Goal: Download file/media: Obtain a digital file from the website

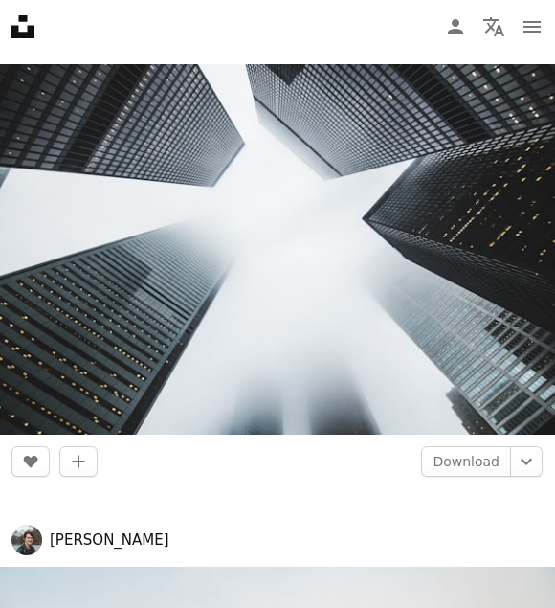
scroll to position [22715, 0]
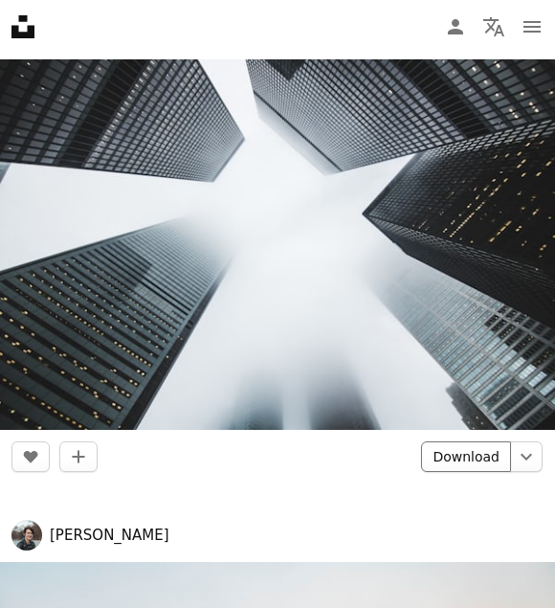
click at [476, 459] on link "Download" at bounding box center [466, 456] width 90 height 31
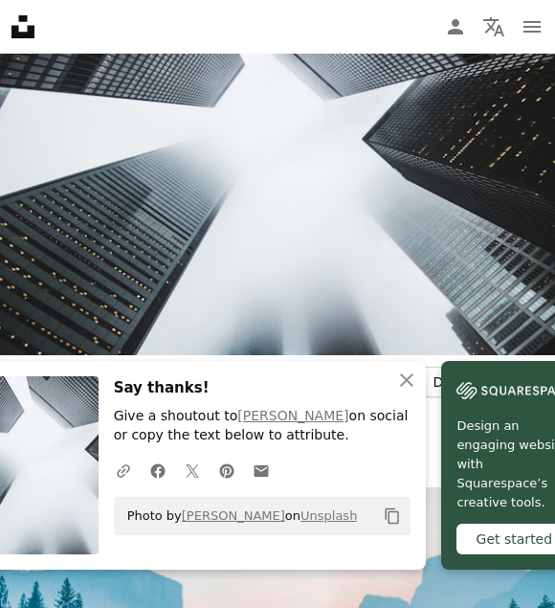
scroll to position [23003, 0]
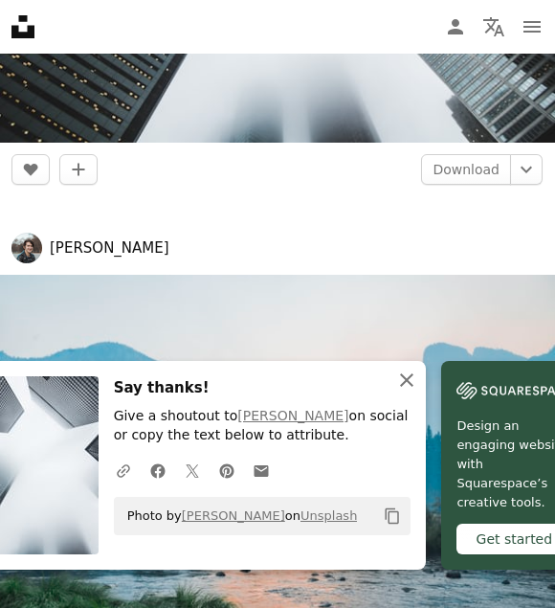
click at [401, 392] on icon "An X shape" at bounding box center [406, 380] width 23 height 23
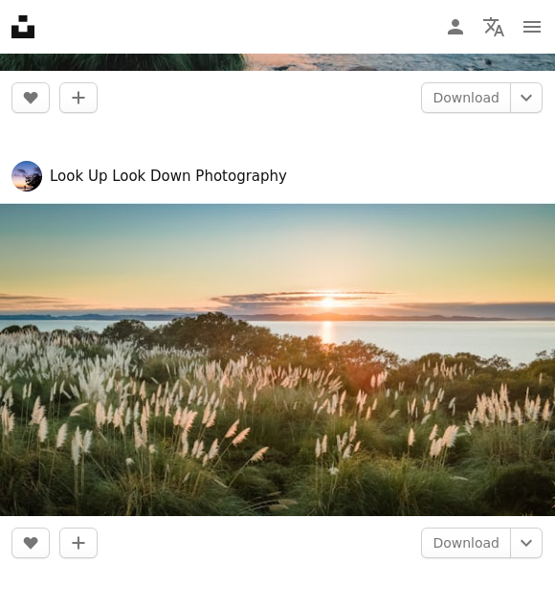
scroll to position [23673, 0]
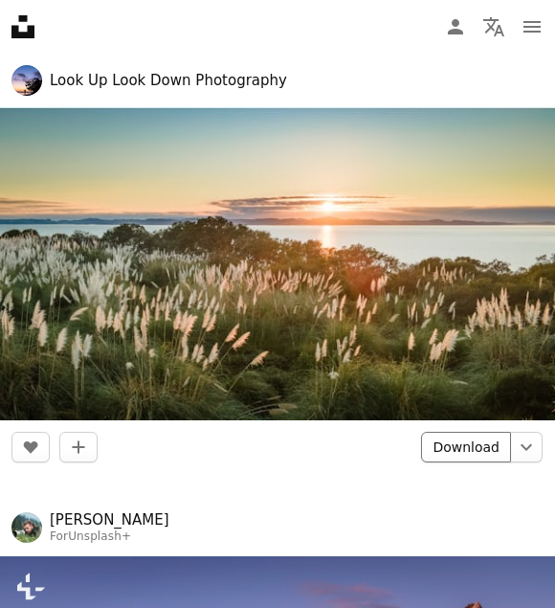
click at [460, 443] on link "Download" at bounding box center [466, 447] width 90 height 31
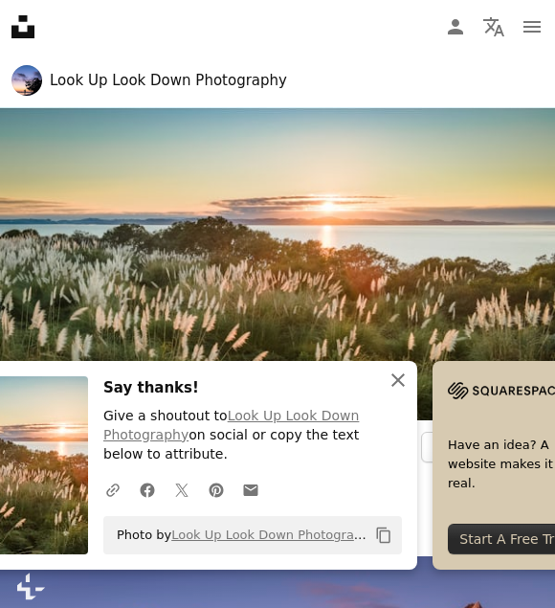
click at [396, 381] on icon "button" at bounding box center [398, 379] width 13 height 13
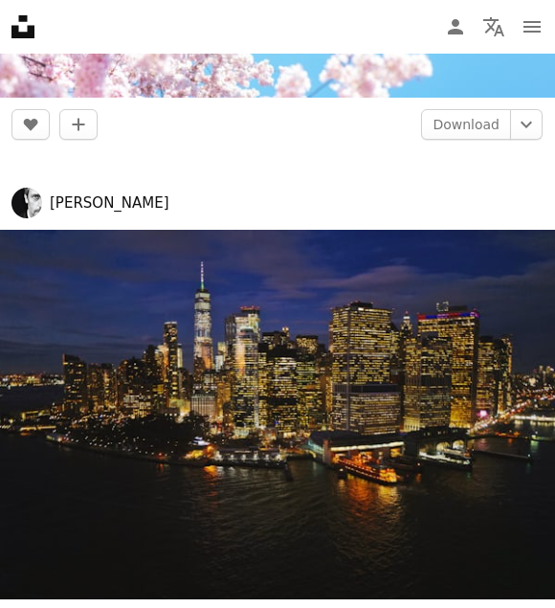
scroll to position [25492, 0]
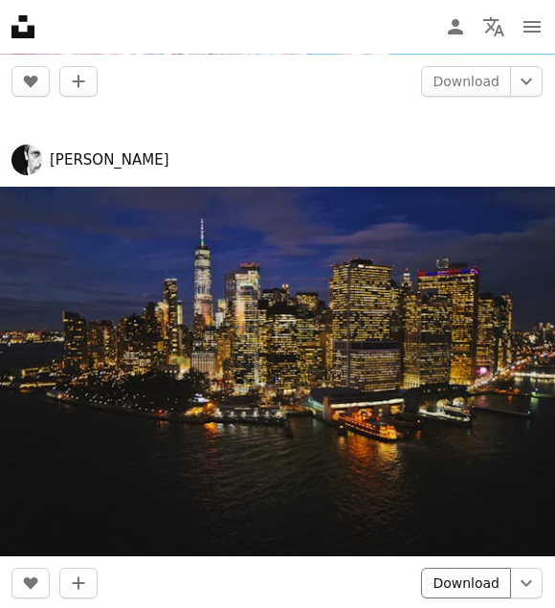
click at [485, 585] on link "Download" at bounding box center [466, 583] width 90 height 31
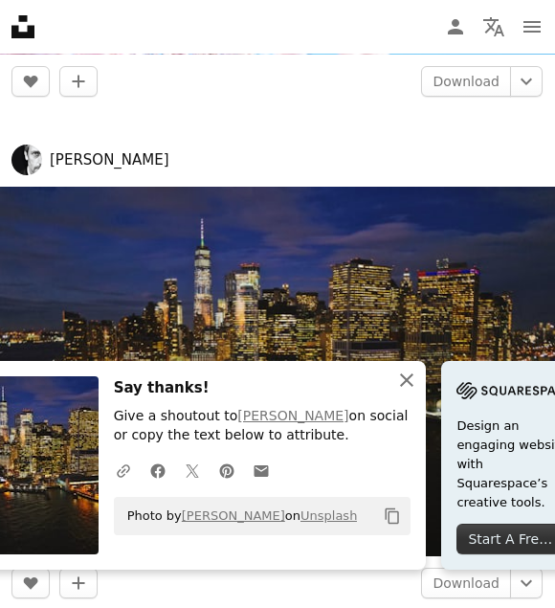
click at [395, 392] on icon "An X shape" at bounding box center [406, 380] width 23 height 23
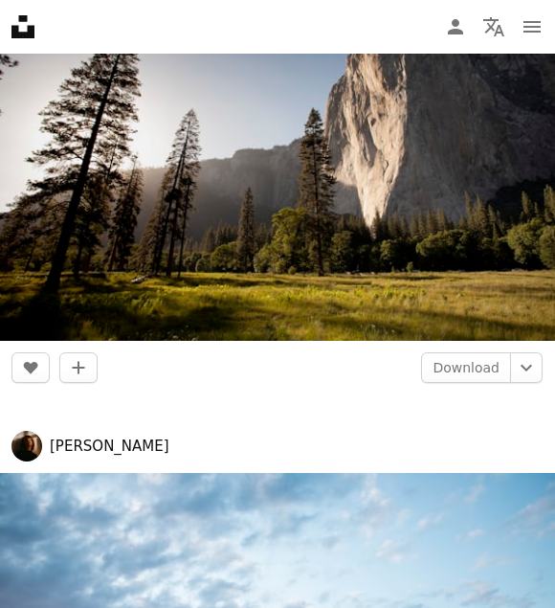
scroll to position [27407, 0]
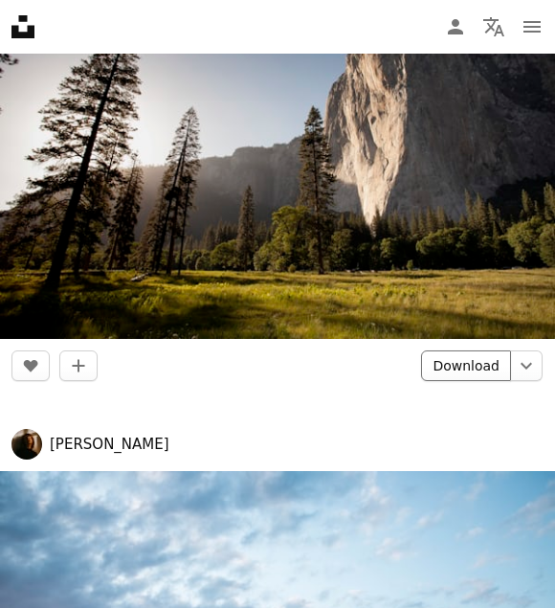
click at [470, 359] on link "Download" at bounding box center [466, 365] width 90 height 31
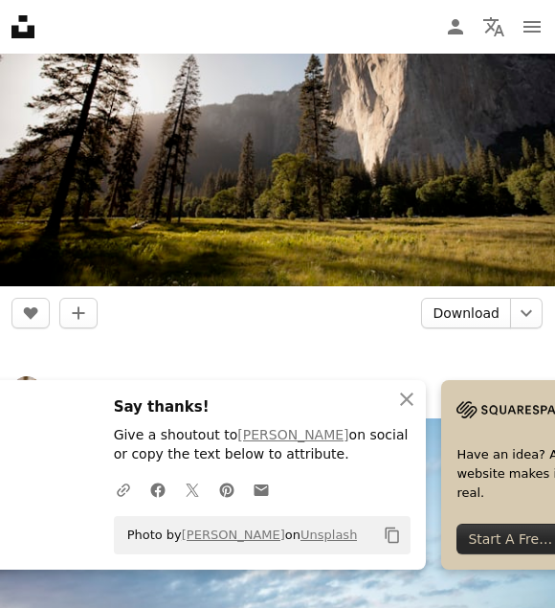
scroll to position [27695, 0]
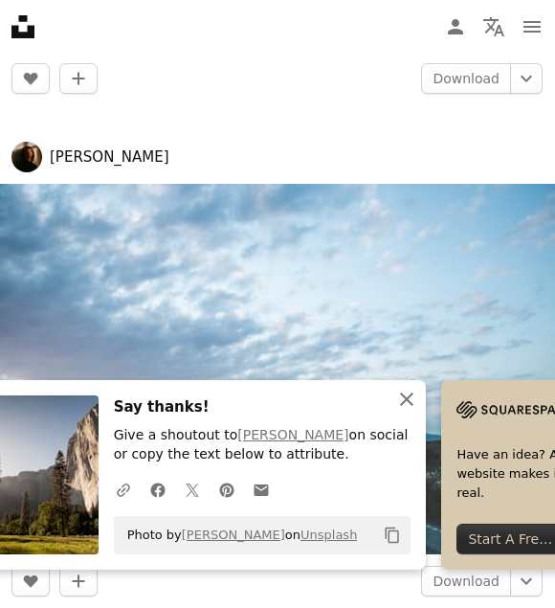
click at [395, 398] on icon "An X shape" at bounding box center [406, 399] width 23 height 23
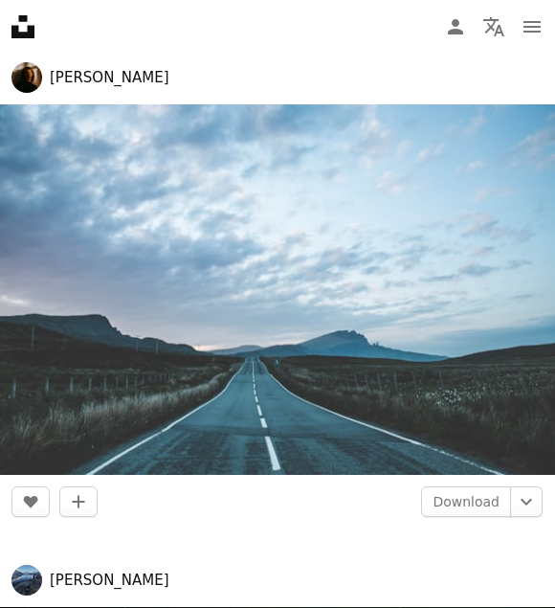
scroll to position [27886, 0]
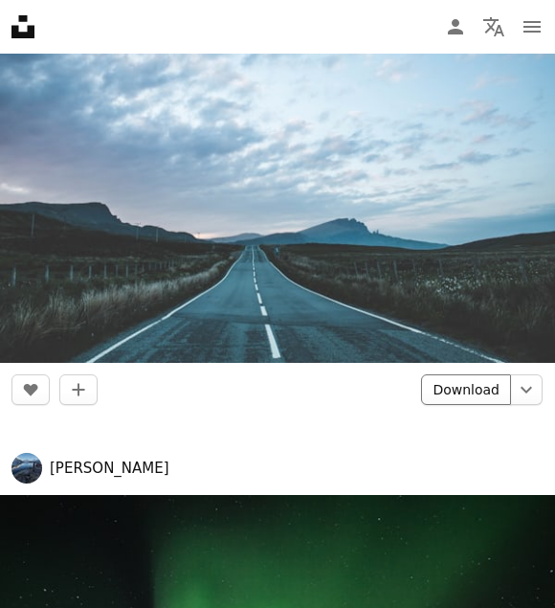
click at [487, 387] on link "Download" at bounding box center [466, 389] width 90 height 31
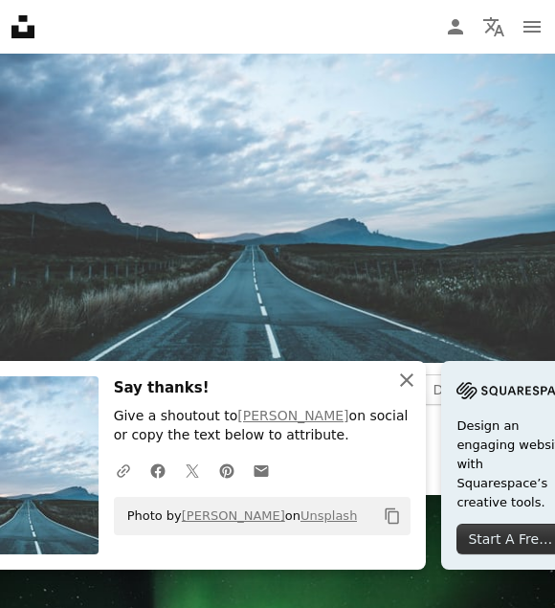
click at [396, 392] on icon "An X shape" at bounding box center [406, 380] width 23 height 23
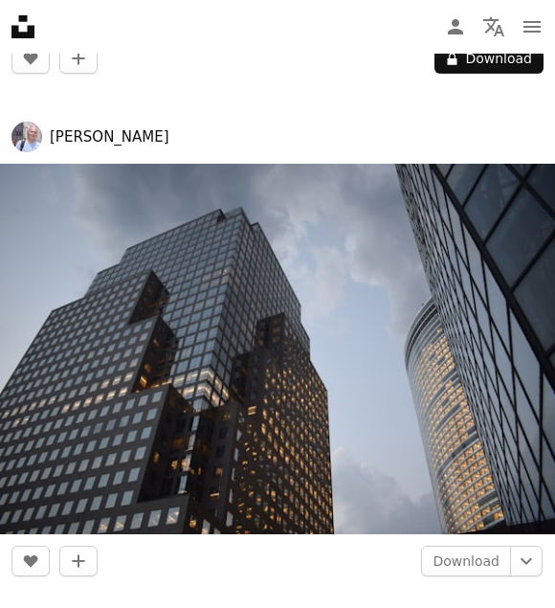
scroll to position [29322, 0]
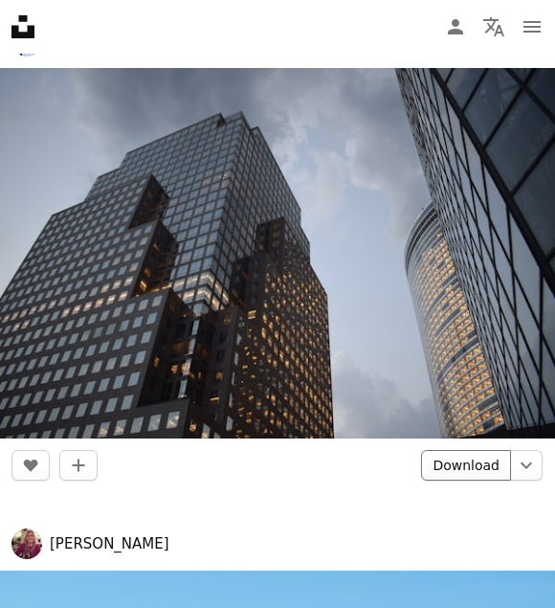
click at [467, 462] on link "Download" at bounding box center [466, 465] width 90 height 31
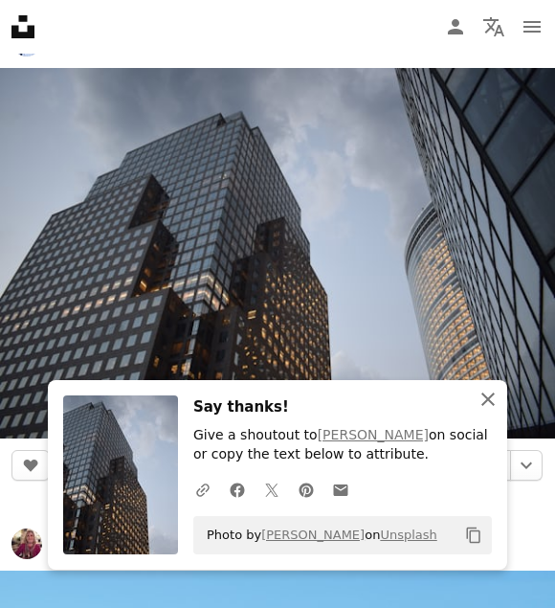
click at [484, 395] on icon "button" at bounding box center [488, 399] width 13 height 13
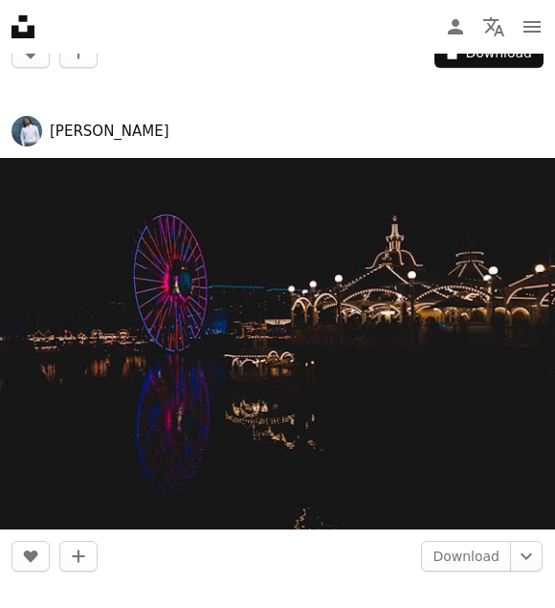
scroll to position [31237, 0]
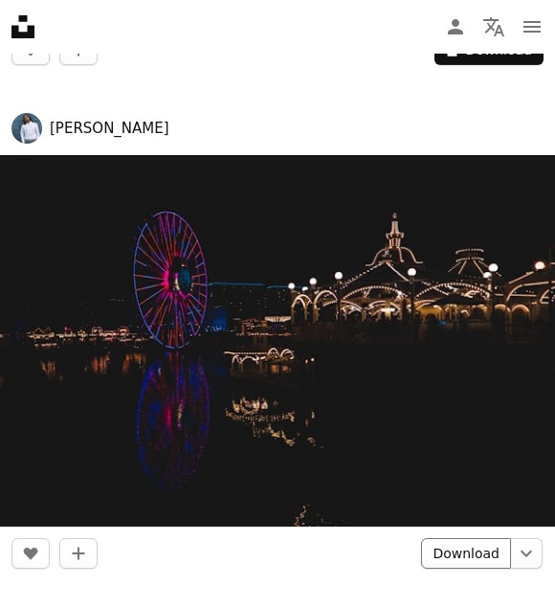
click at [466, 547] on link "Download" at bounding box center [466, 553] width 90 height 31
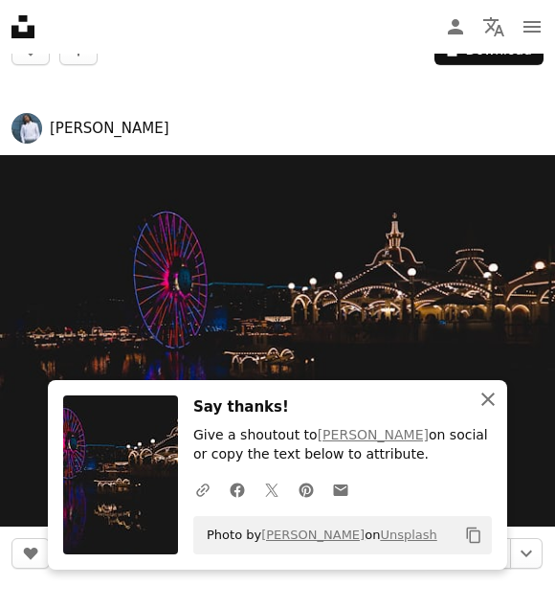
click at [485, 401] on icon "An X shape" at bounding box center [488, 399] width 23 height 23
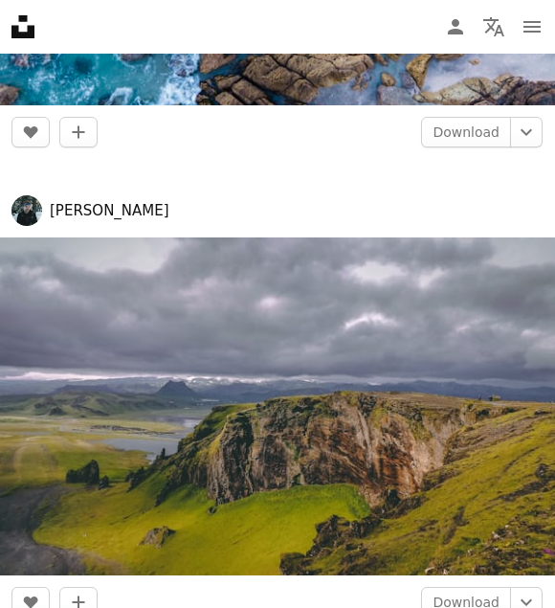
scroll to position [36217, 0]
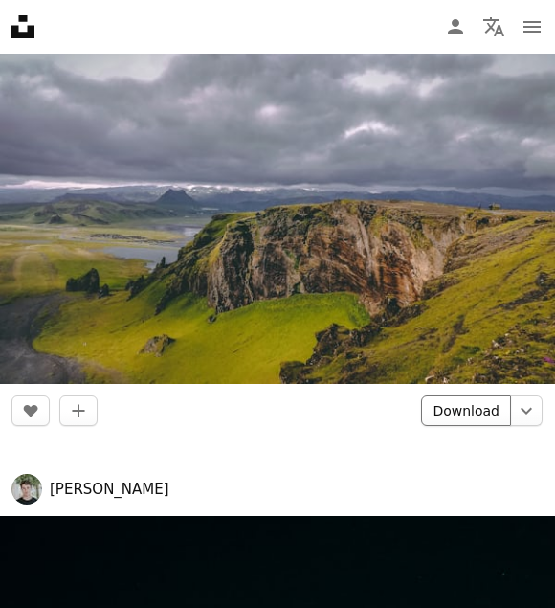
click at [474, 415] on link "Download" at bounding box center [466, 410] width 90 height 31
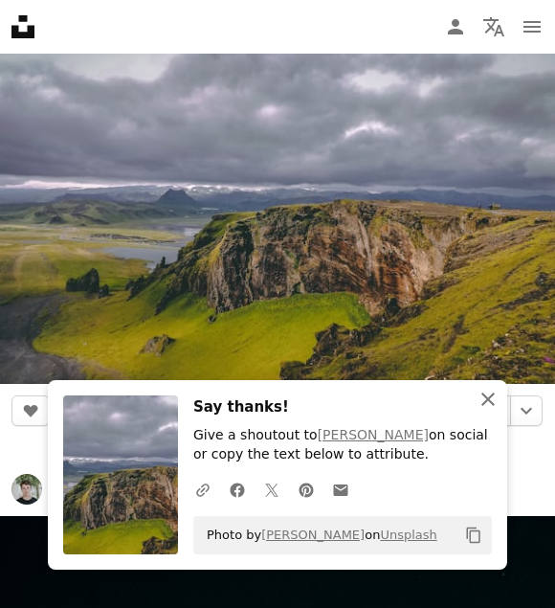
click at [484, 395] on icon "button" at bounding box center [488, 399] width 13 height 13
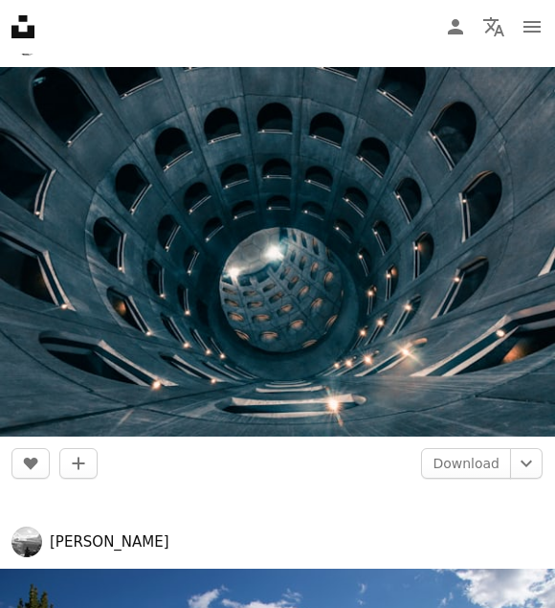
scroll to position [42249, 0]
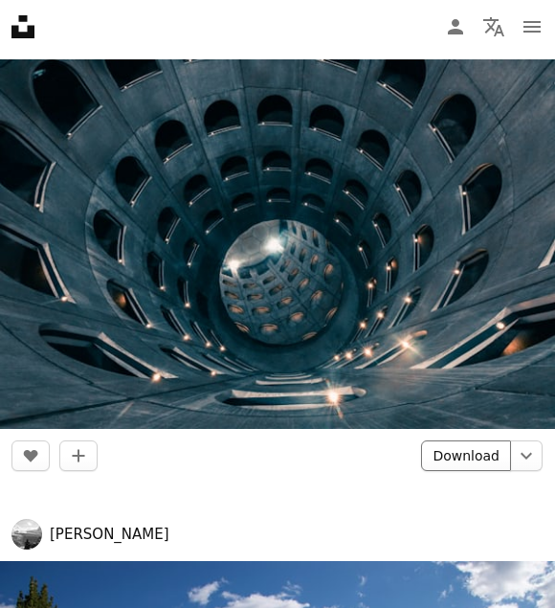
click at [479, 446] on link "Download" at bounding box center [466, 455] width 90 height 31
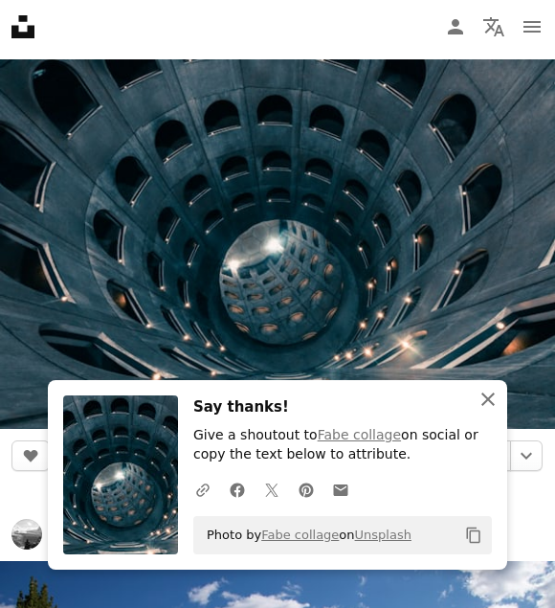
click at [484, 396] on icon "An X shape" at bounding box center [488, 399] width 23 height 23
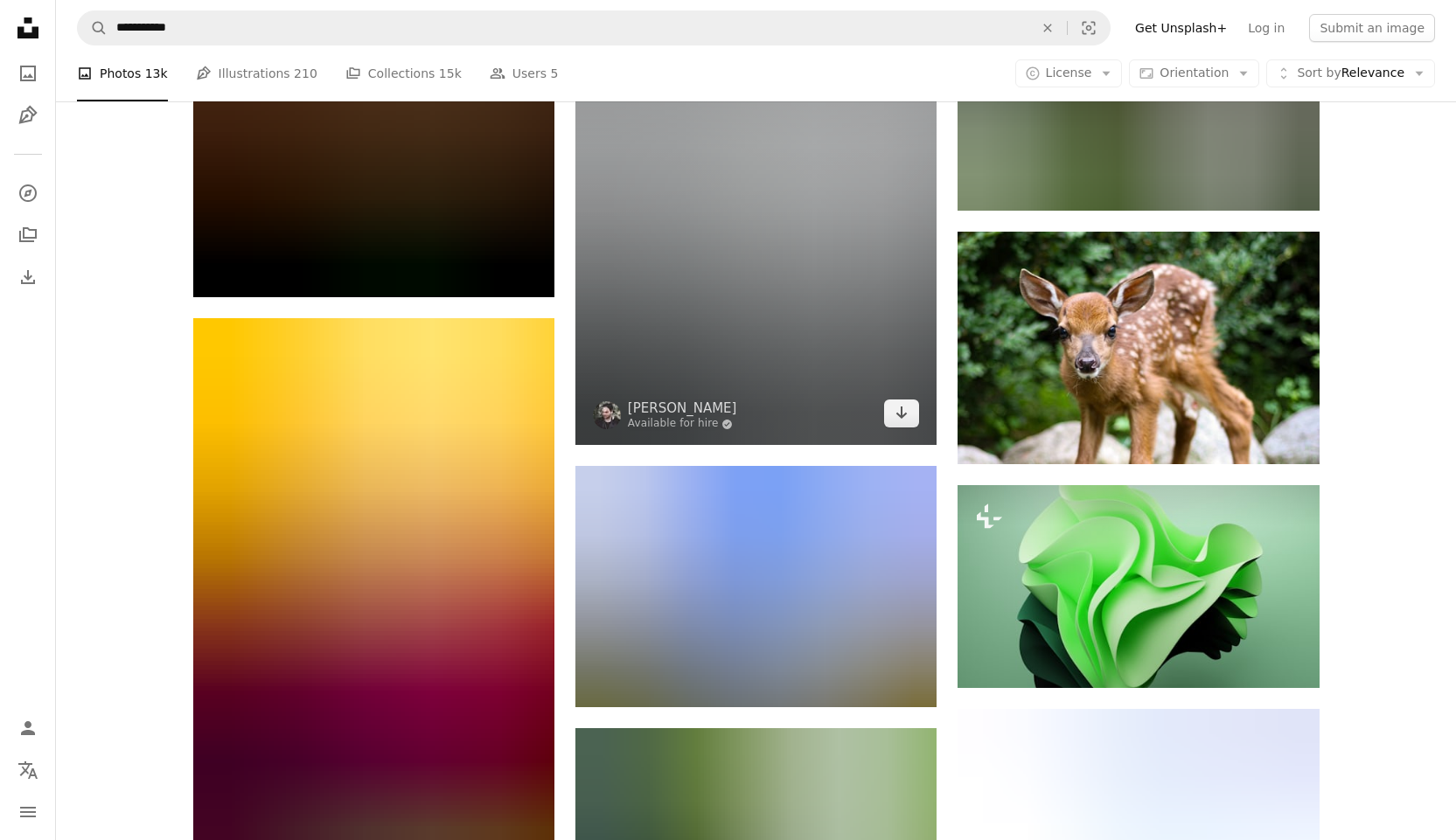
scroll to position [43947, 0]
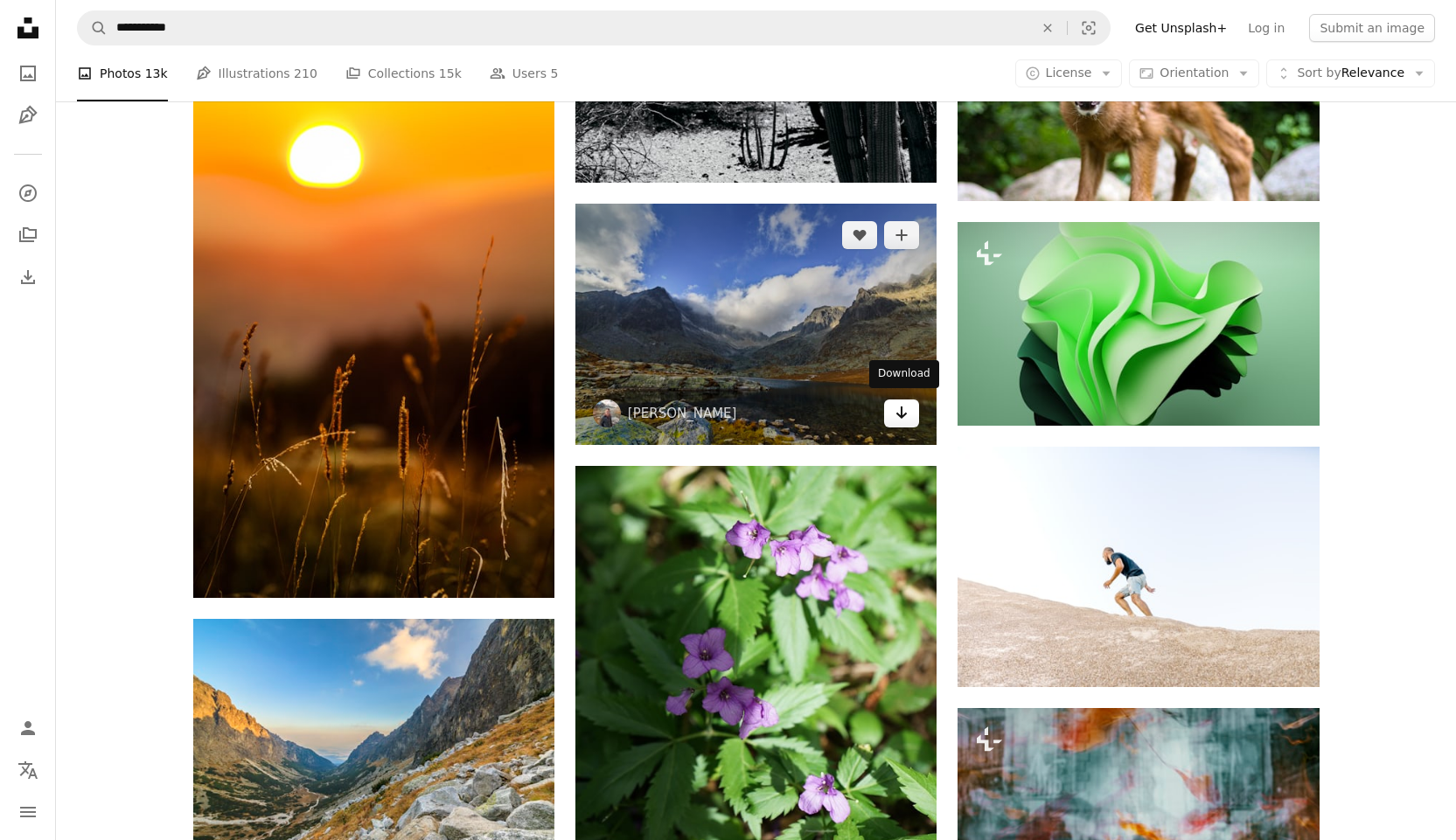
click at [506, 412] on icon "Download" at bounding box center [902, 412] width 11 height 12
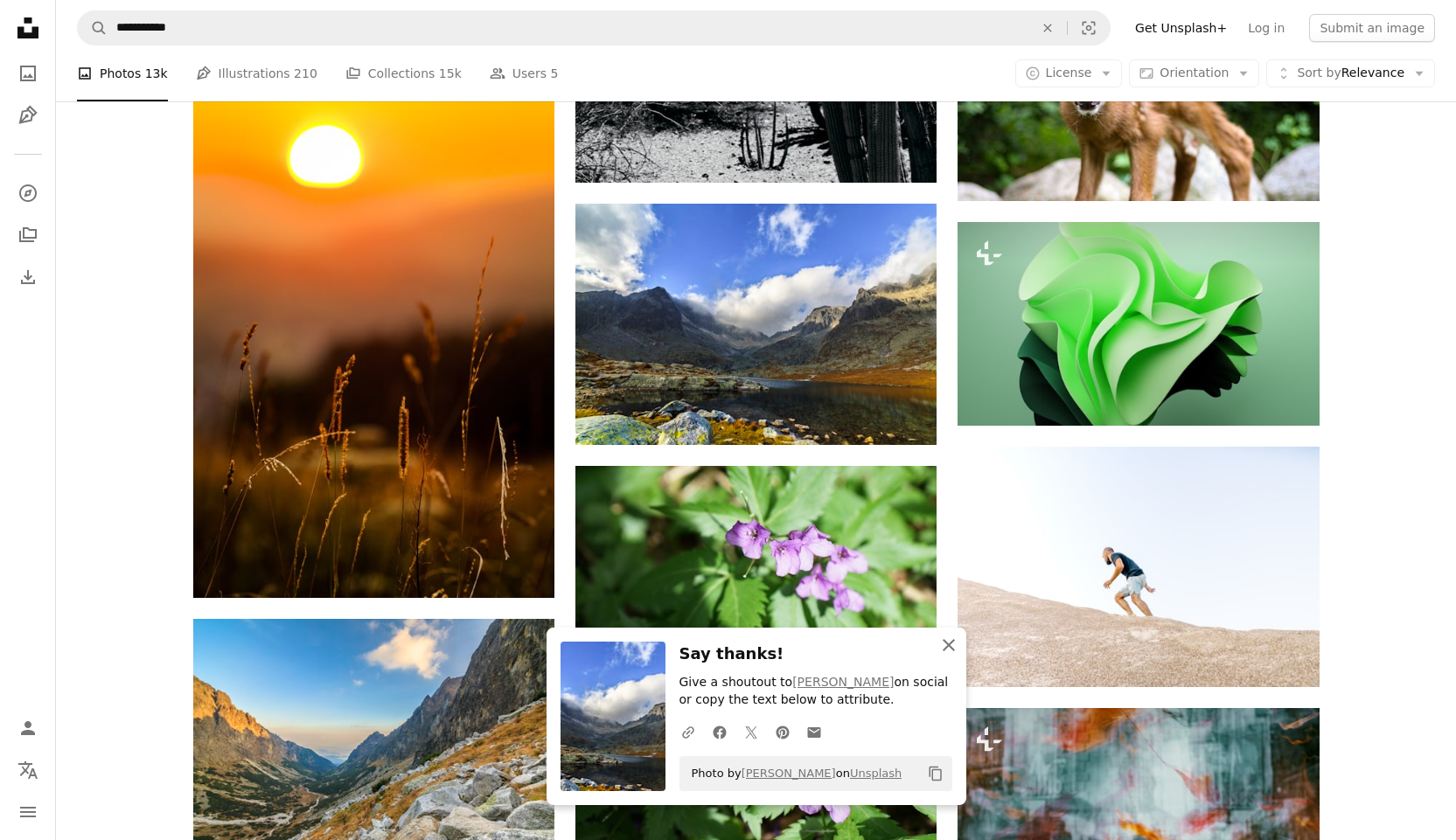
click at [506, 554] on icon "An X shape" at bounding box center [948, 645] width 21 height 21
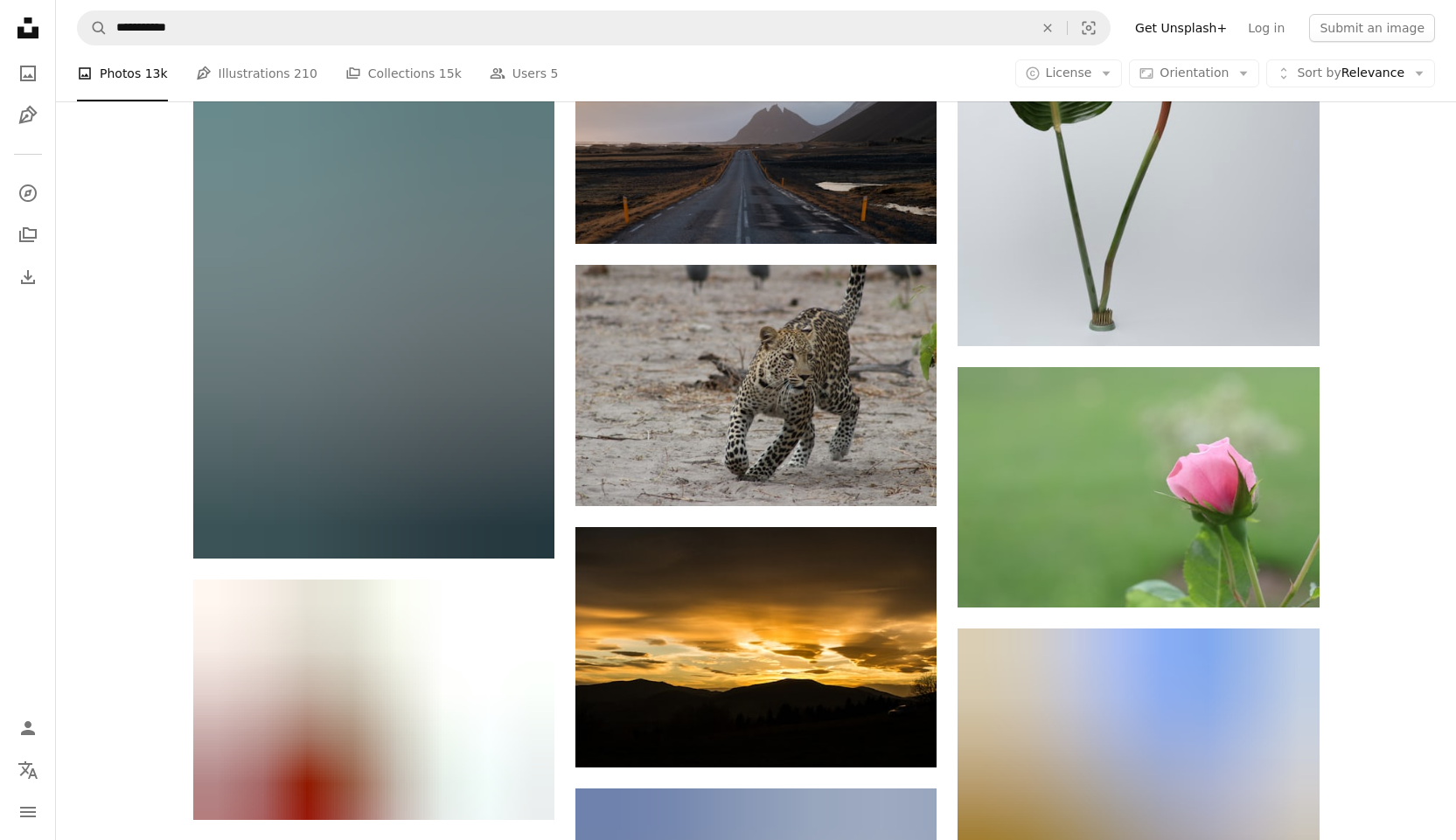
scroll to position [45521, 0]
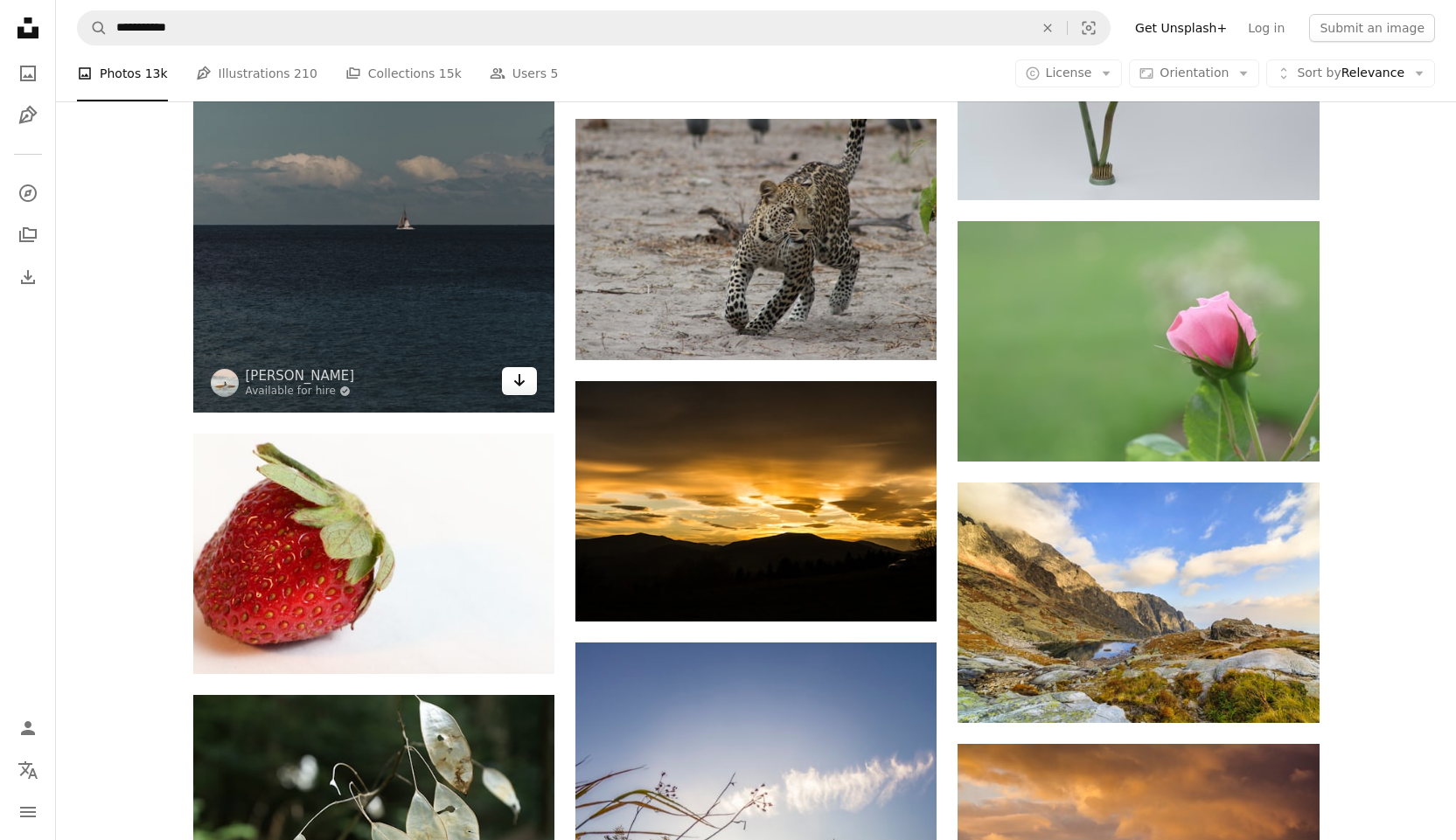
click at [506, 381] on icon "Download" at bounding box center [520, 380] width 11 height 12
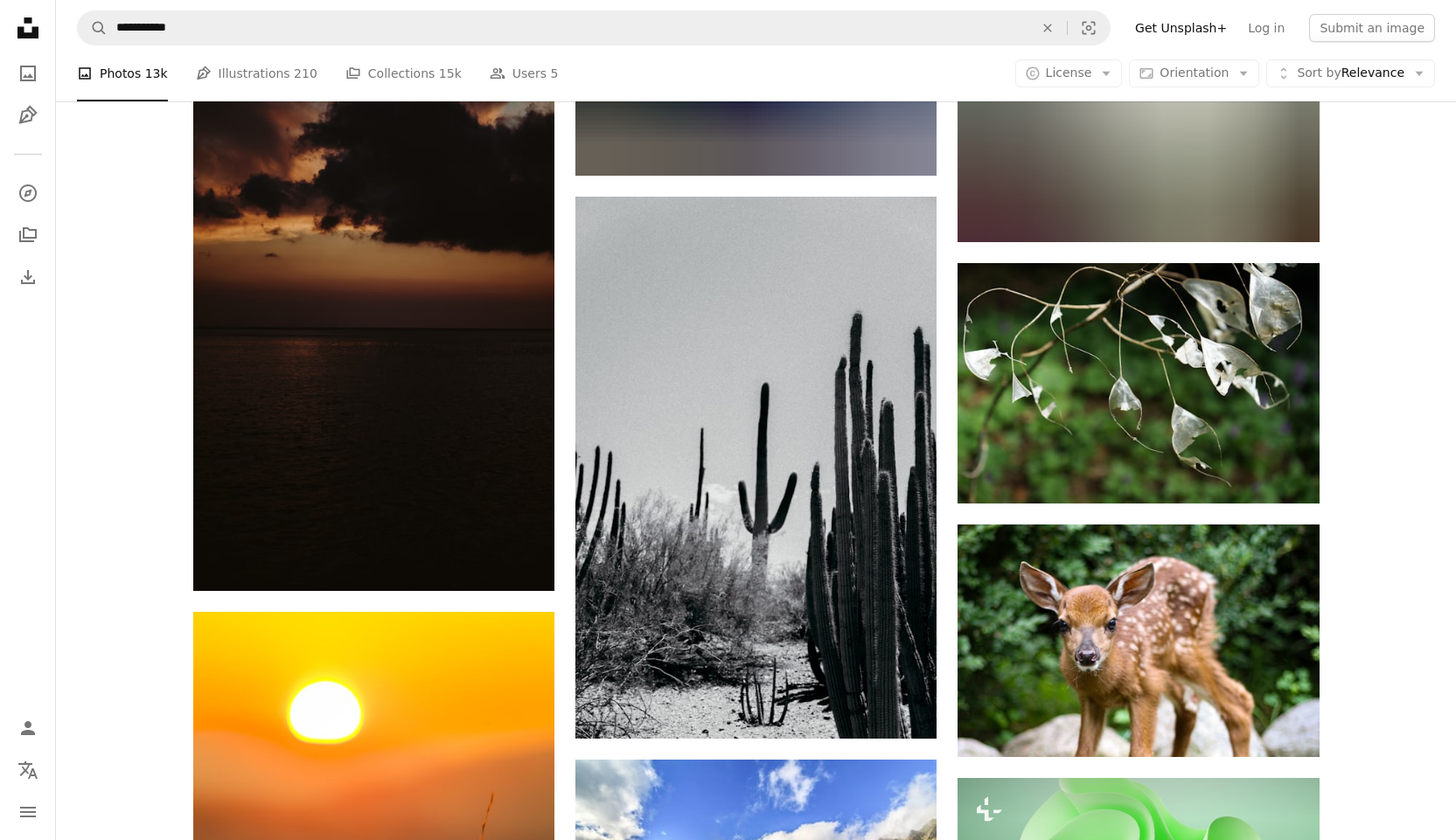
scroll to position [43160, 0]
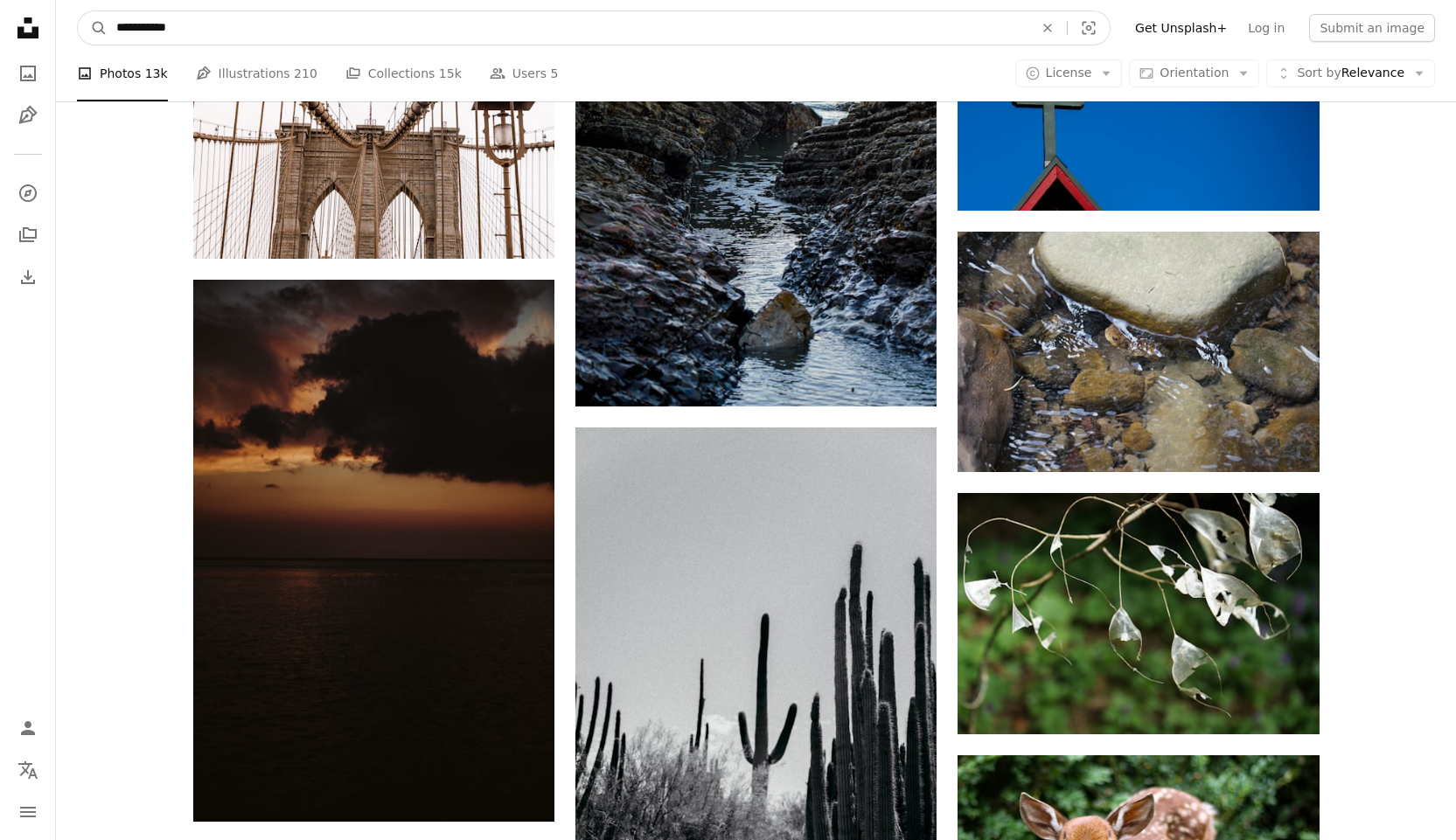
click at [168, 30] on input "**********" at bounding box center [568, 27] width 921 height 33
drag, startPoint x: 195, startPoint y: 29, endPoint x: 55, endPoint y: 41, distance: 140.5
click at [69, 40] on nav "**********" at bounding box center [755, 27] width 1400 height 56
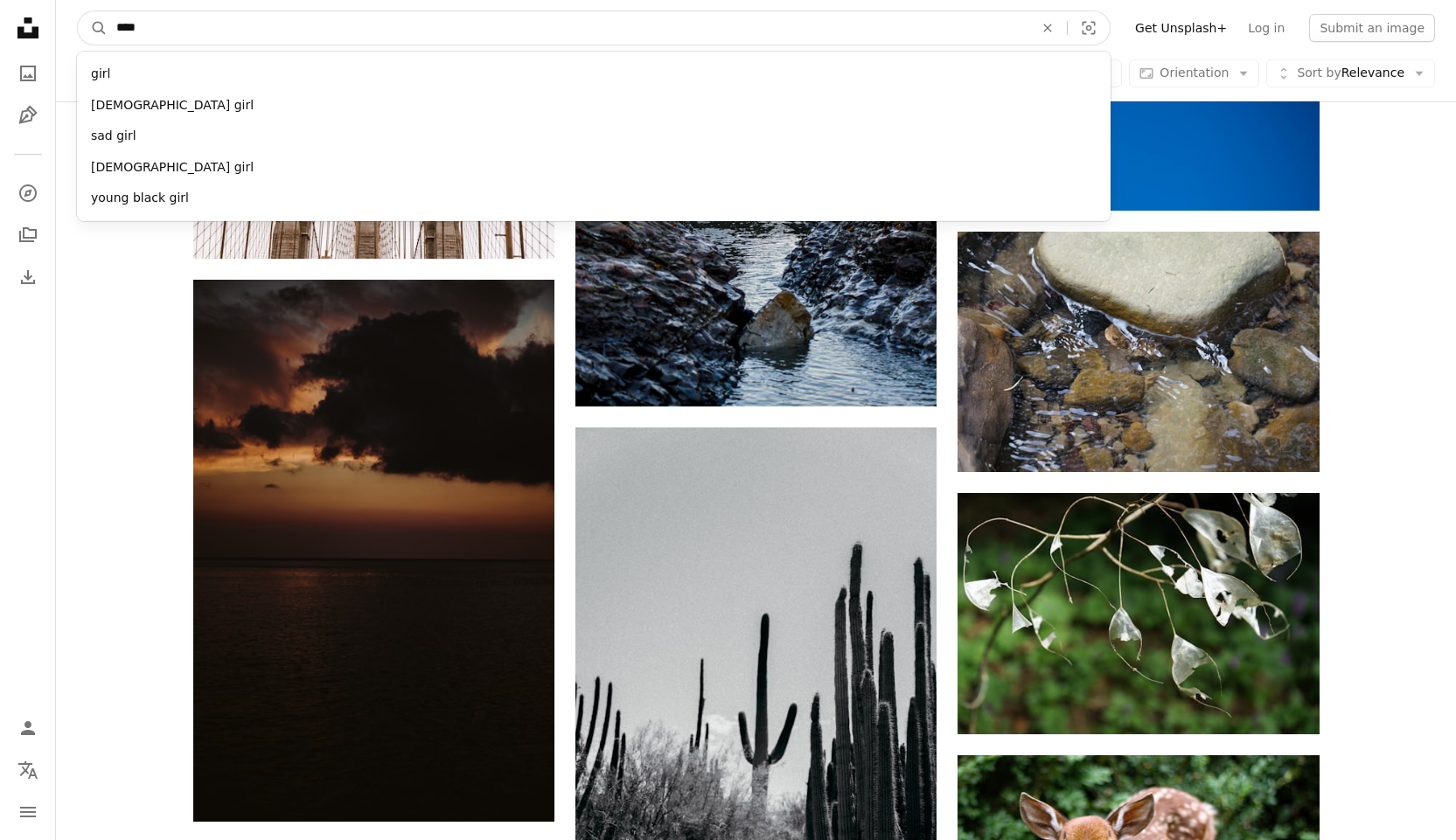
type input "****"
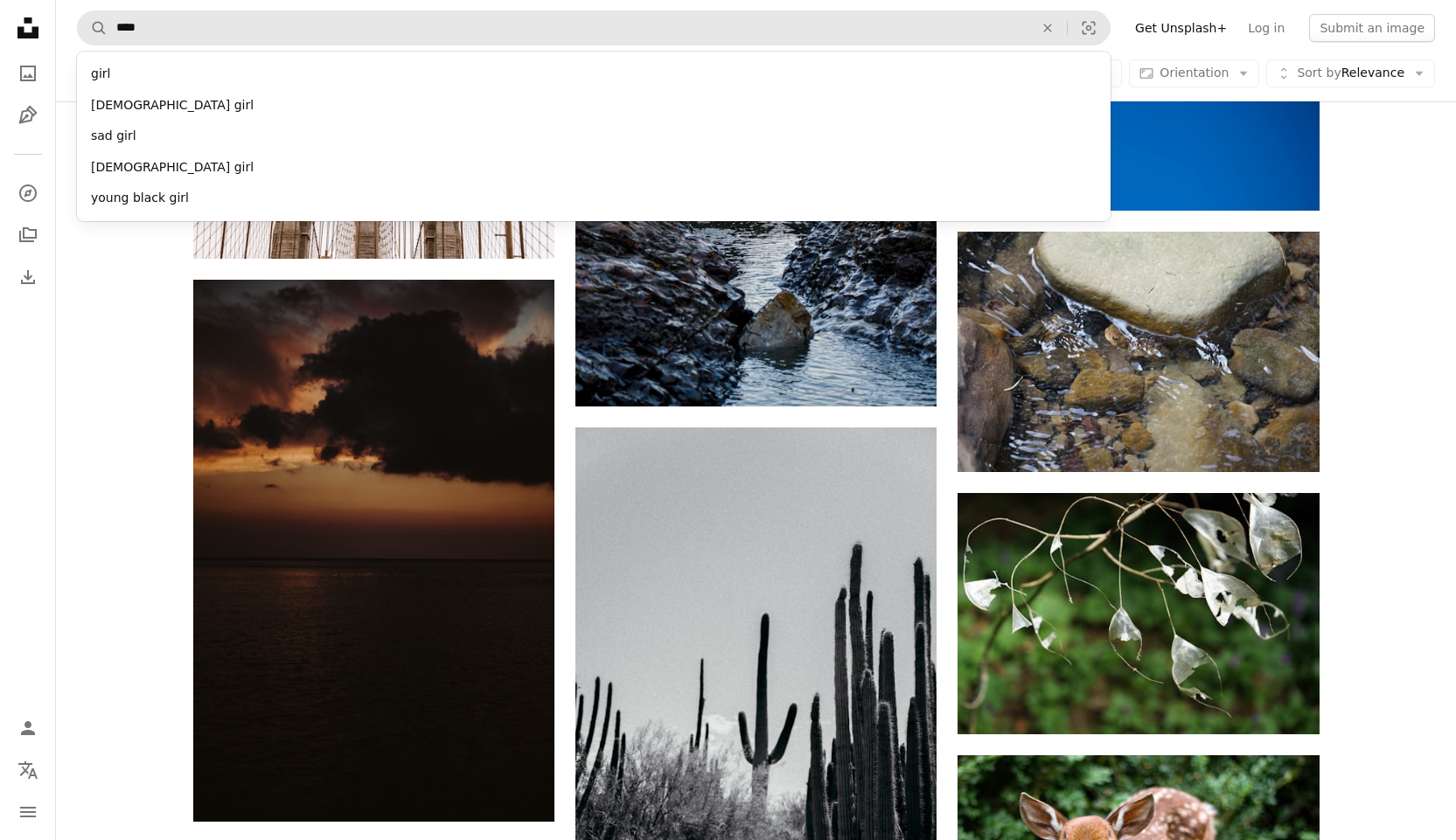
click at [140, 110] on div "[DEMOGRAPHIC_DATA] girl" at bounding box center [594, 106] width 1034 height 31
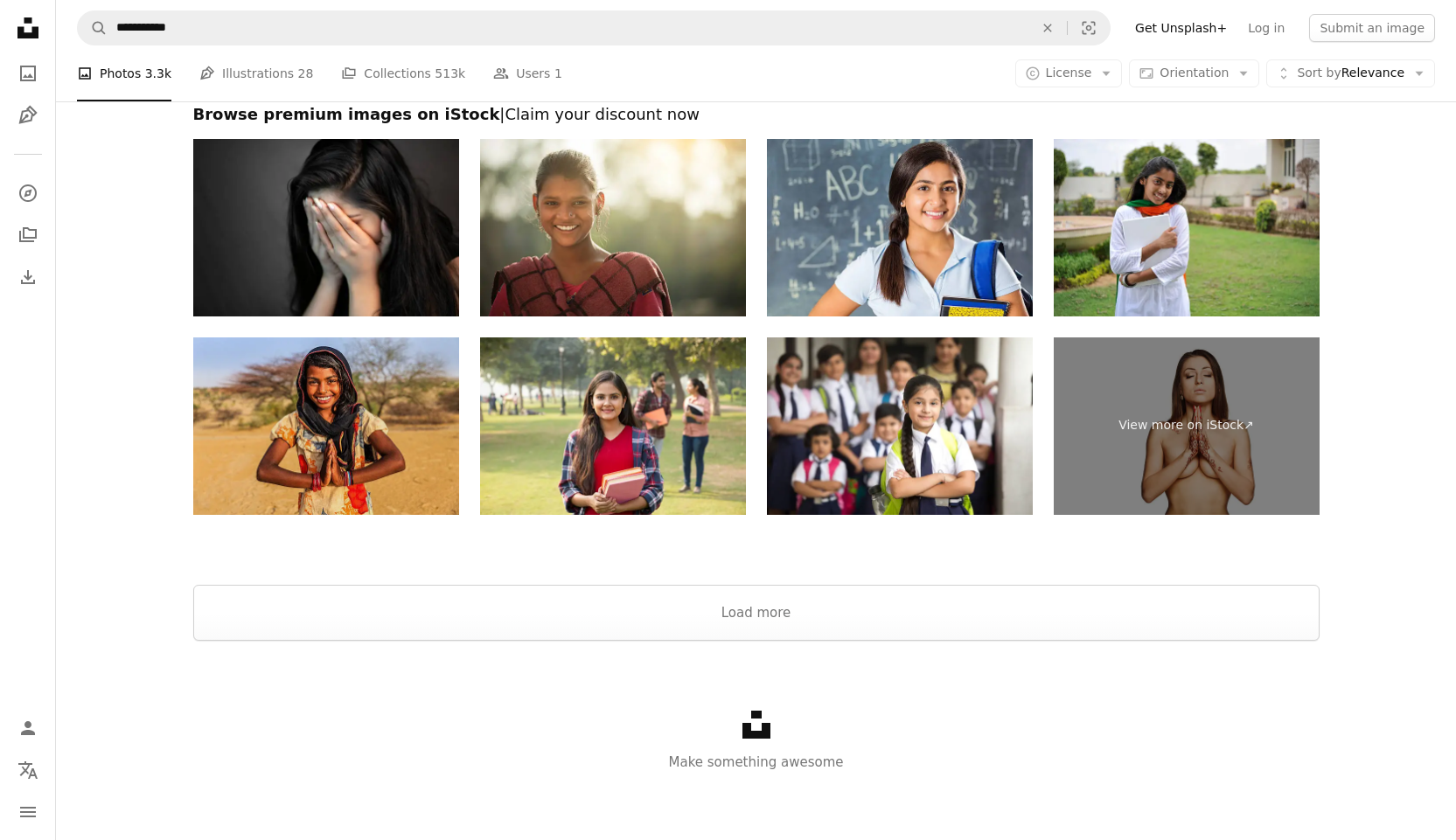
scroll to position [4272, 0]
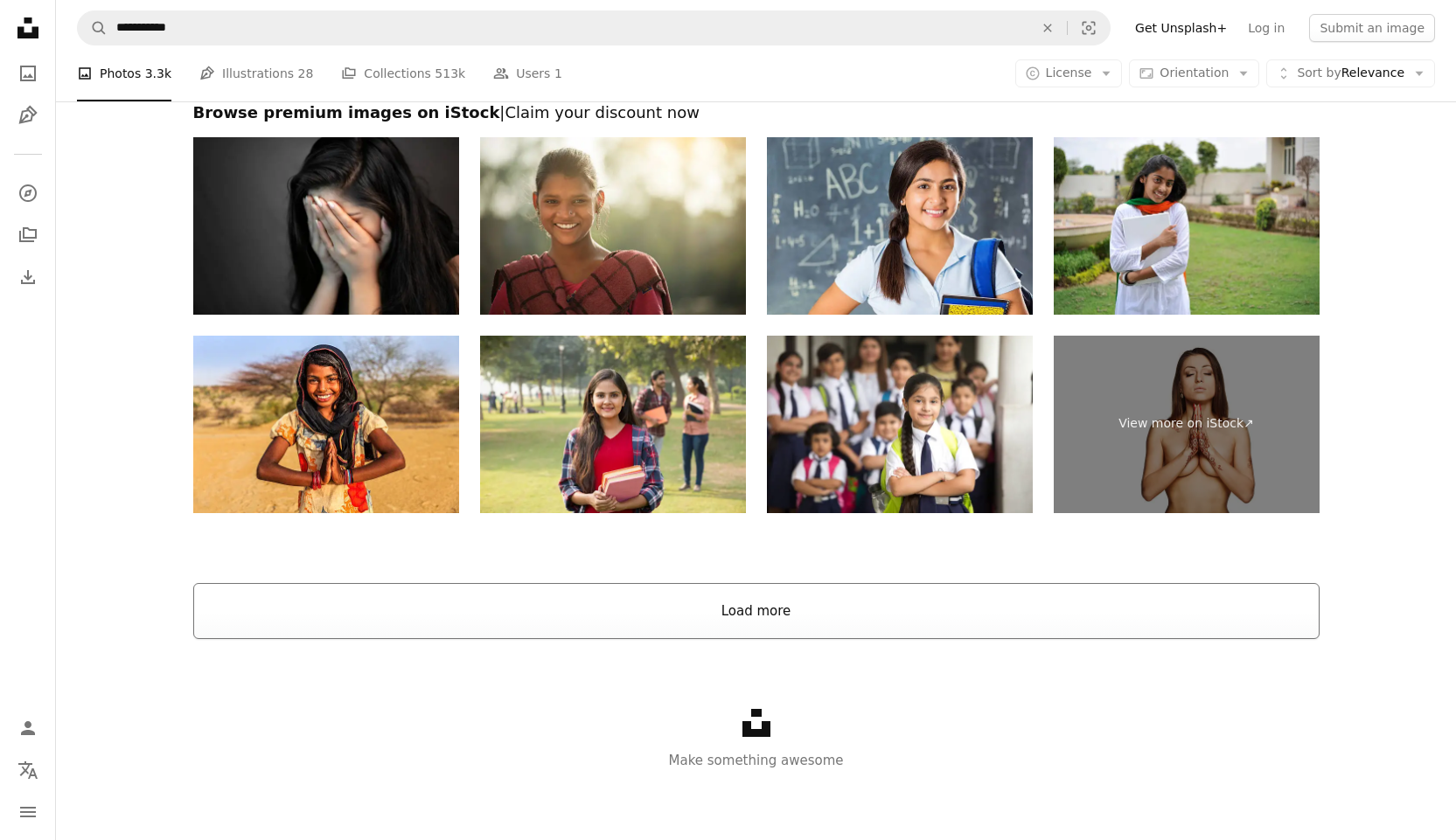
click at [506, 554] on button "Load more" at bounding box center [756, 611] width 1126 height 56
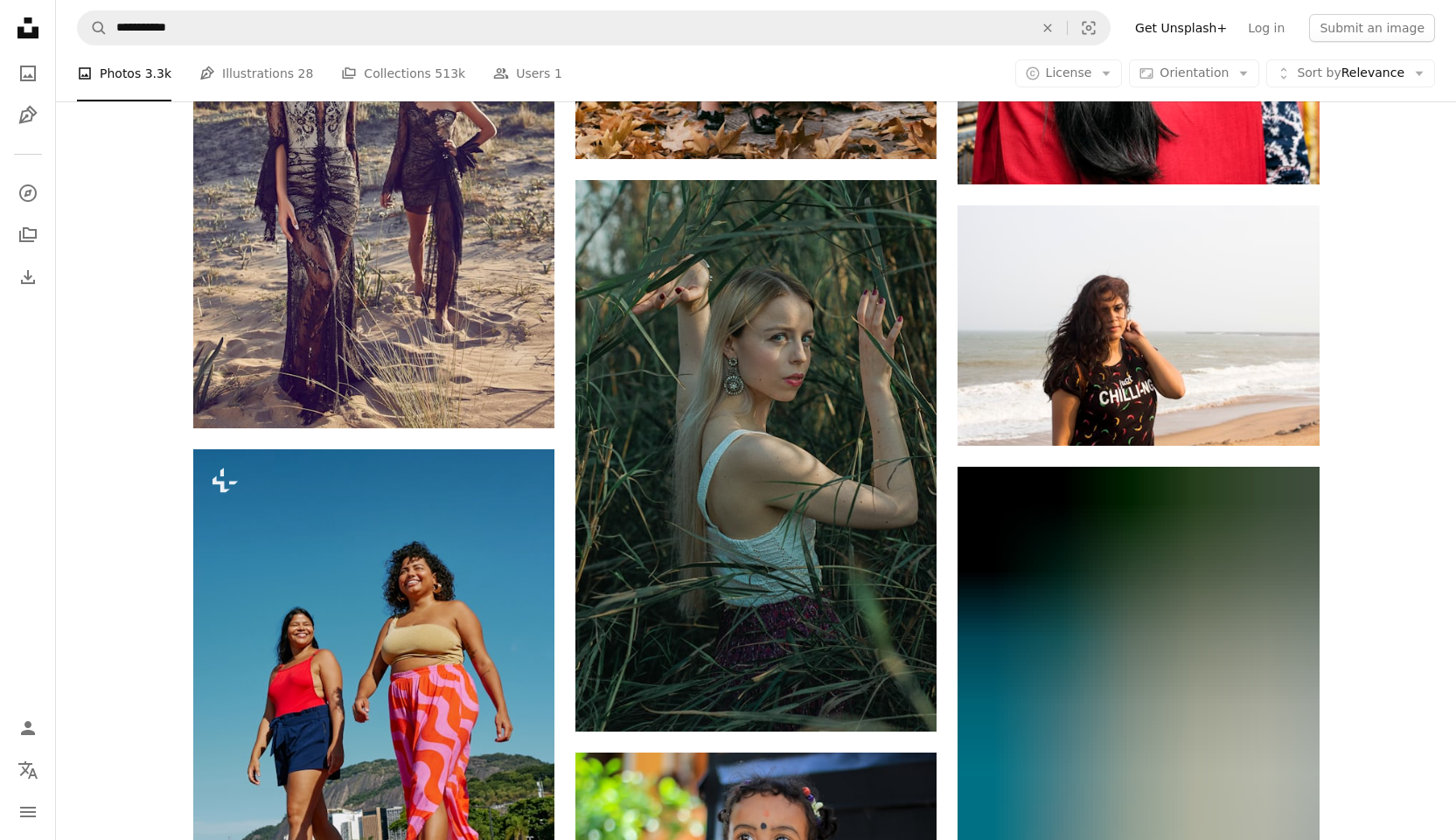
scroll to position [5759, 0]
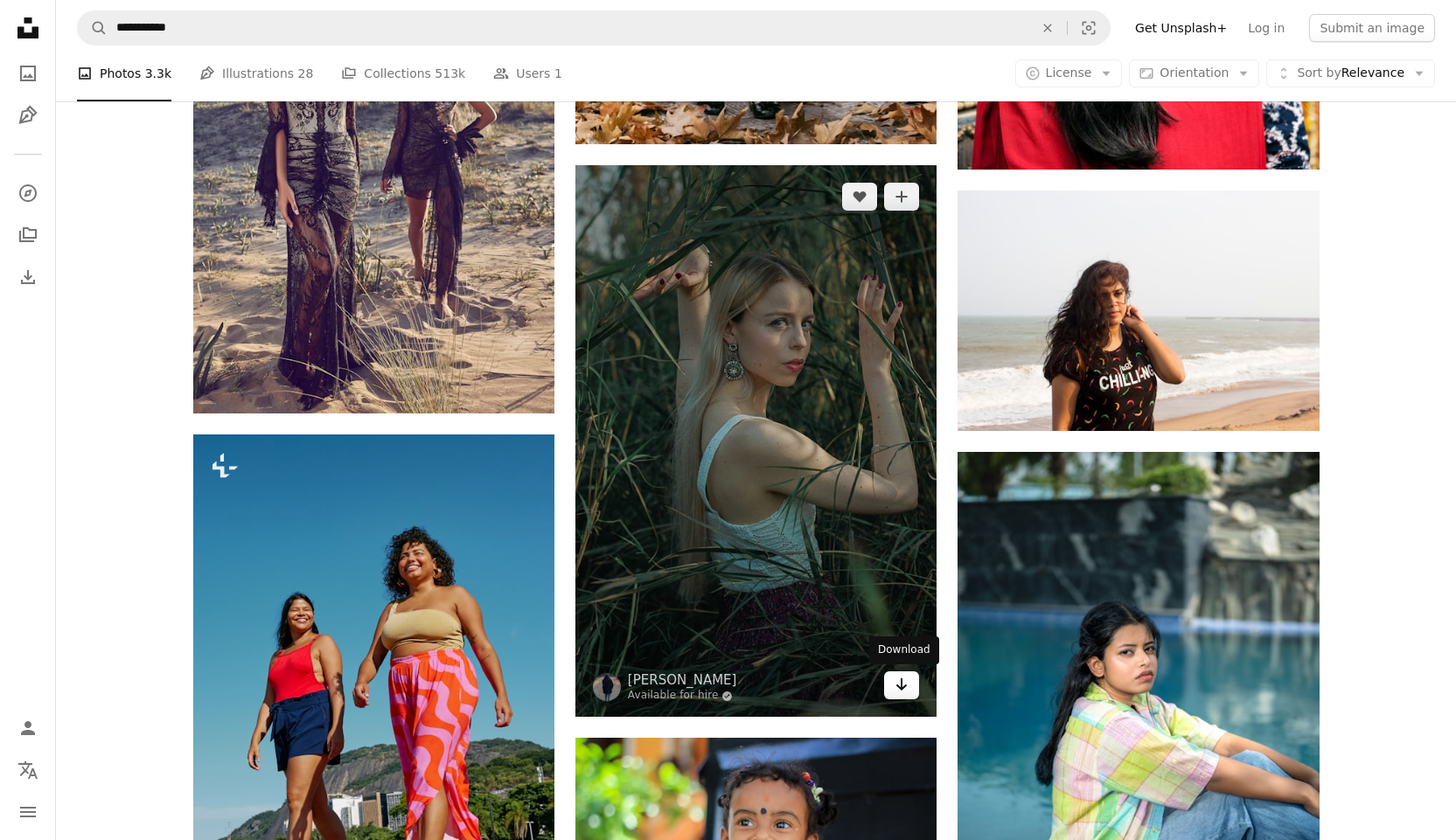
click at [506, 554] on icon "Arrow pointing down" at bounding box center [902, 684] width 14 height 21
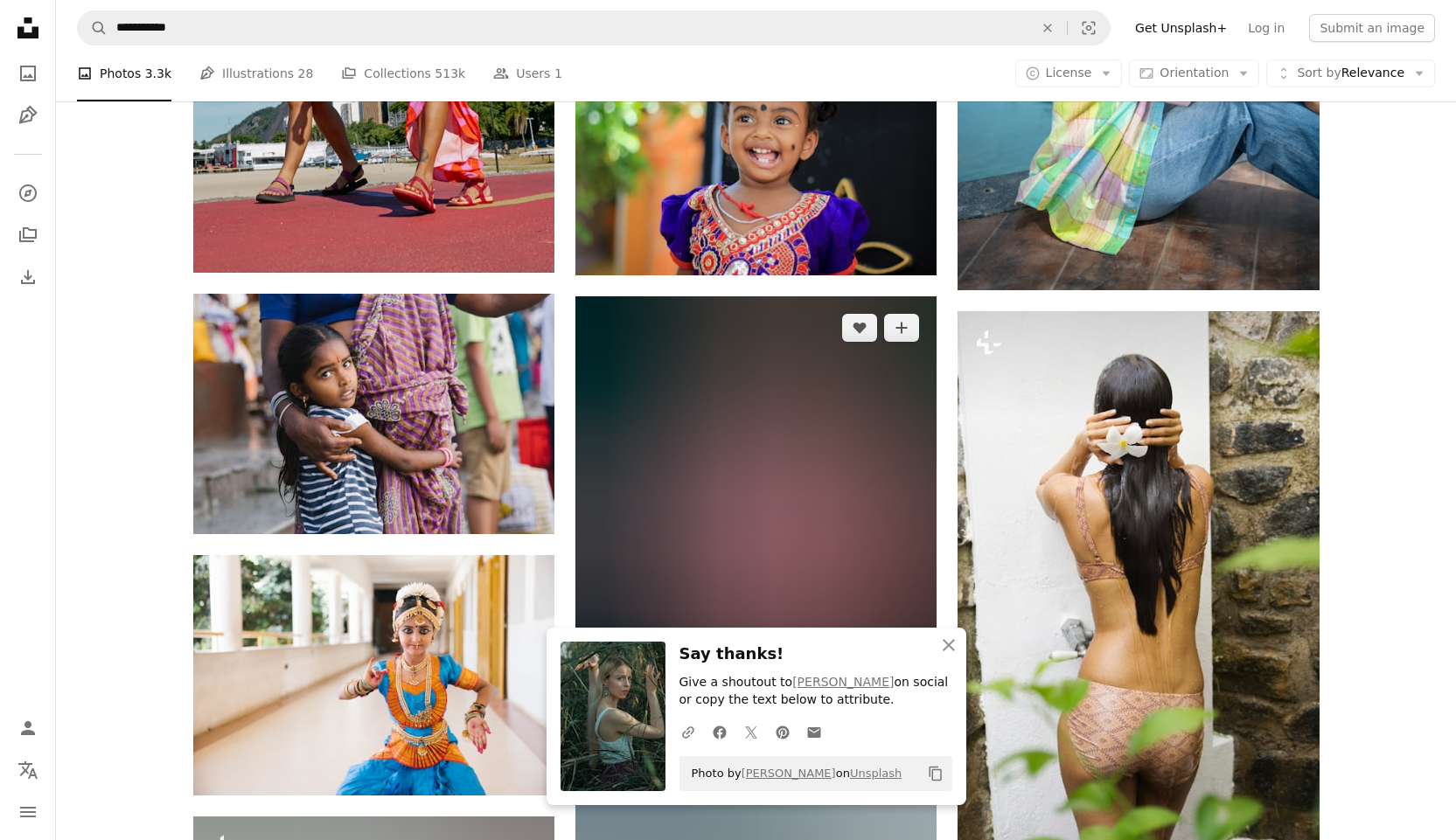
scroll to position [6458, 0]
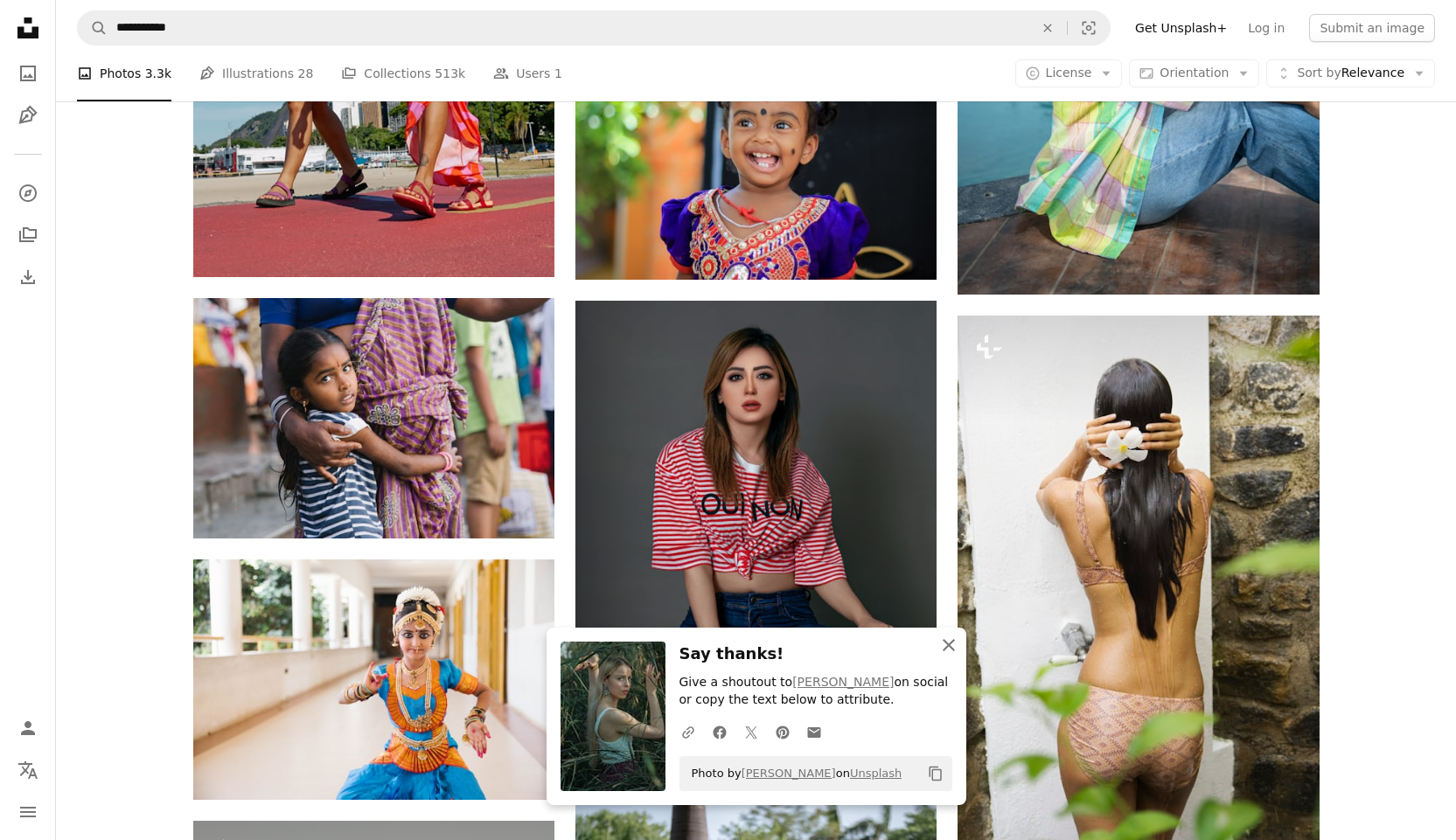
click at [506, 554] on icon "An X shape" at bounding box center [948, 645] width 21 height 21
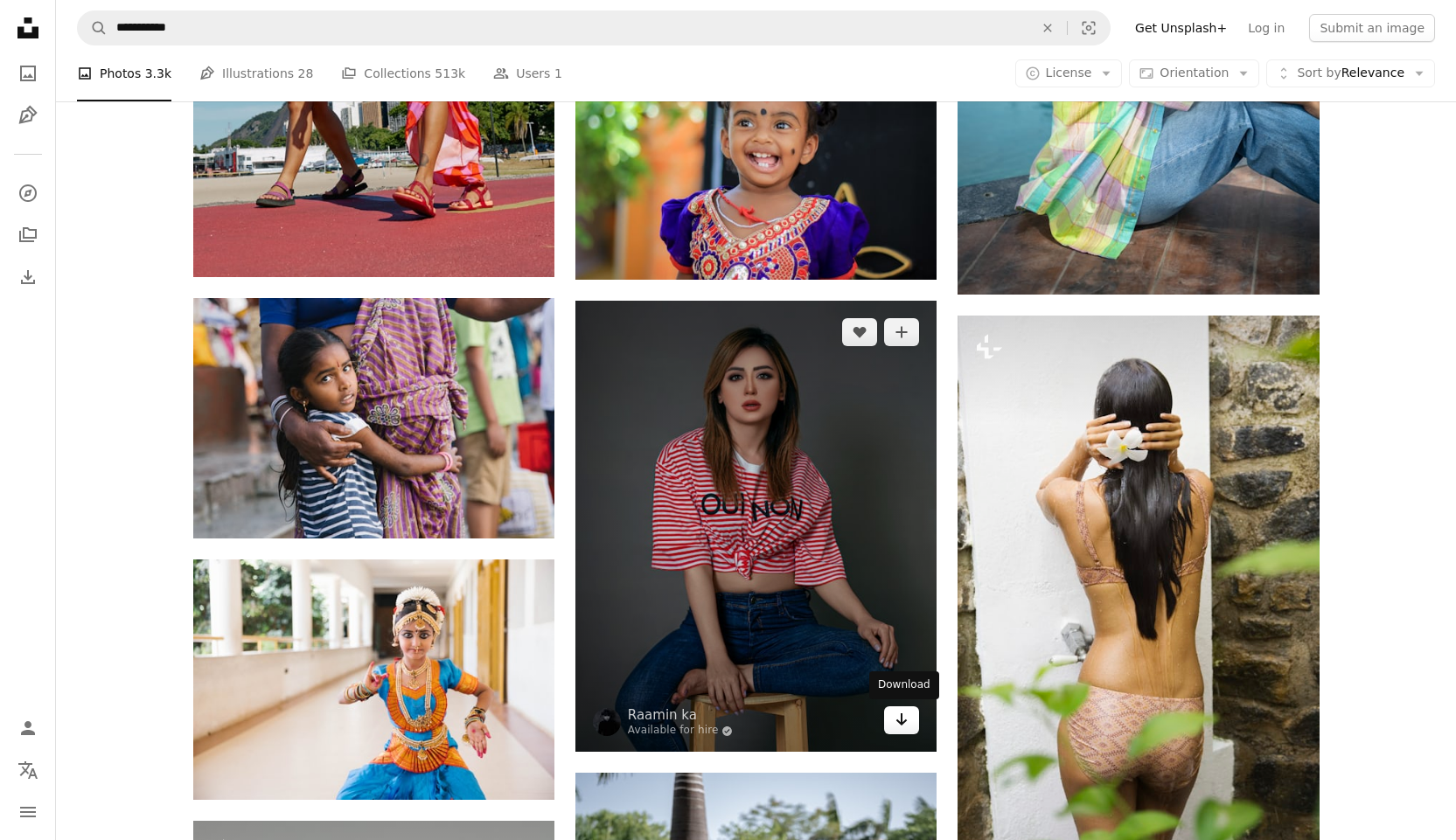
click at [506, 554] on icon "Arrow pointing down" at bounding box center [902, 719] width 14 height 21
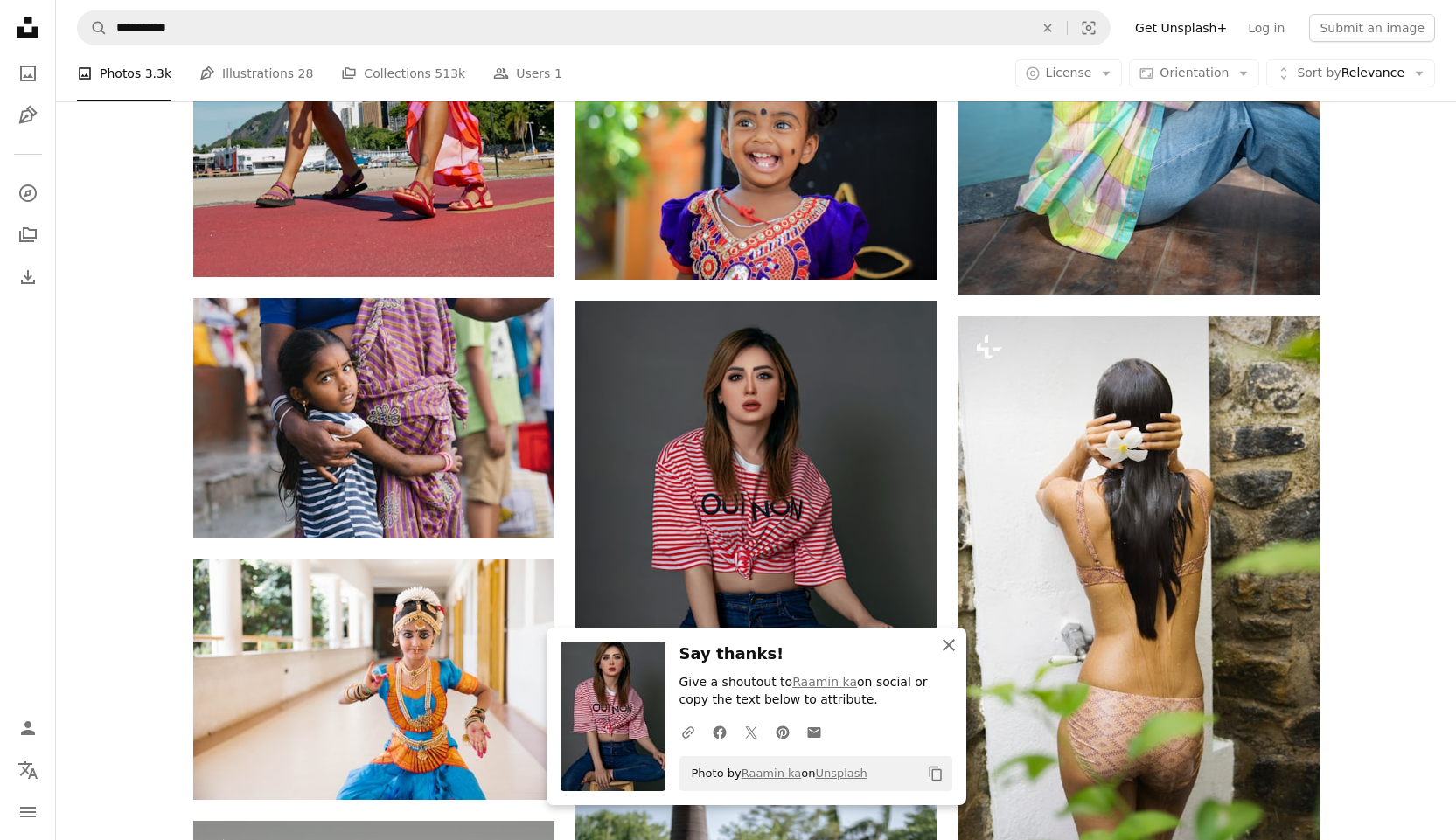
click at [506, 554] on icon "An X shape" at bounding box center [948, 645] width 21 height 21
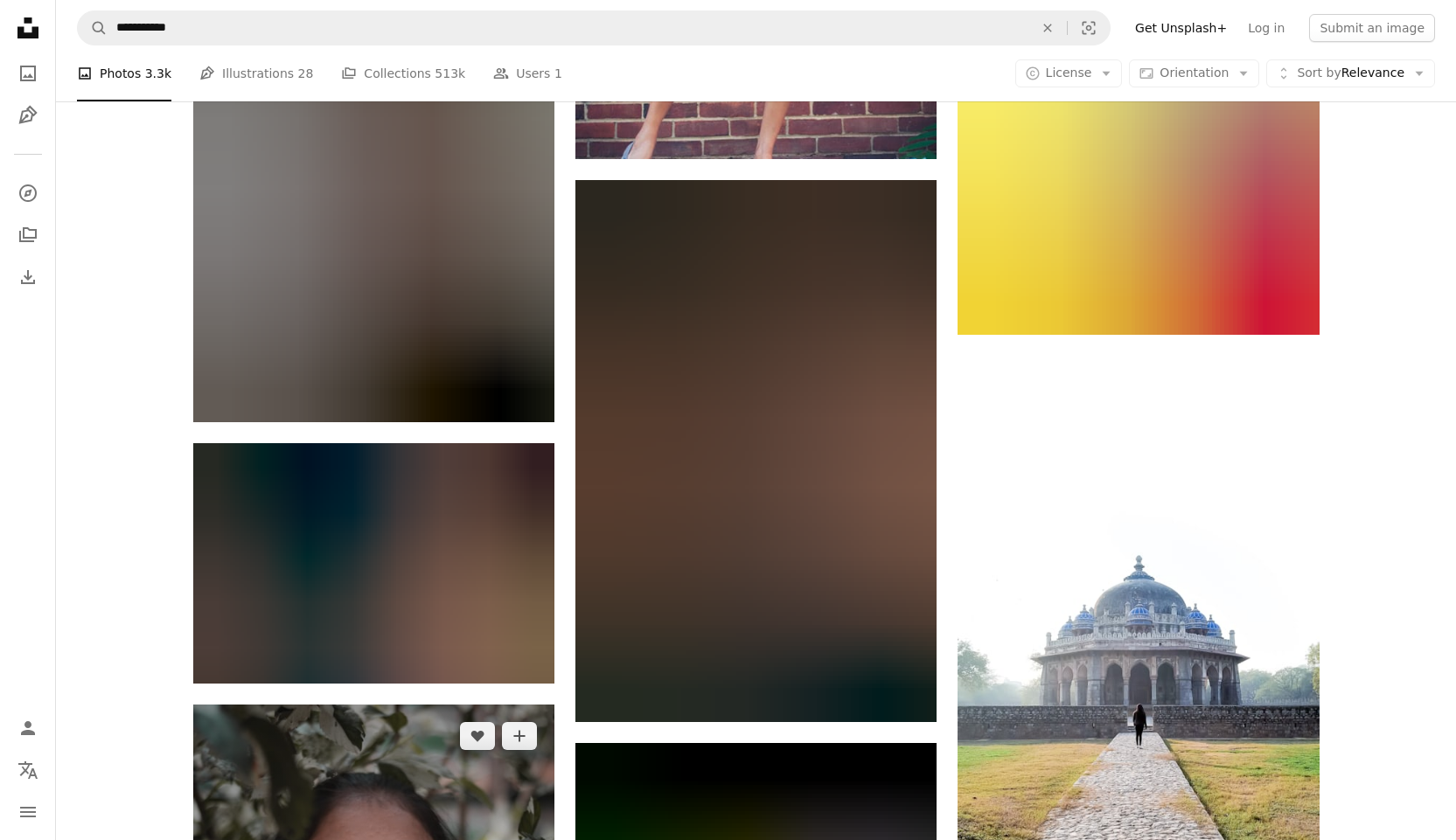
scroll to position [16512, 0]
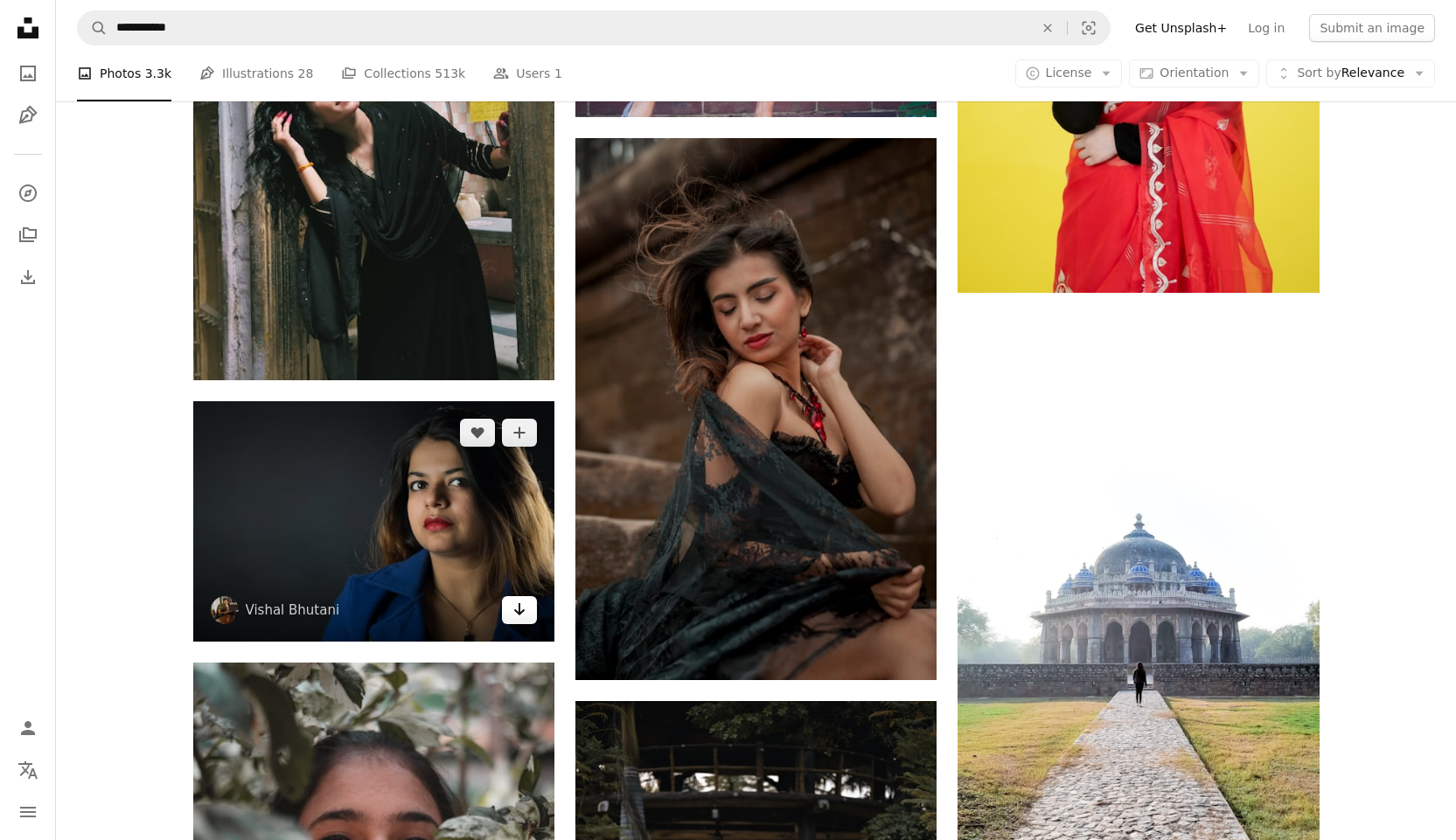
click at [506, 554] on link "Arrow pointing down" at bounding box center [520, 610] width 35 height 28
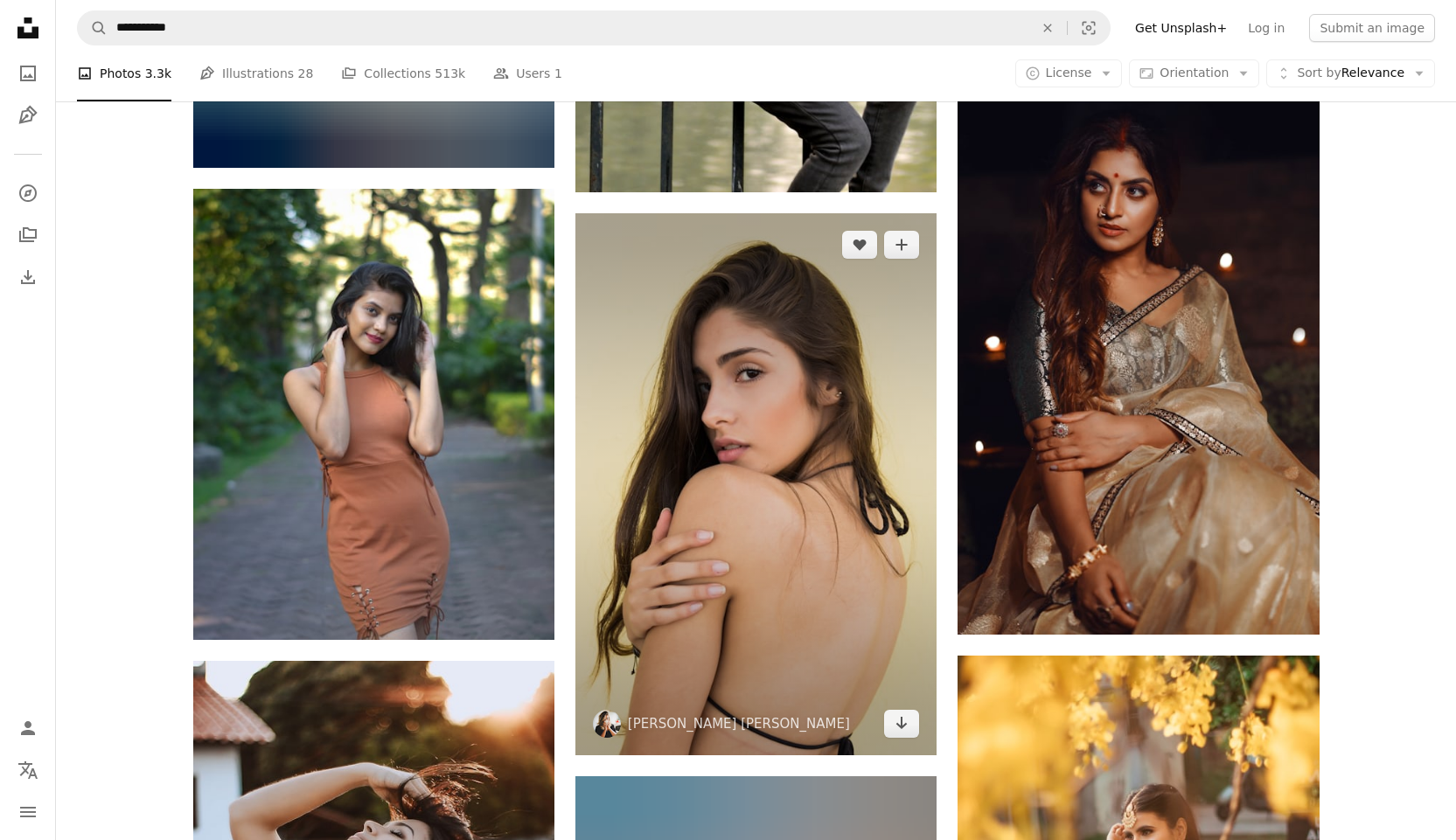
scroll to position [23244, 0]
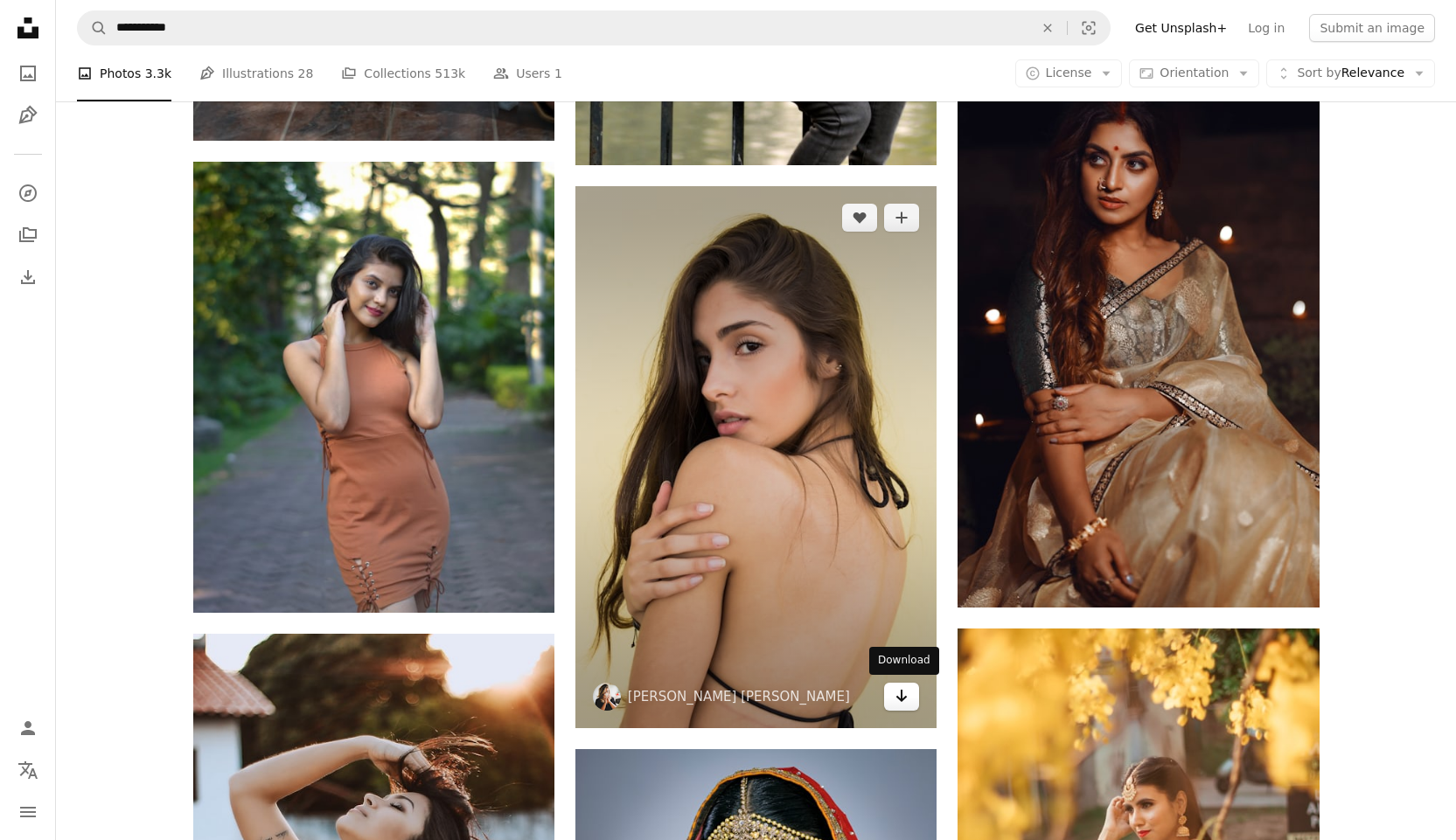
click at [506, 554] on icon "Arrow pointing down" at bounding box center [902, 696] width 14 height 21
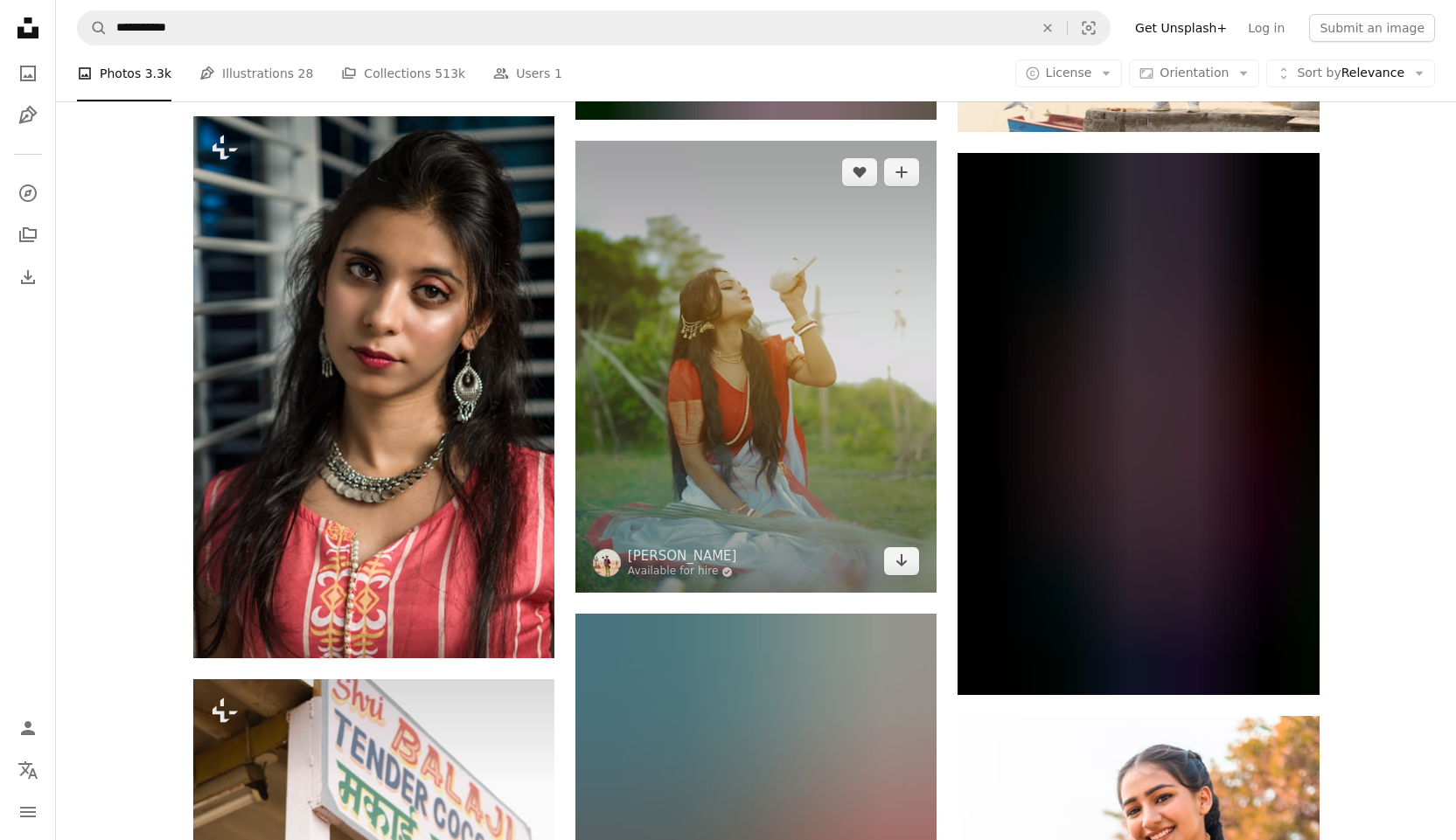
scroll to position [24905, 0]
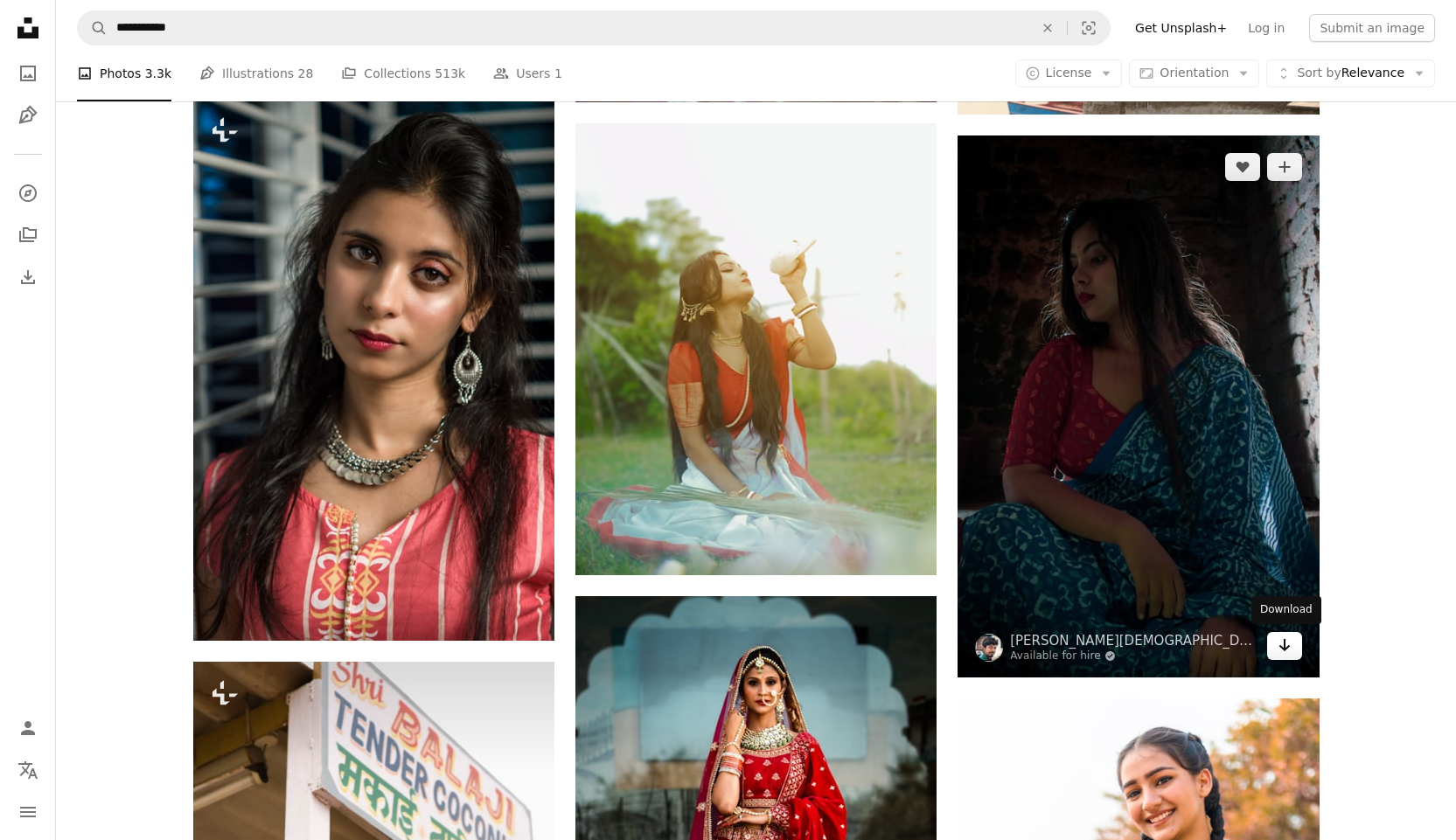
click at [506, 554] on icon "Arrow pointing down" at bounding box center [1284, 645] width 14 height 21
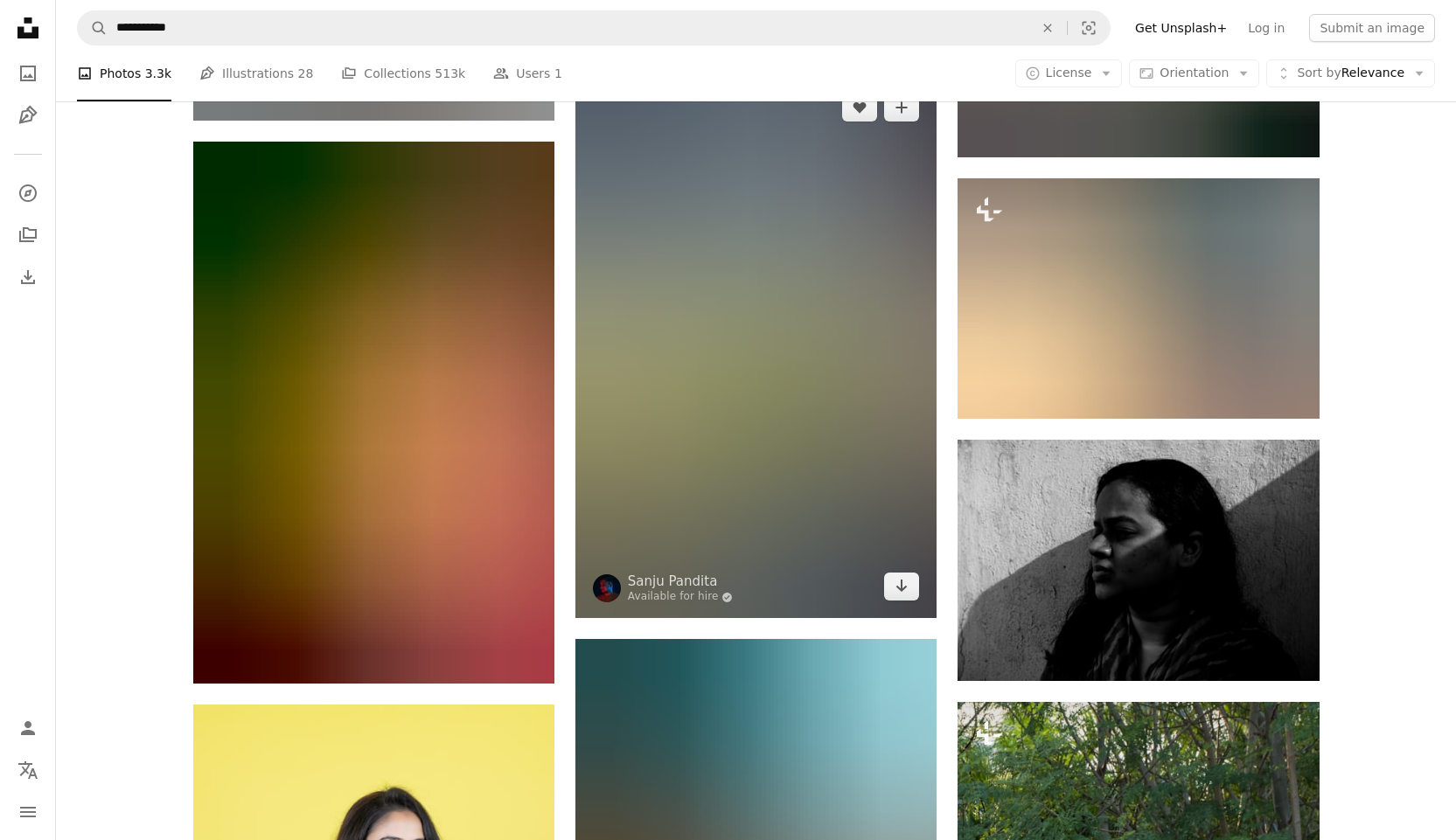
scroll to position [26566, 0]
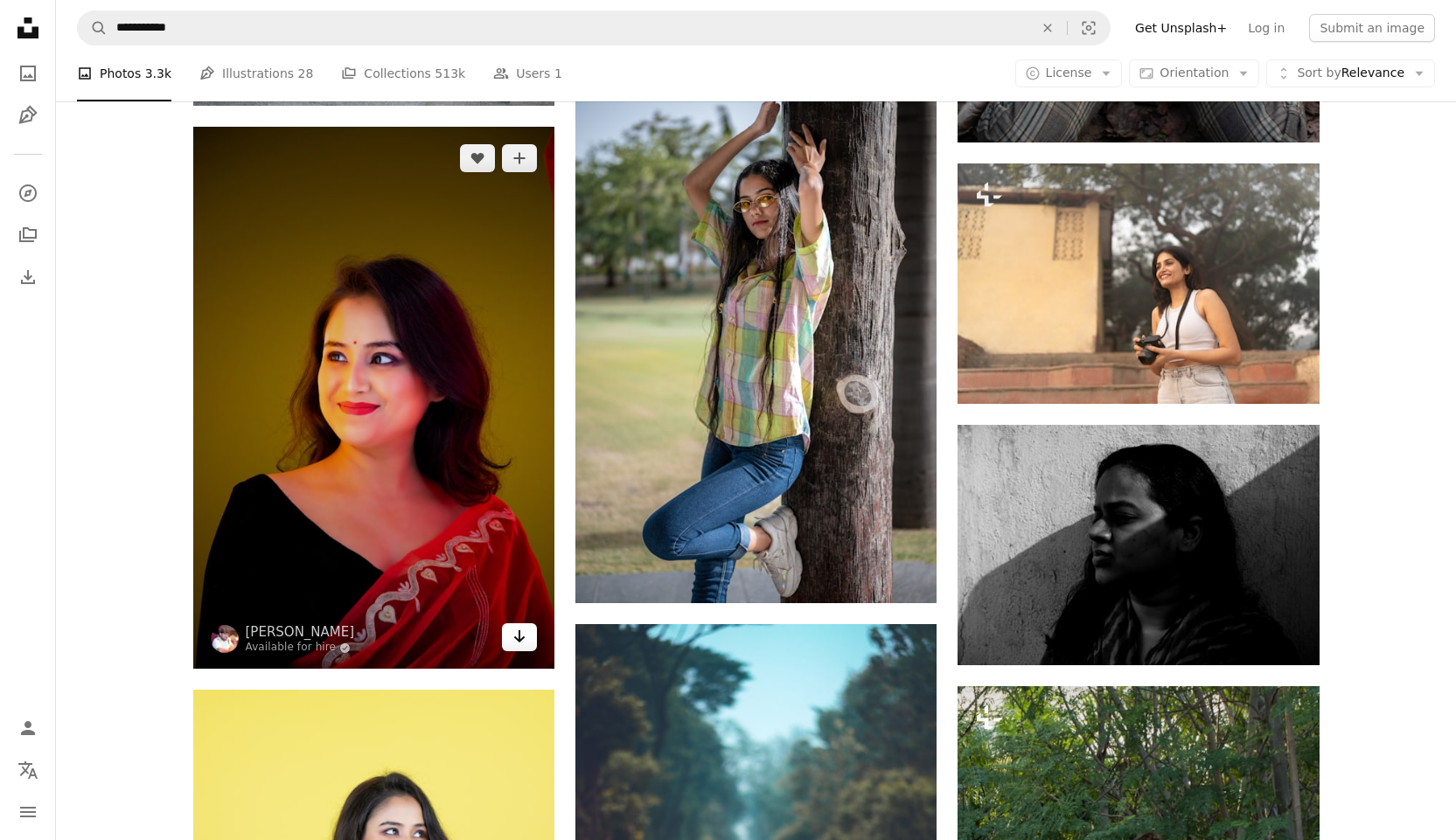
click at [506, 554] on icon "Arrow pointing down" at bounding box center [519, 636] width 14 height 21
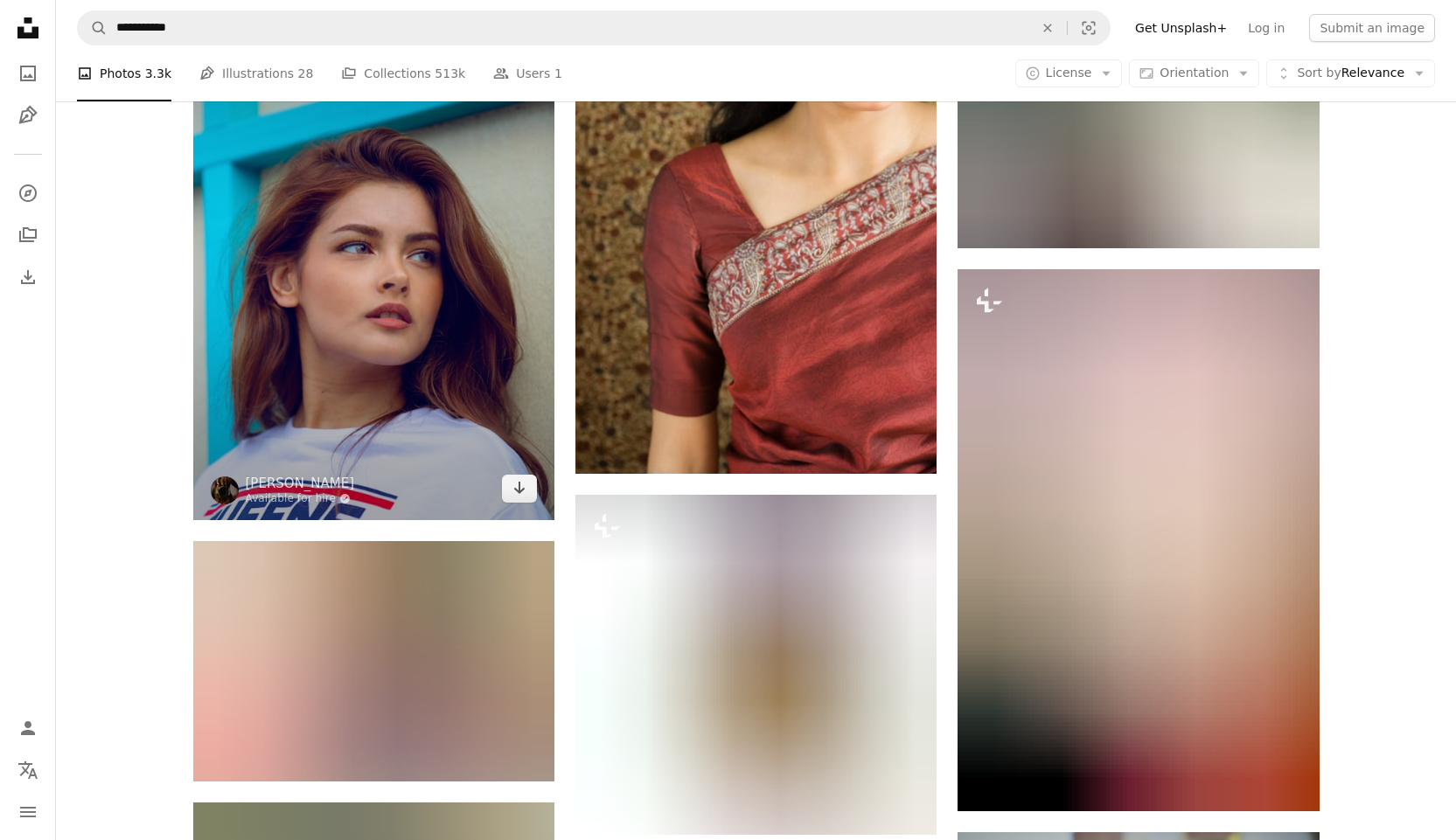
scroll to position [27790, 0]
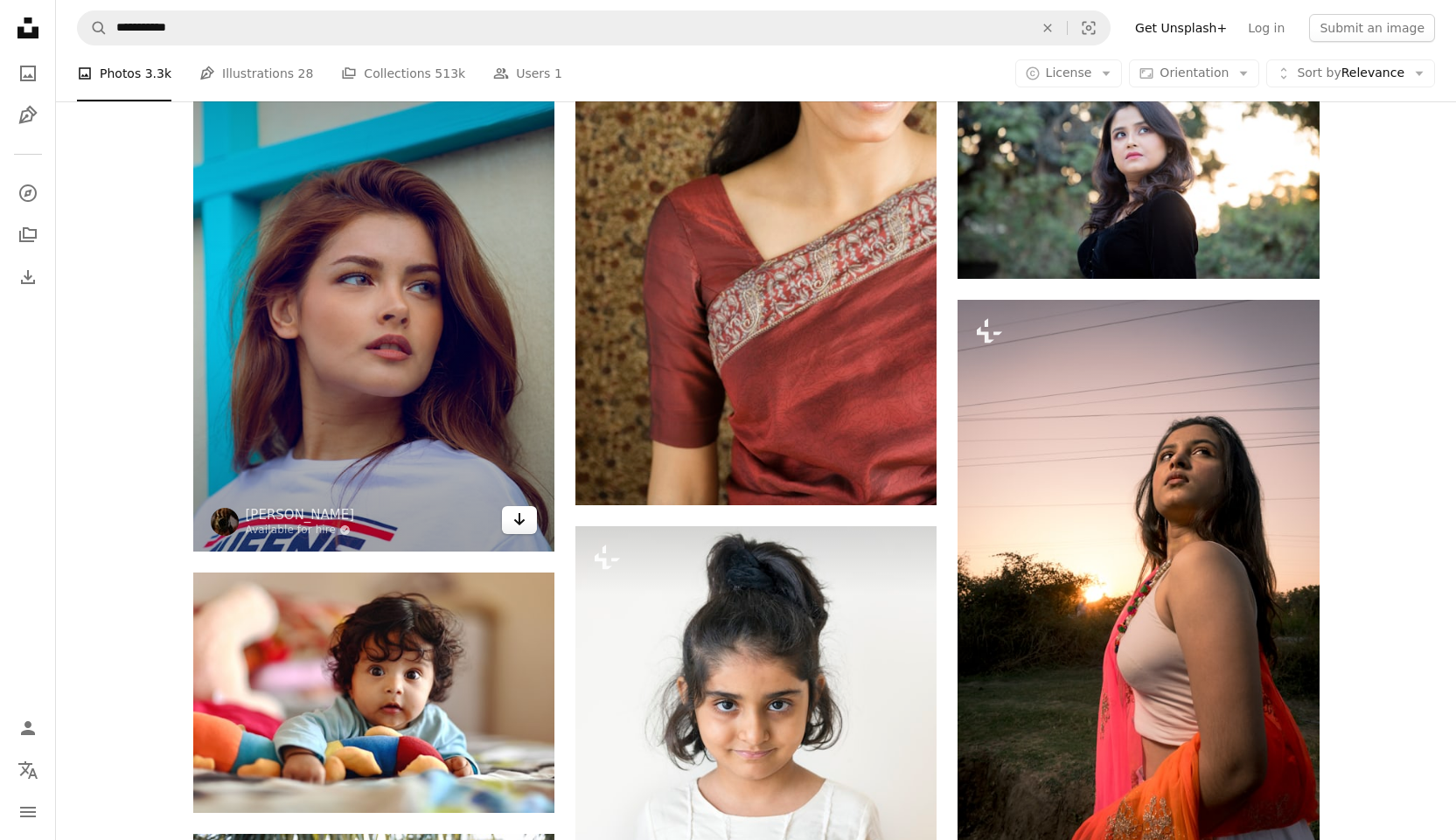
click at [506, 518] on icon "Arrow pointing down" at bounding box center [519, 519] width 14 height 21
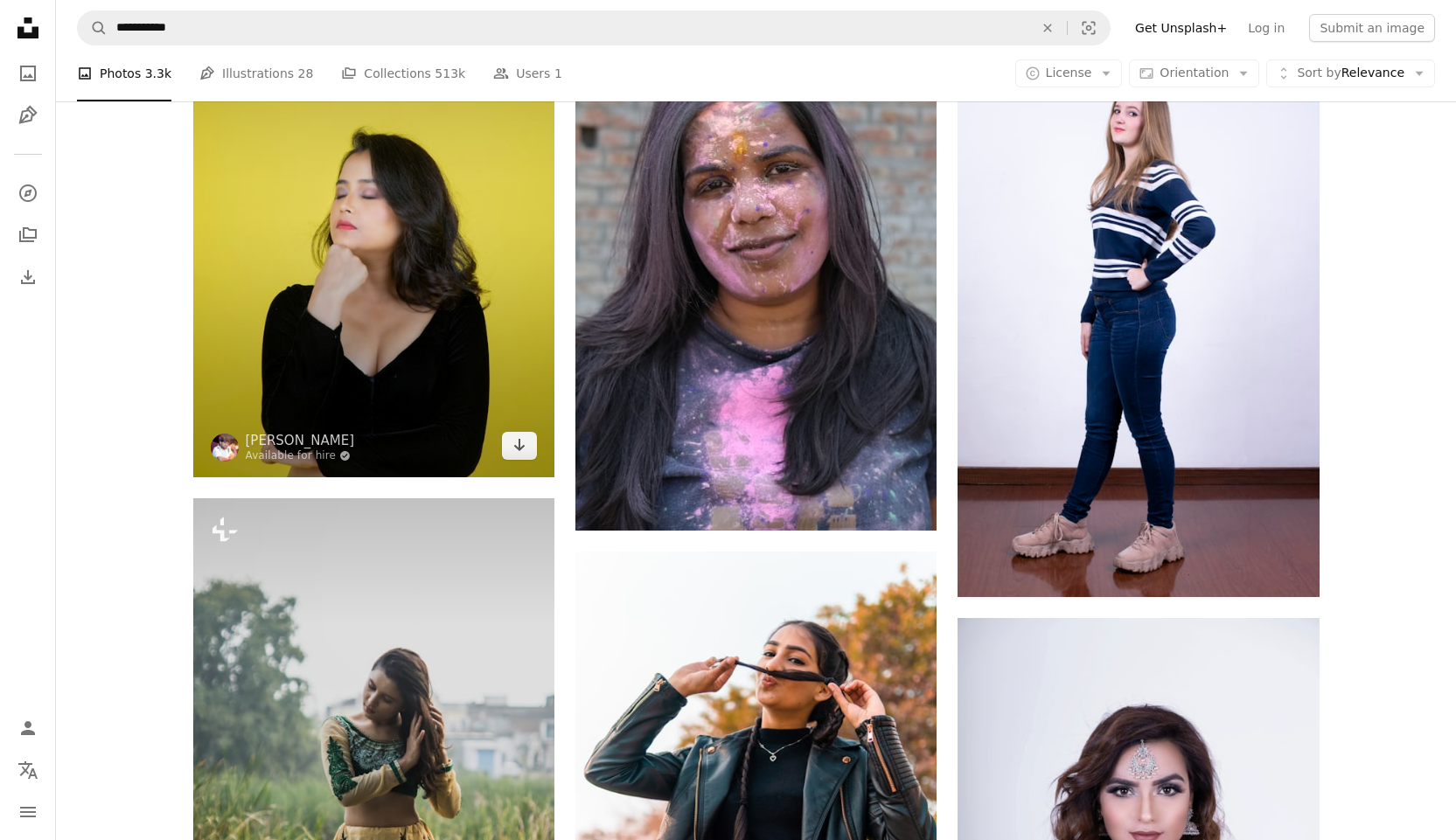
scroll to position [29189, 0]
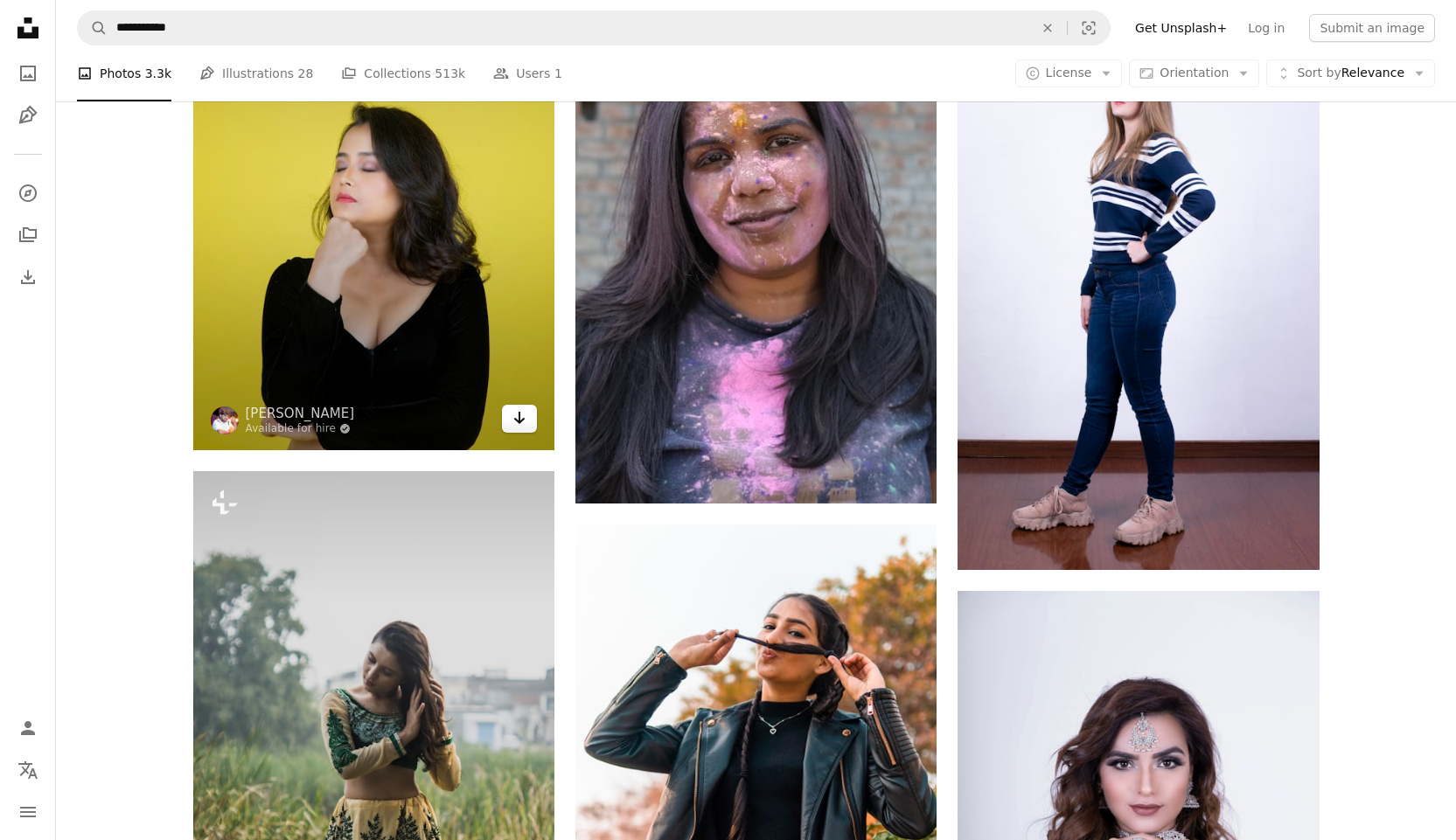
click at [506, 418] on icon "Arrow pointing down" at bounding box center [519, 417] width 14 height 21
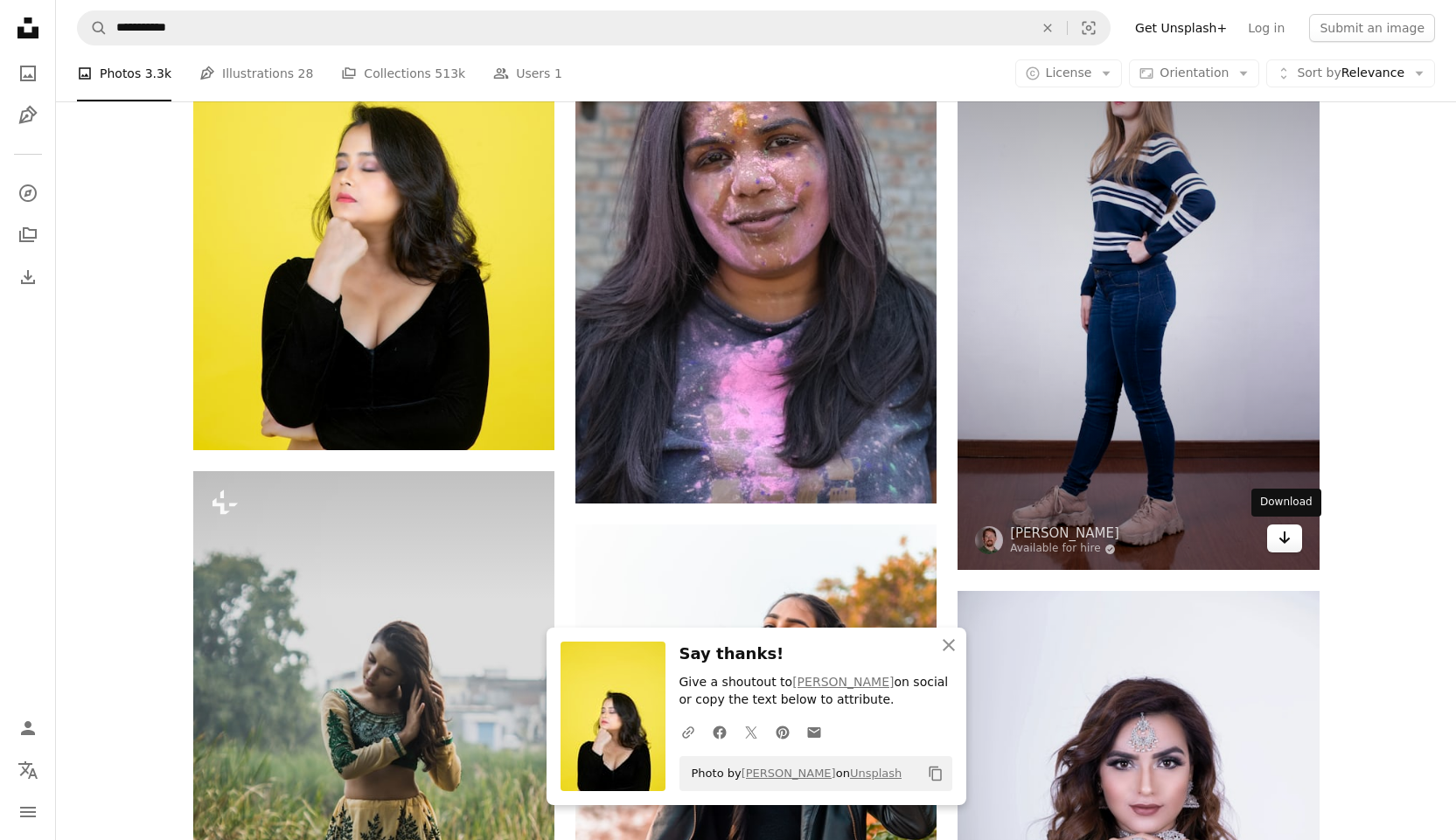
click at [506, 533] on icon "Arrow pointing down" at bounding box center [1284, 537] width 14 height 21
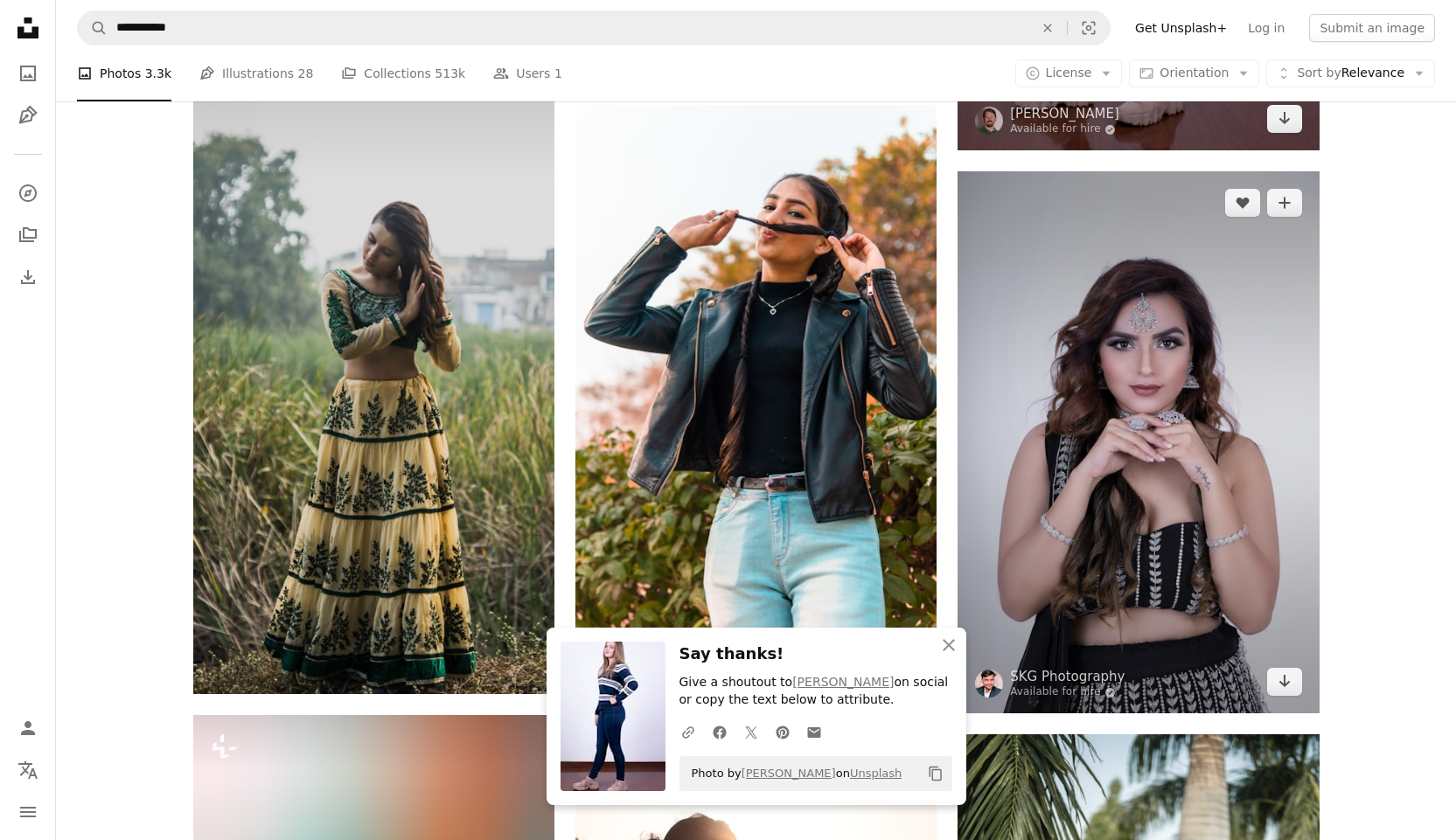
scroll to position [29626, 0]
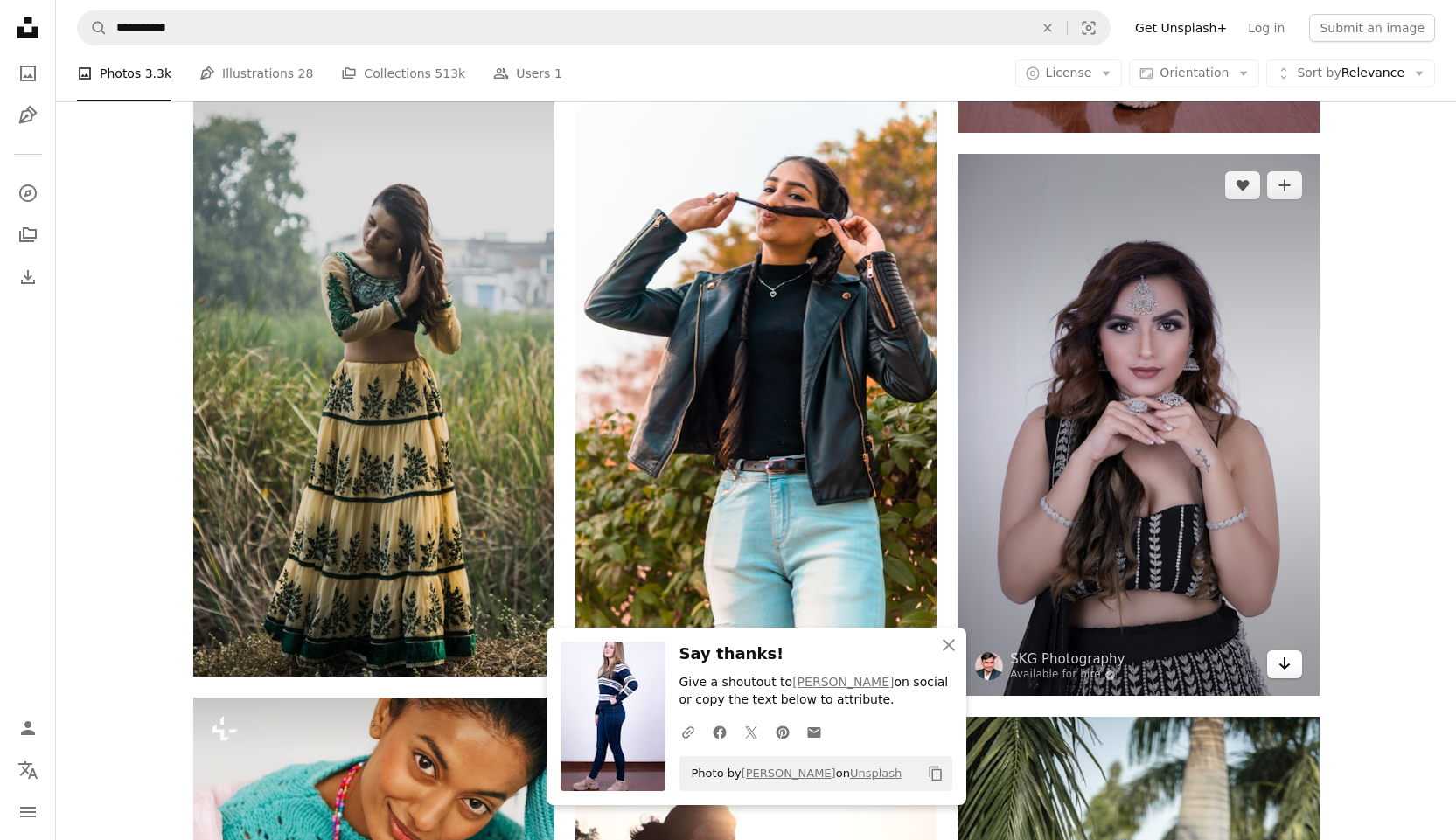
click at [506, 554] on icon "Arrow pointing down" at bounding box center [1284, 663] width 14 height 21
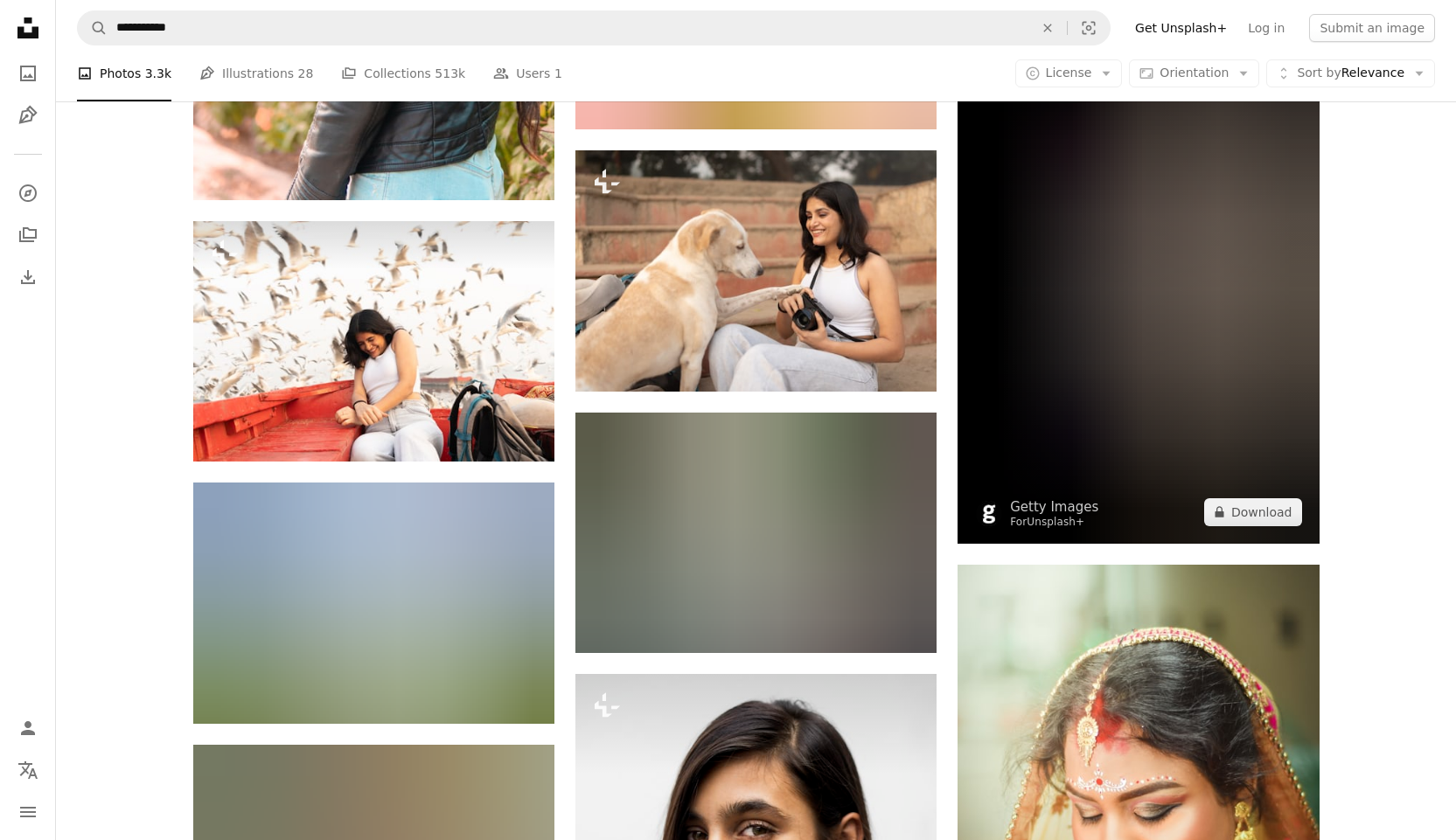
scroll to position [31549, 0]
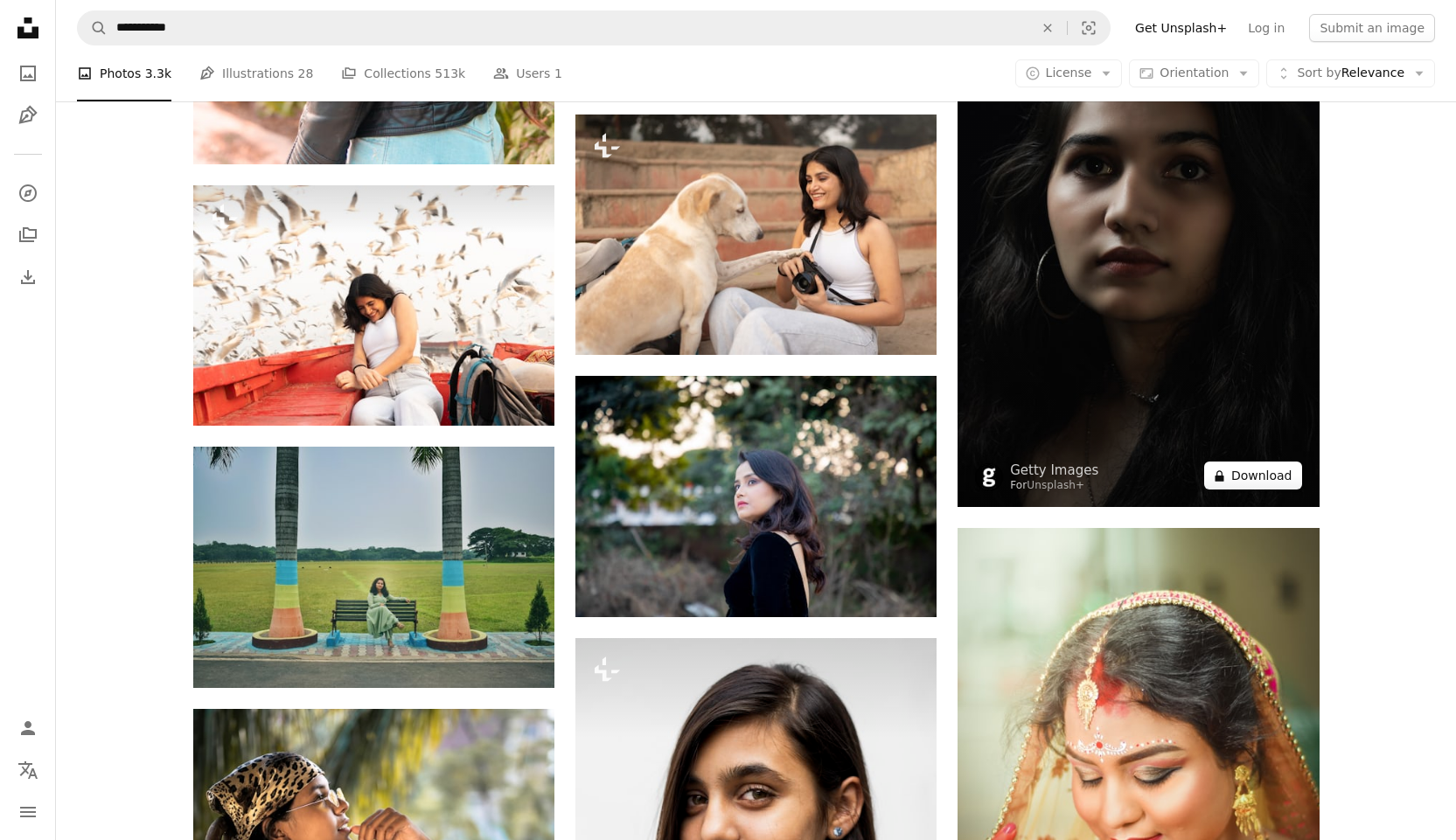
click at [506, 472] on button "A lock Download" at bounding box center [1253, 476] width 98 height 28
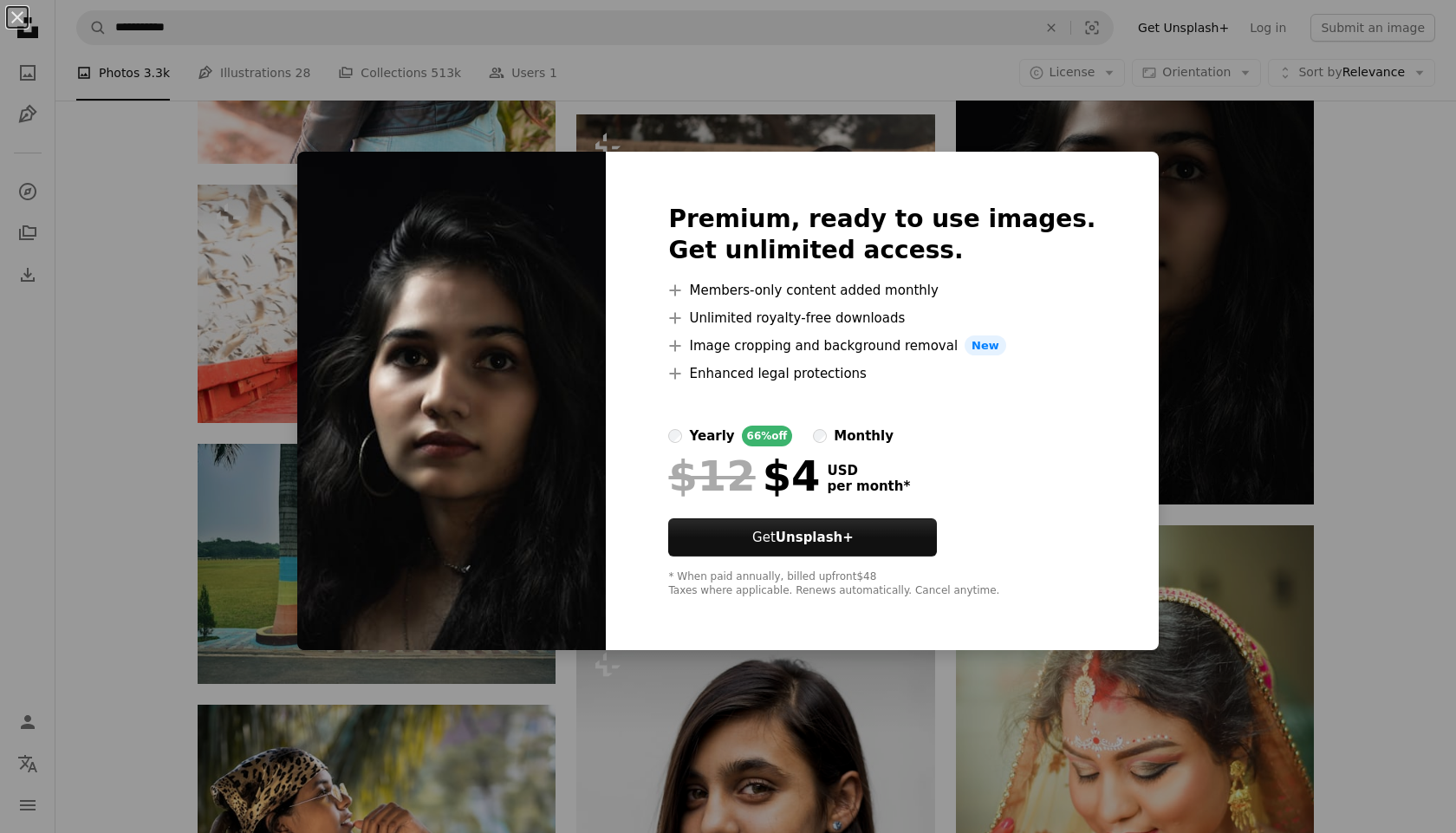
click at [501, 164] on div "Premium, ready to use images. Get unlimited access. A plus sign Members-only co…" at bounding box center [881, 402] width 552 height 500
click at [501, 535] on button "Get Unsplash+" at bounding box center [802, 538] width 269 height 38
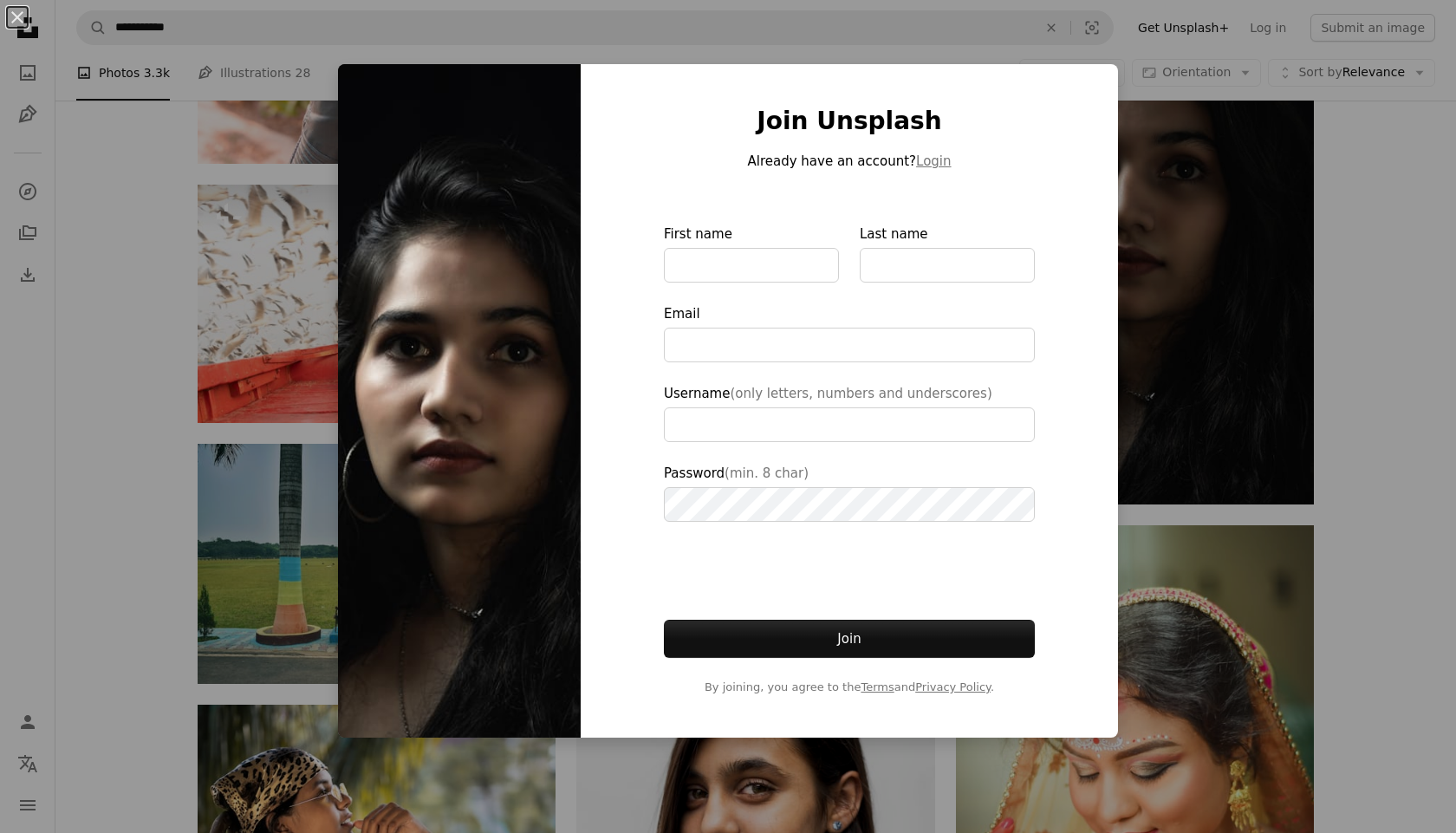
click at [501, 101] on div "Join Unsplash Already have an account? Login First name Last name Email Usernam…" at bounding box center [850, 401] width 538 height 674
click at [501, 64] on div "Join Unsplash Already have an account? Login First name Last name Email Usernam…" at bounding box center [850, 401] width 538 height 674
drag, startPoint x: 1098, startPoint y: 72, endPoint x: 1071, endPoint y: 189, distance: 120.1
click at [501, 79] on div "Join Unsplash Already have an account? Login First name Last name Email Usernam…" at bounding box center [850, 401] width 538 height 674
click at [501, 550] on button "Join" at bounding box center [849, 639] width 371 height 38
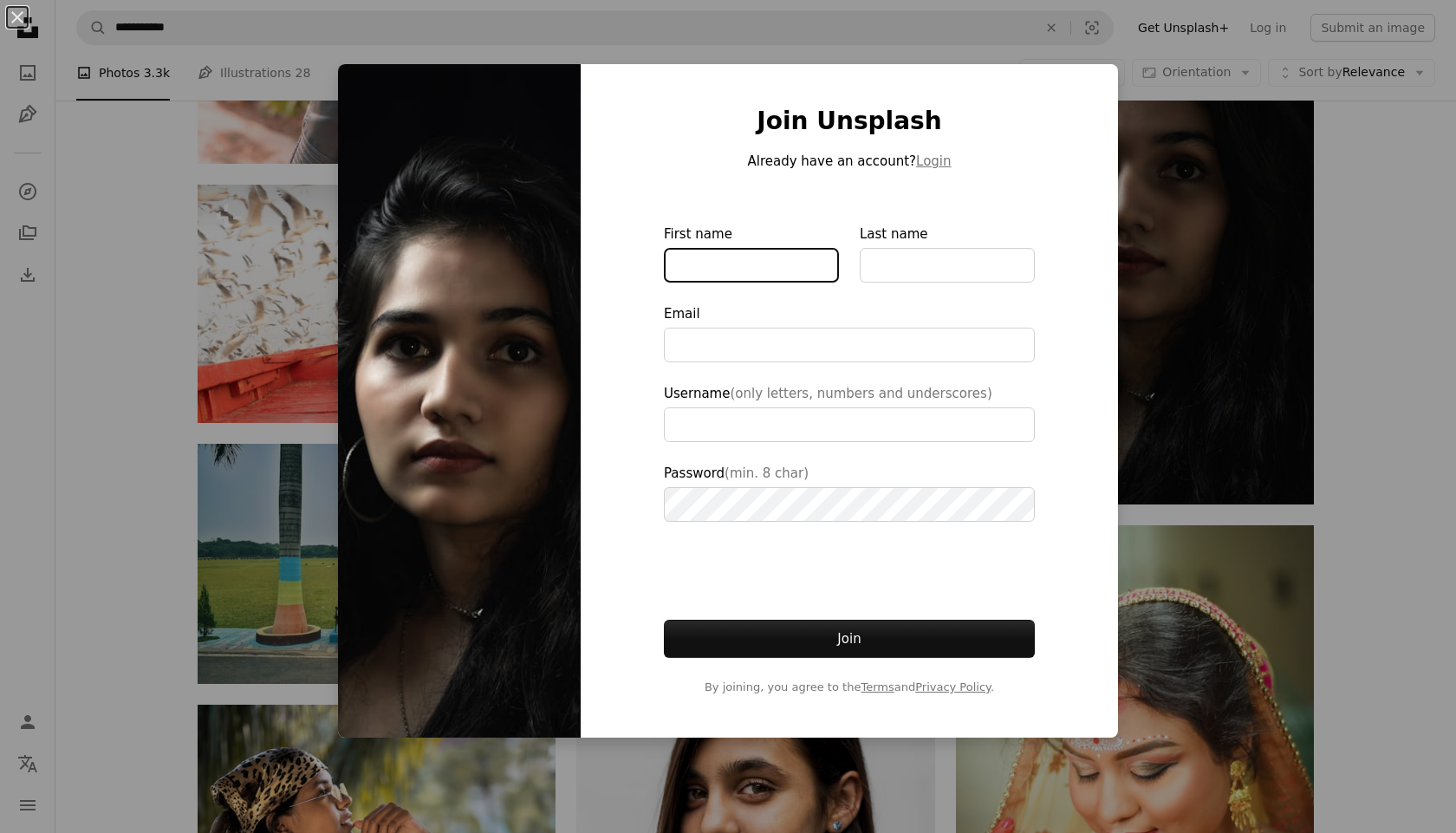
type input "**********"
drag, startPoint x: 1095, startPoint y: 76, endPoint x: 1033, endPoint y: 107, distance: 69.3
click at [501, 76] on div "Join Unsplash Already have an account? Login First name Last name Email Usernam…" at bounding box center [850, 401] width 538 height 674
click at [489, 304] on img at bounding box center [459, 401] width 243 height 674
click at [427, 550] on img at bounding box center [459, 401] width 243 height 674
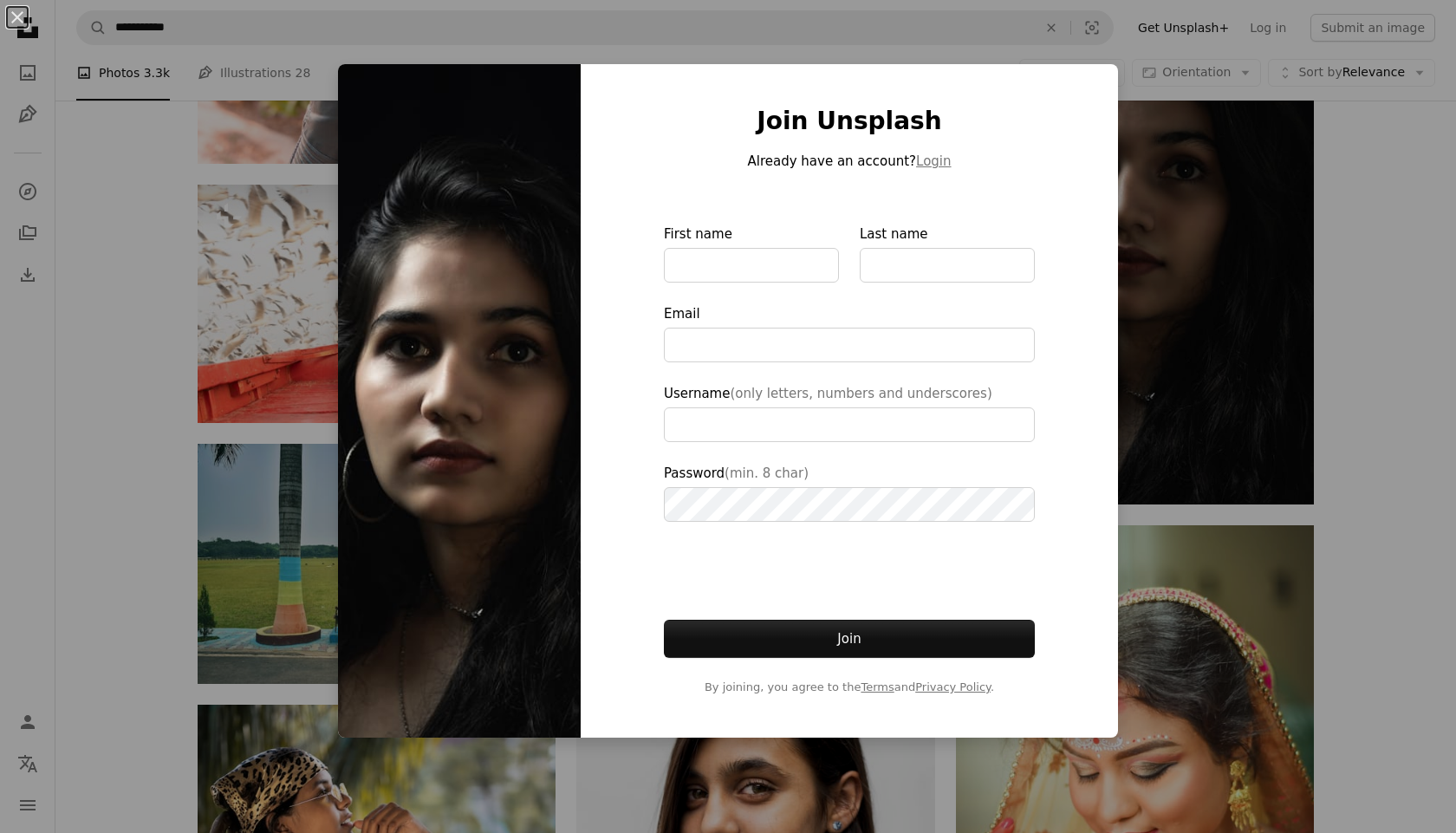
click at [430, 550] on div "An X shape Join Unsplash Already have an account? Login First name Last name Em…" at bounding box center [728, 416] width 1456 height 833
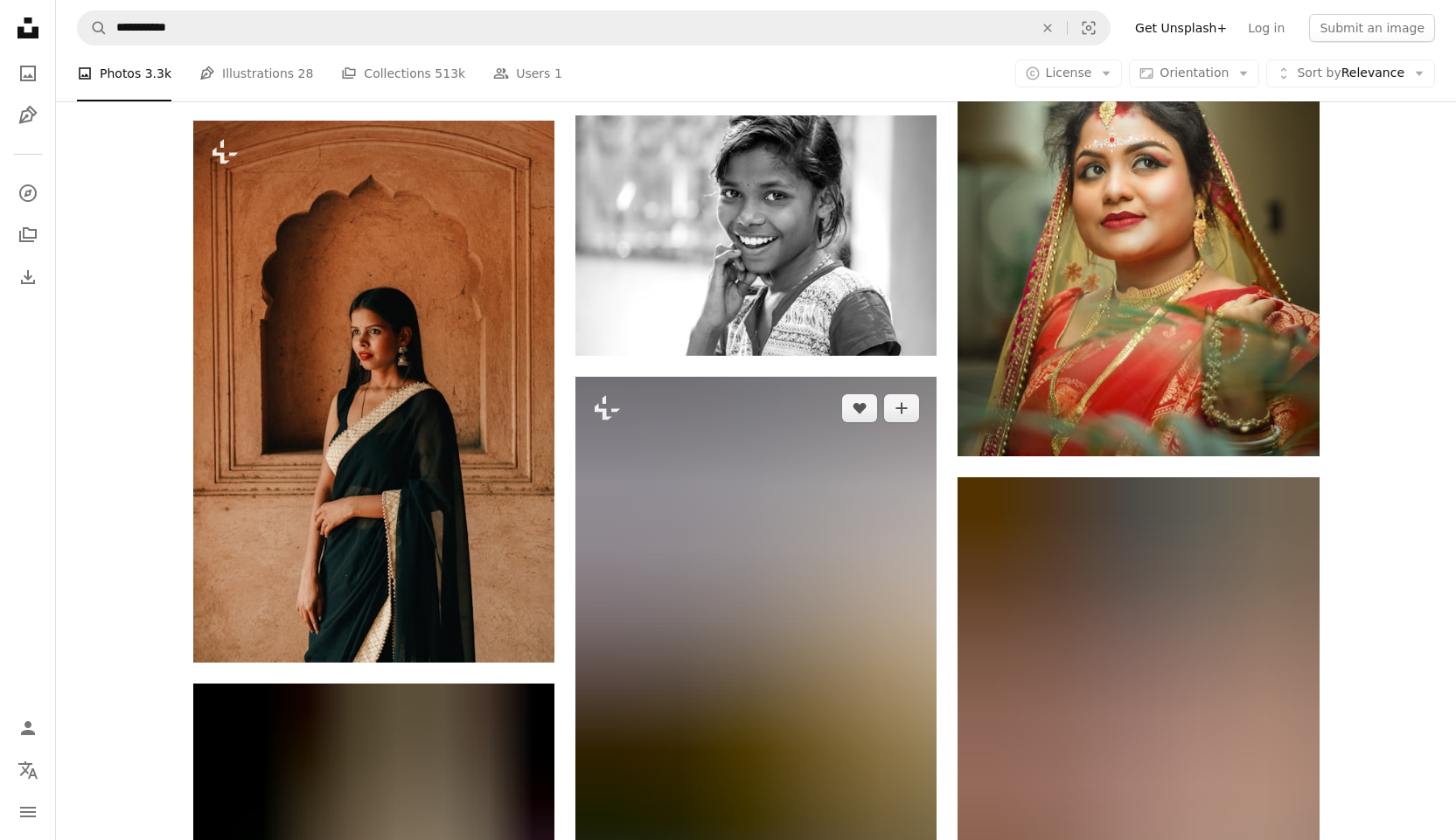
scroll to position [43964, 0]
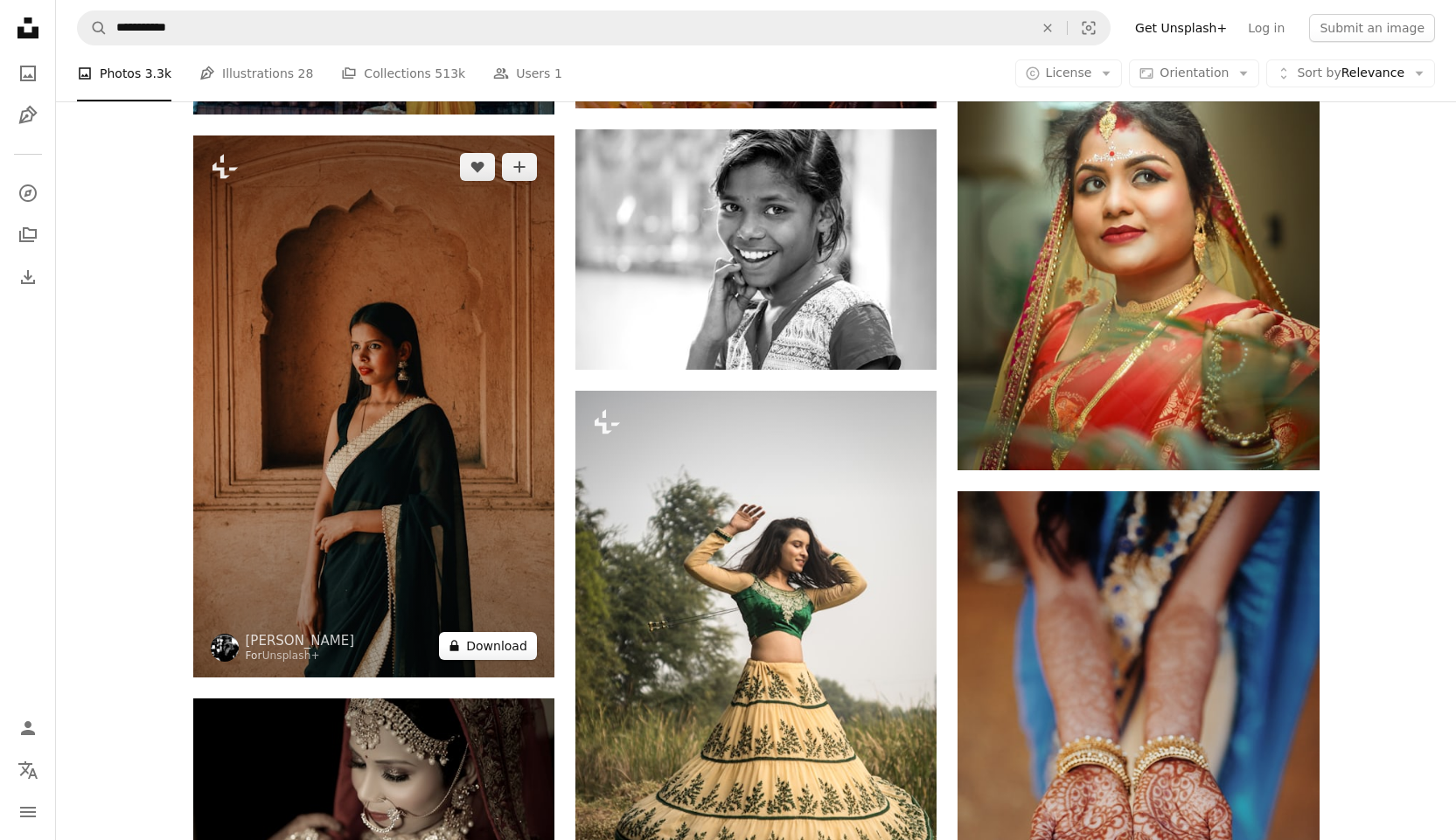
click at [491, 554] on button "A lock Download" at bounding box center [488, 646] width 98 height 28
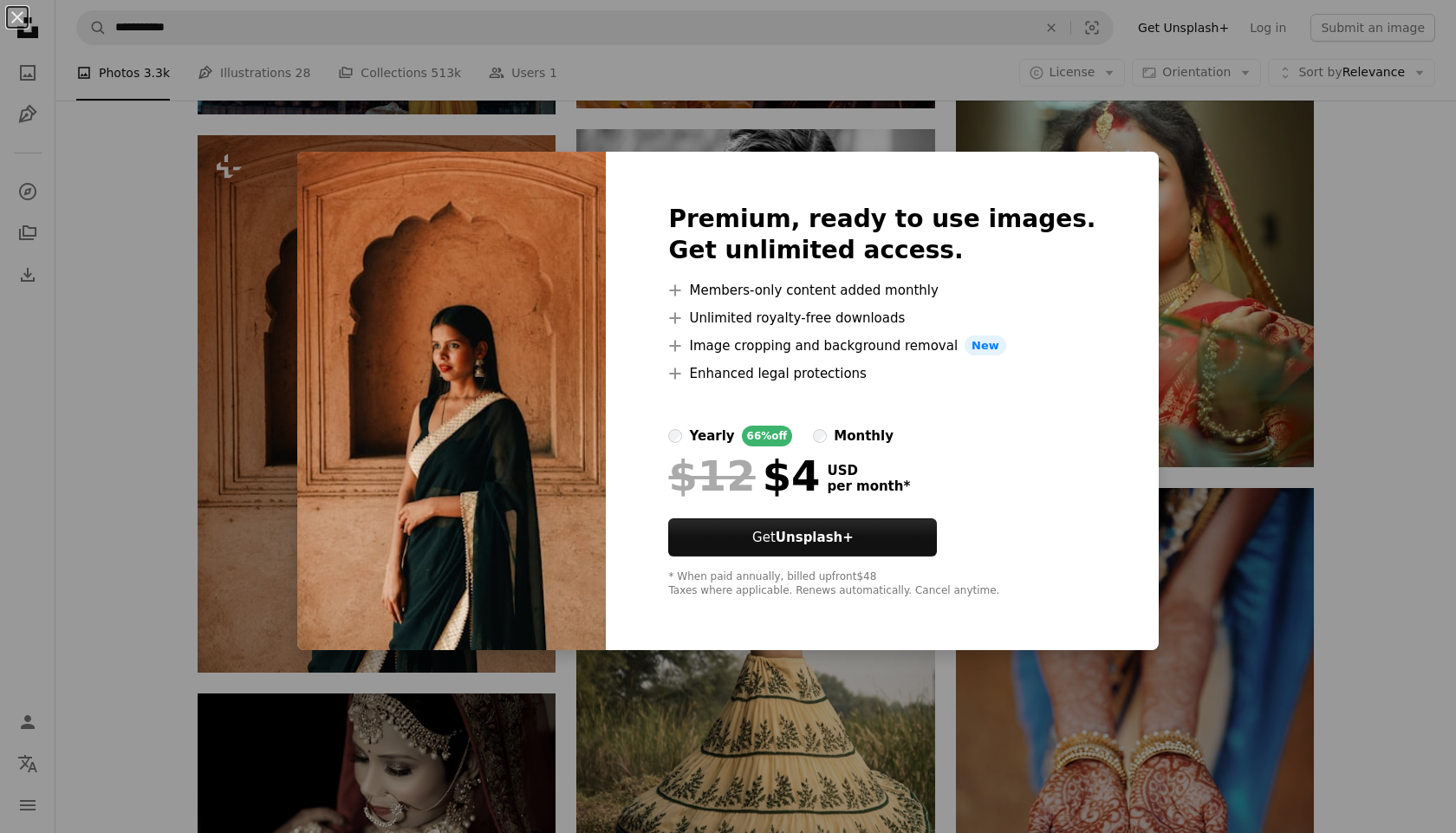
click at [478, 254] on img at bounding box center [451, 402] width 309 height 500
click at [501, 550] on div "An X shape Premium, ready to use images. Get unlimited access. A plus sign Memb…" at bounding box center [728, 416] width 1456 height 833
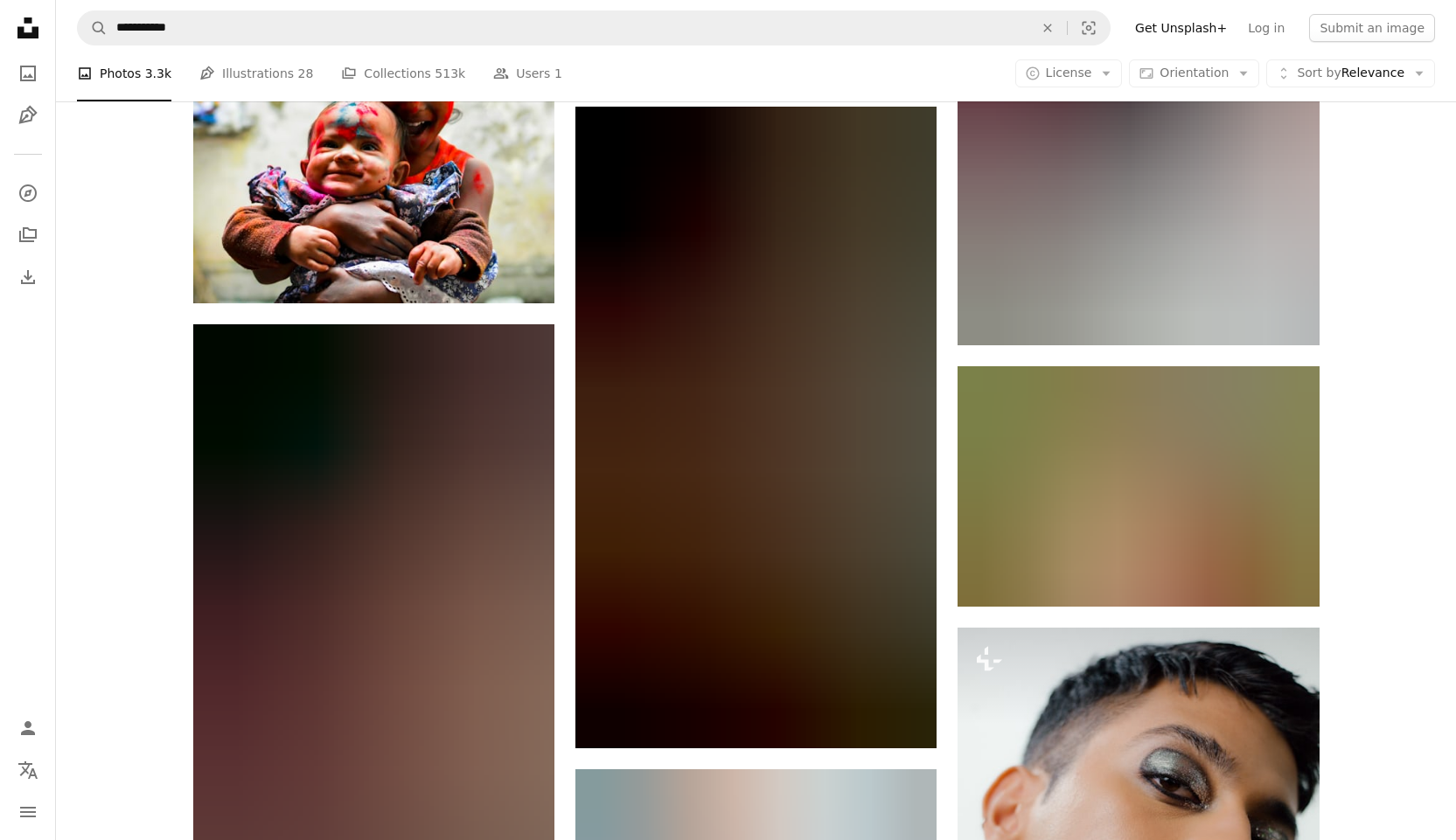
scroll to position [48685, 0]
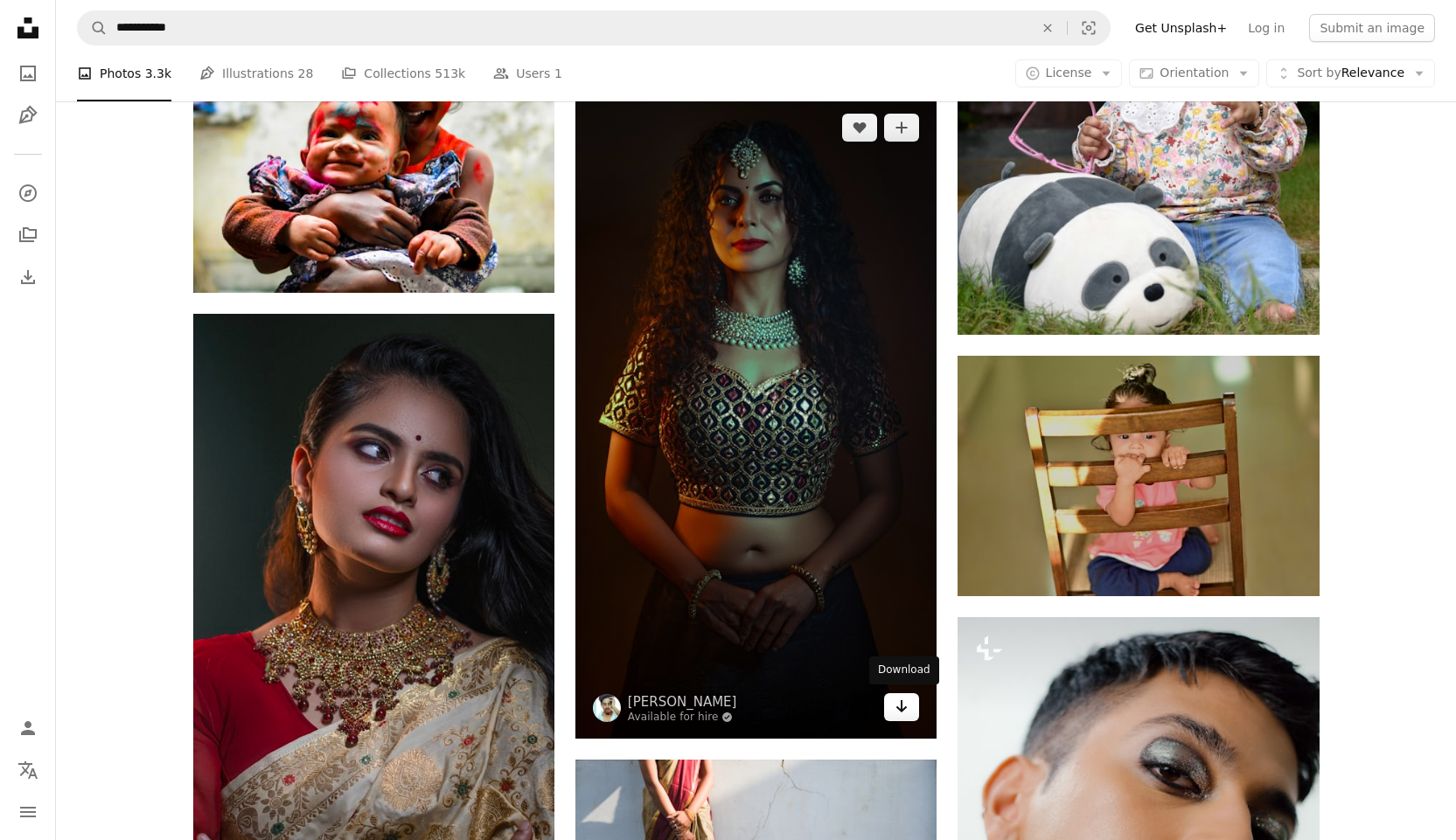
click at [506, 554] on link "Arrow pointing down" at bounding box center [902, 707] width 35 height 28
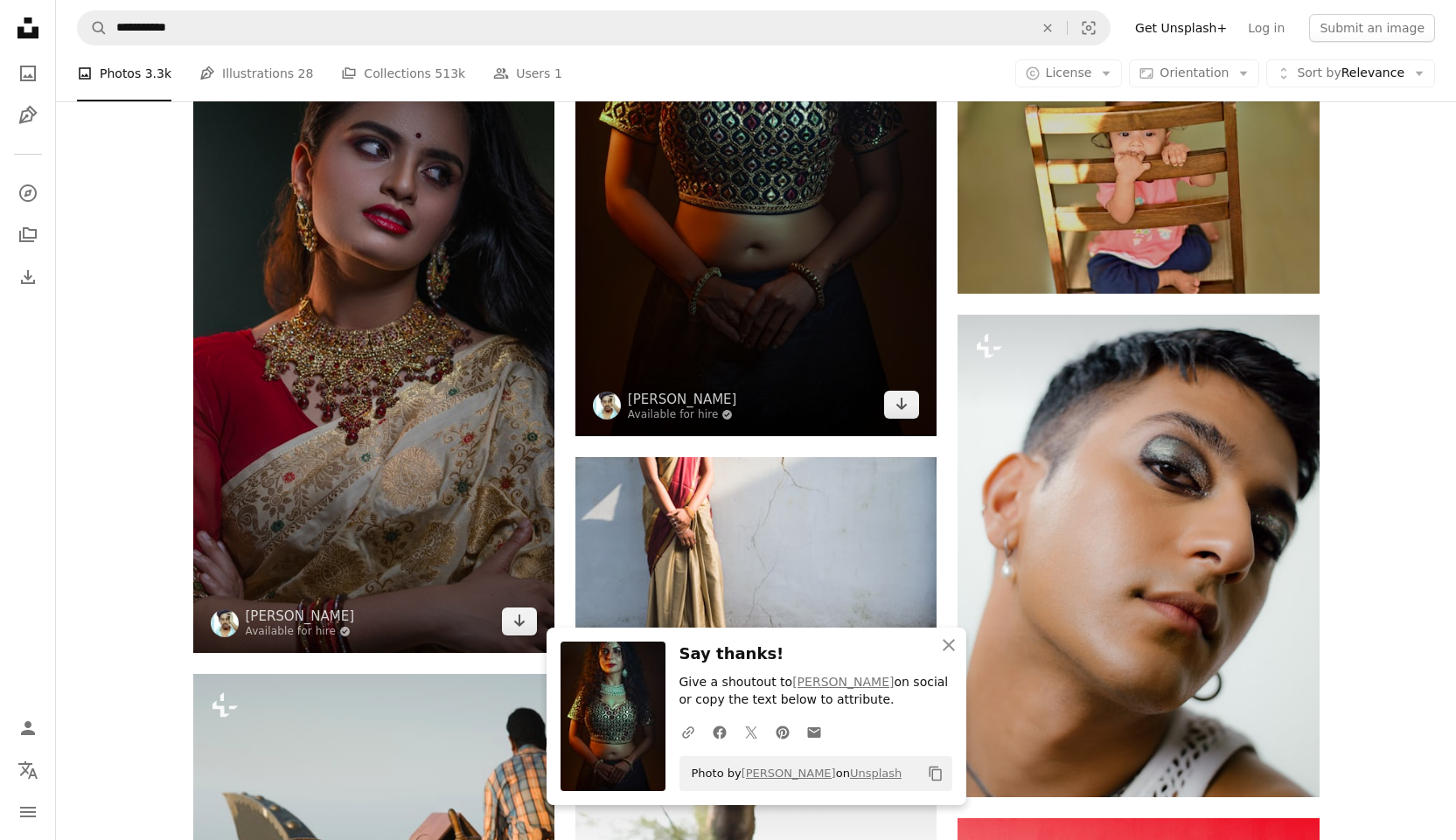
scroll to position [49035, 0]
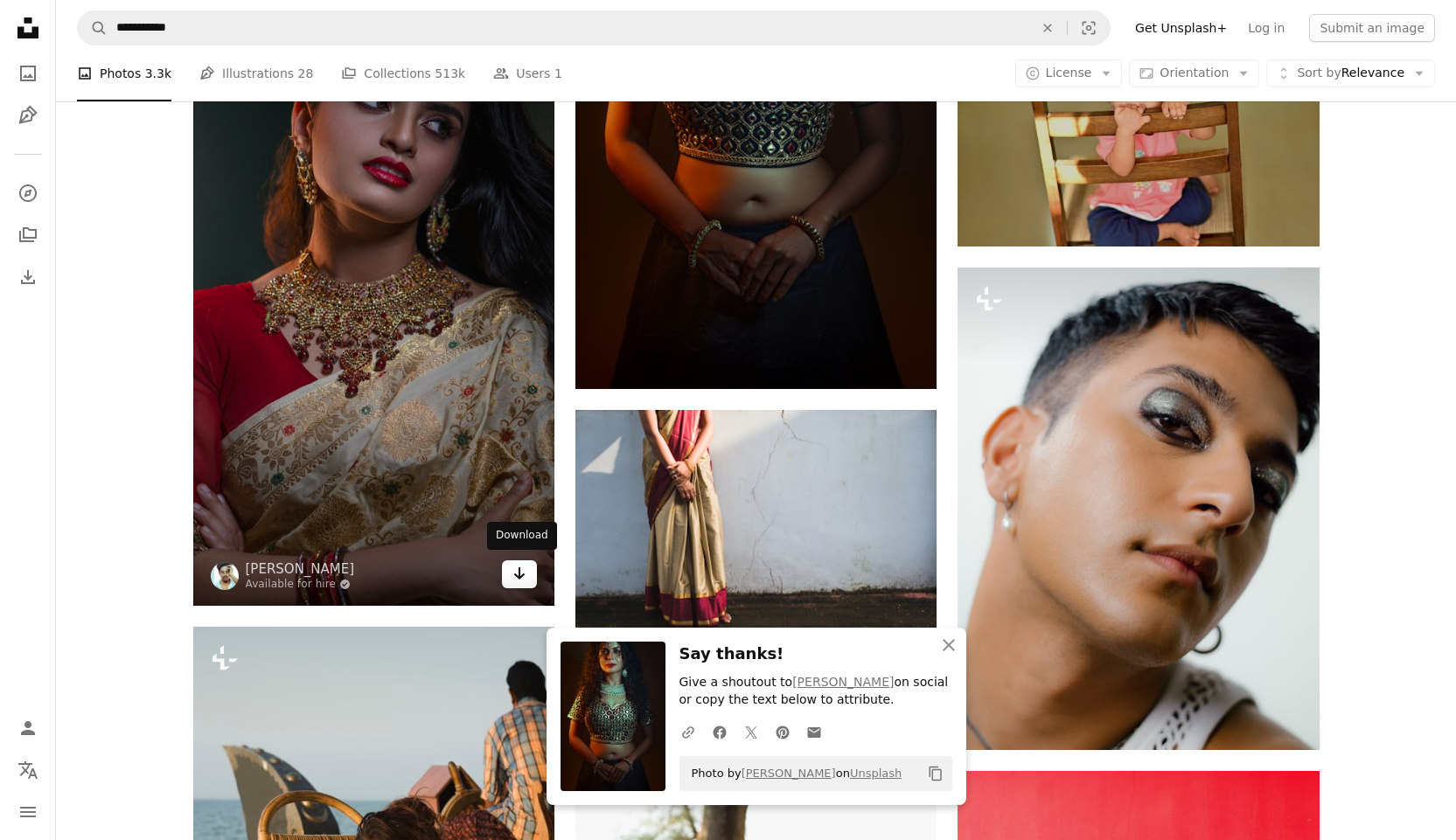
click at [506, 554] on icon "Arrow pointing down" at bounding box center [519, 573] width 14 height 21
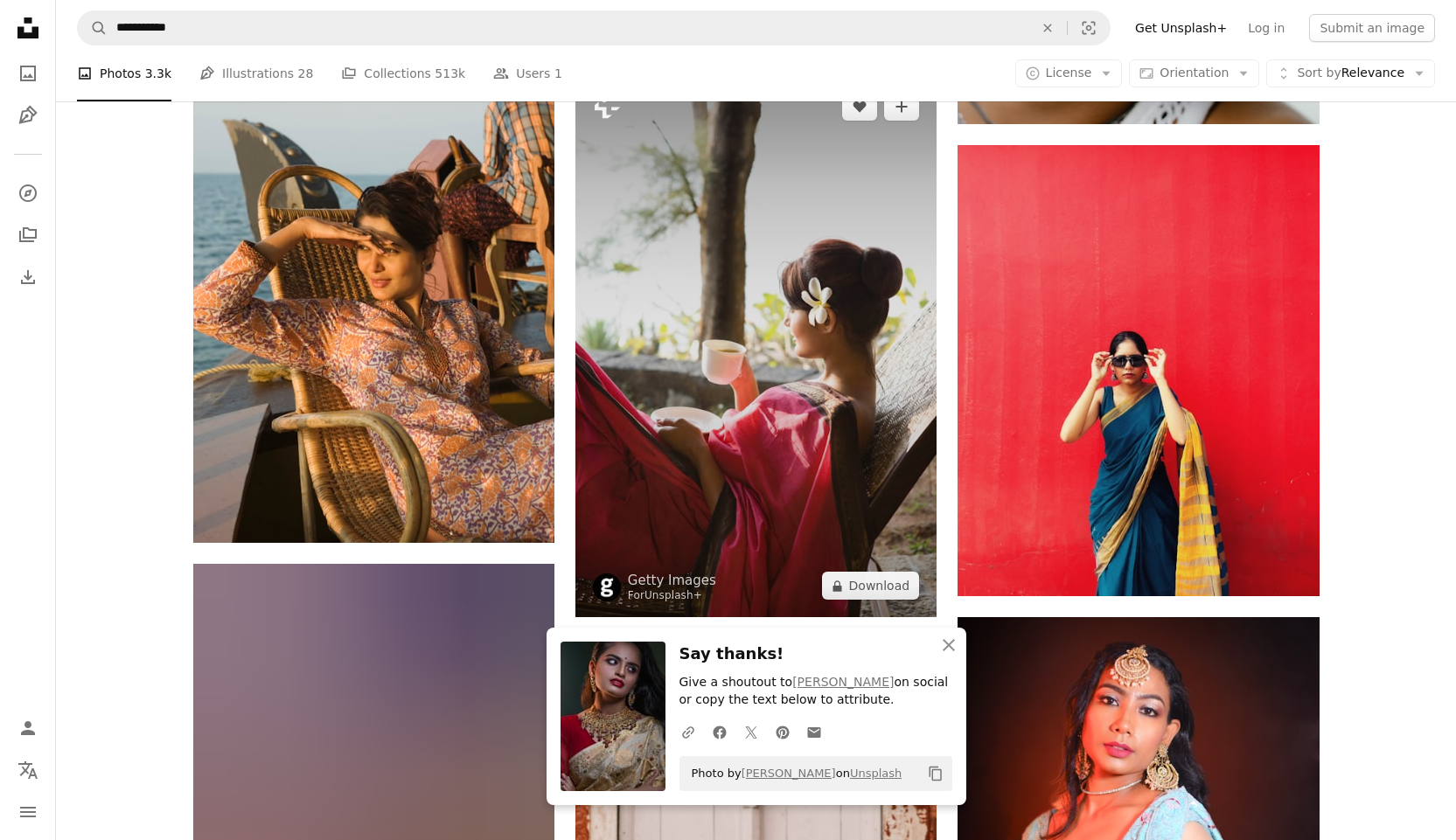
scroll to position [49822, 0]
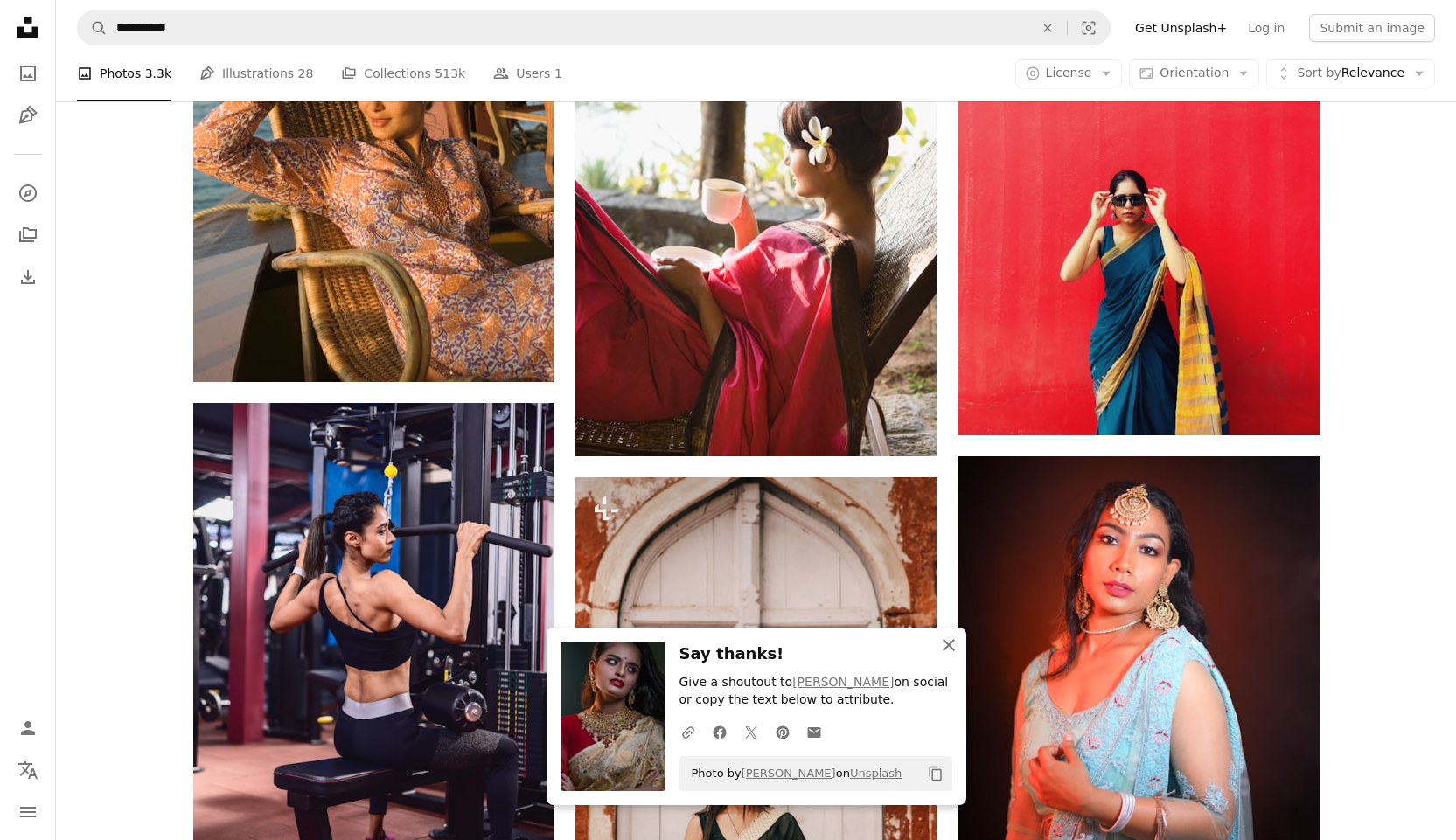
click at [506, 554] on icon "An X shape" at bounding box center [948, 645] width 21 height 21
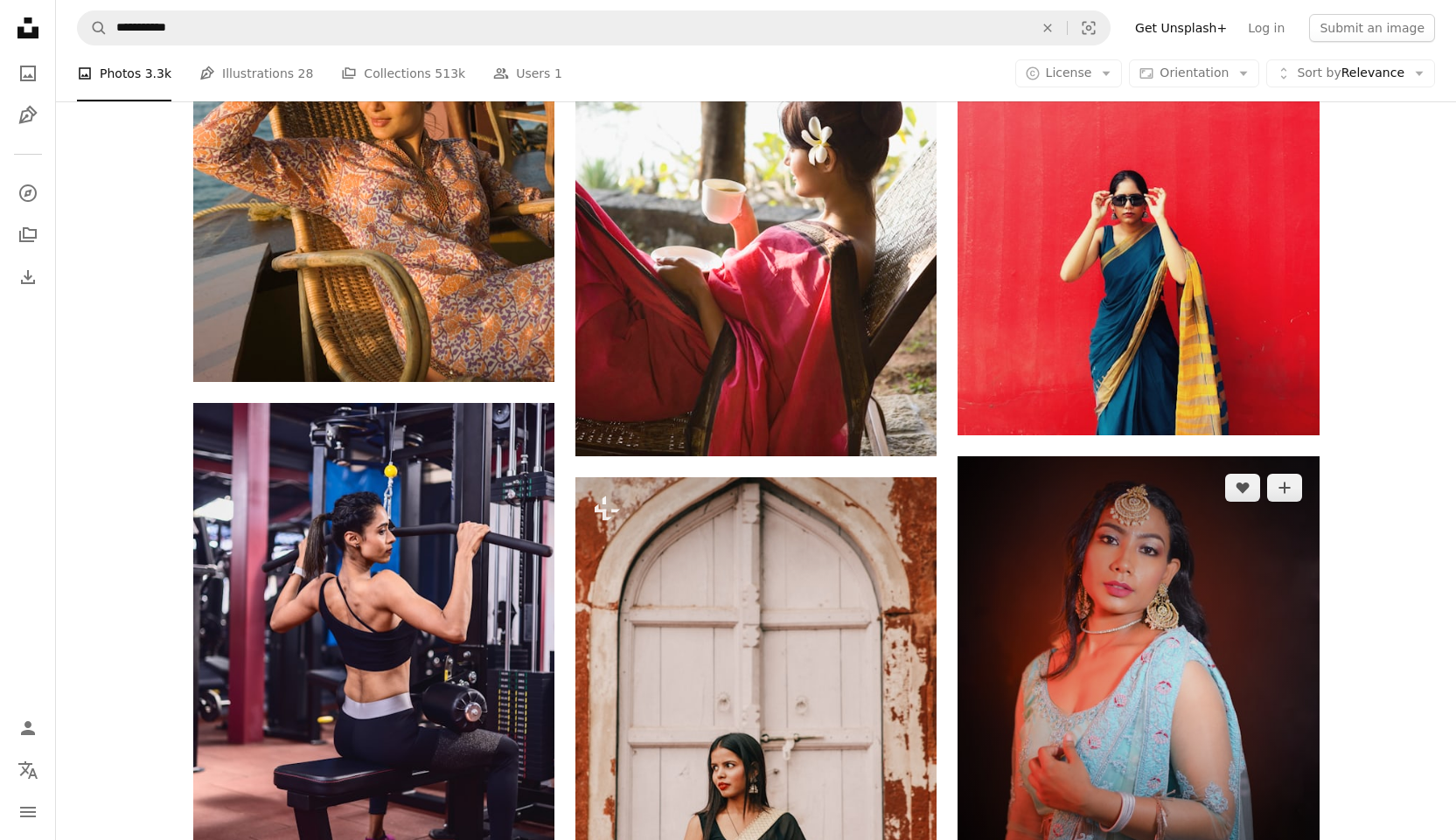
scroll to position [50084, 0]
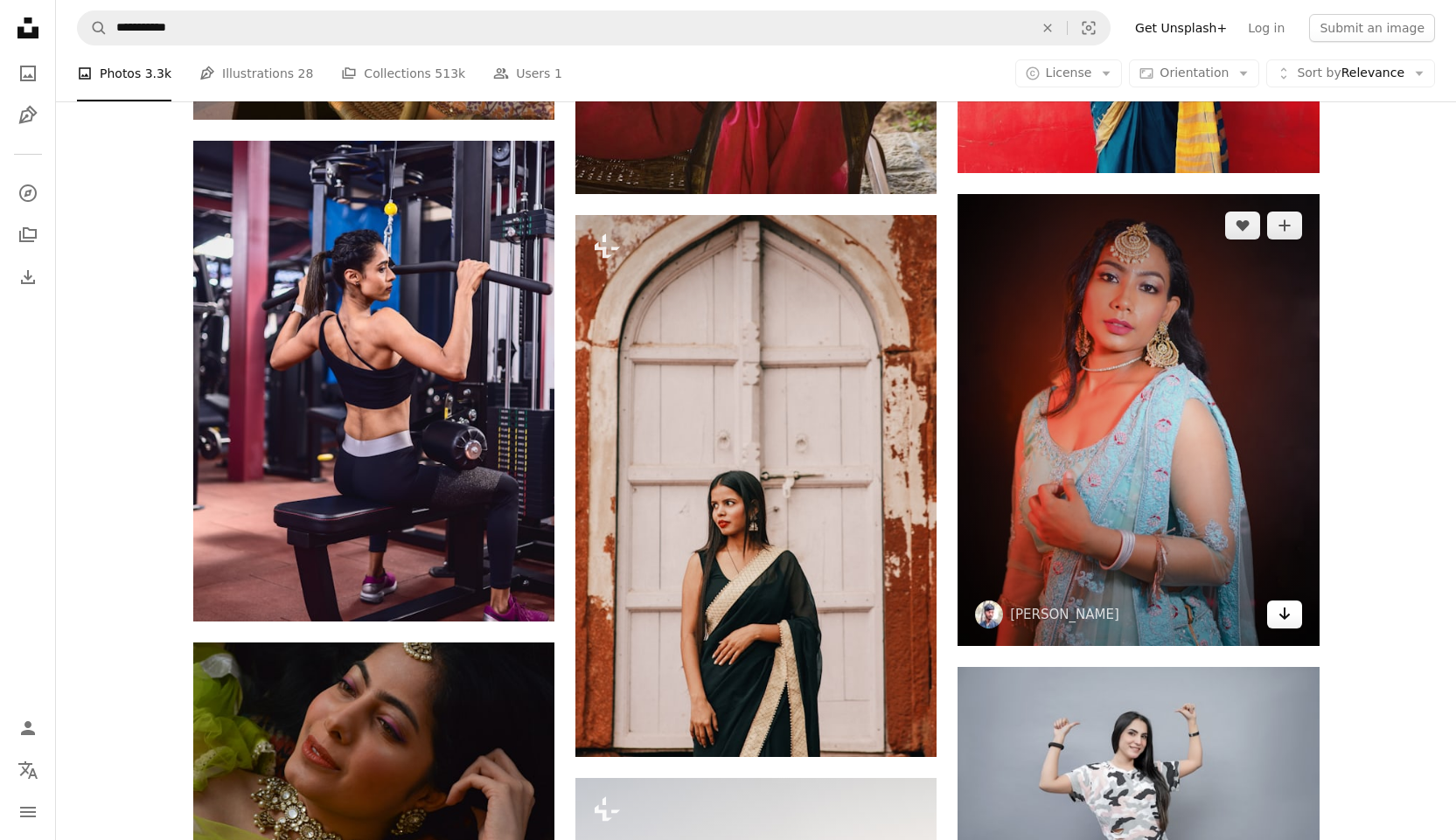
click at [506, 554] on icon "Arrow pointing down" at bounding box center [1284, 614] width 14 height 21
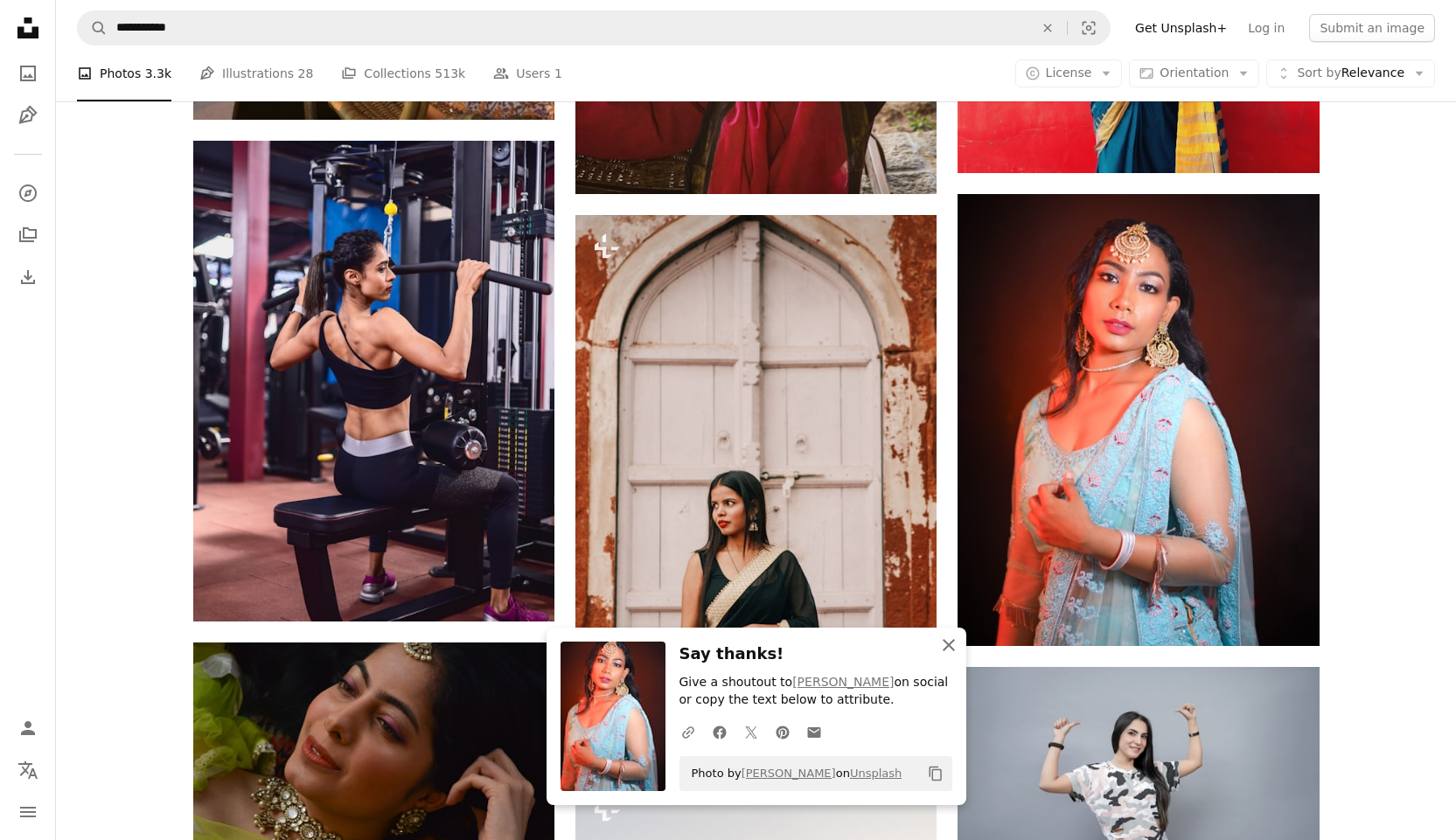
click at [506, 554] on icon "An X shape" at bounding box center [948, 645] width 21 height 21
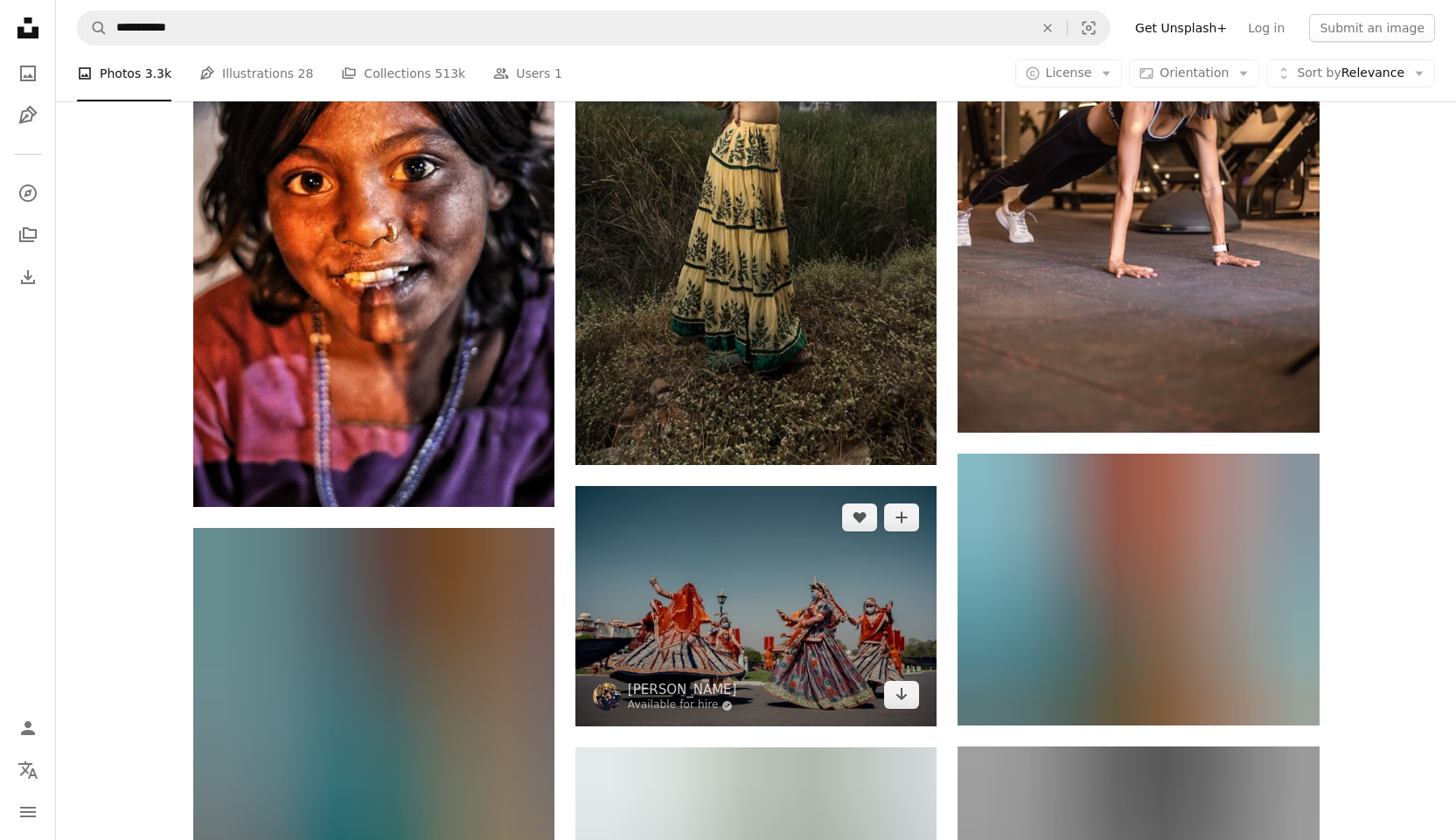
scroll to position [51221, 0]
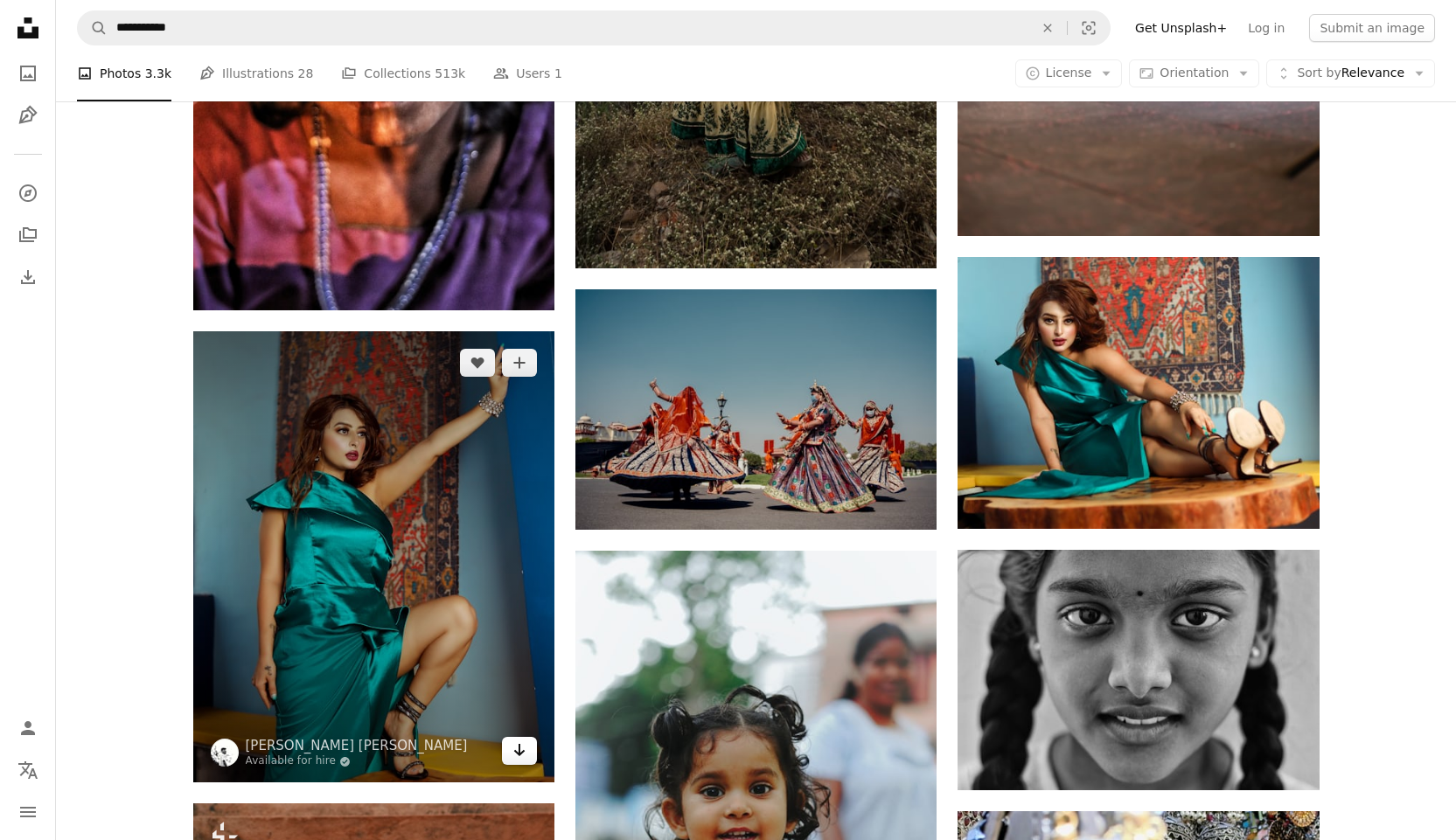
click at [506, 554] on icon "Arrow pointing down" at bounding box center [519, 750] width 14 height 21
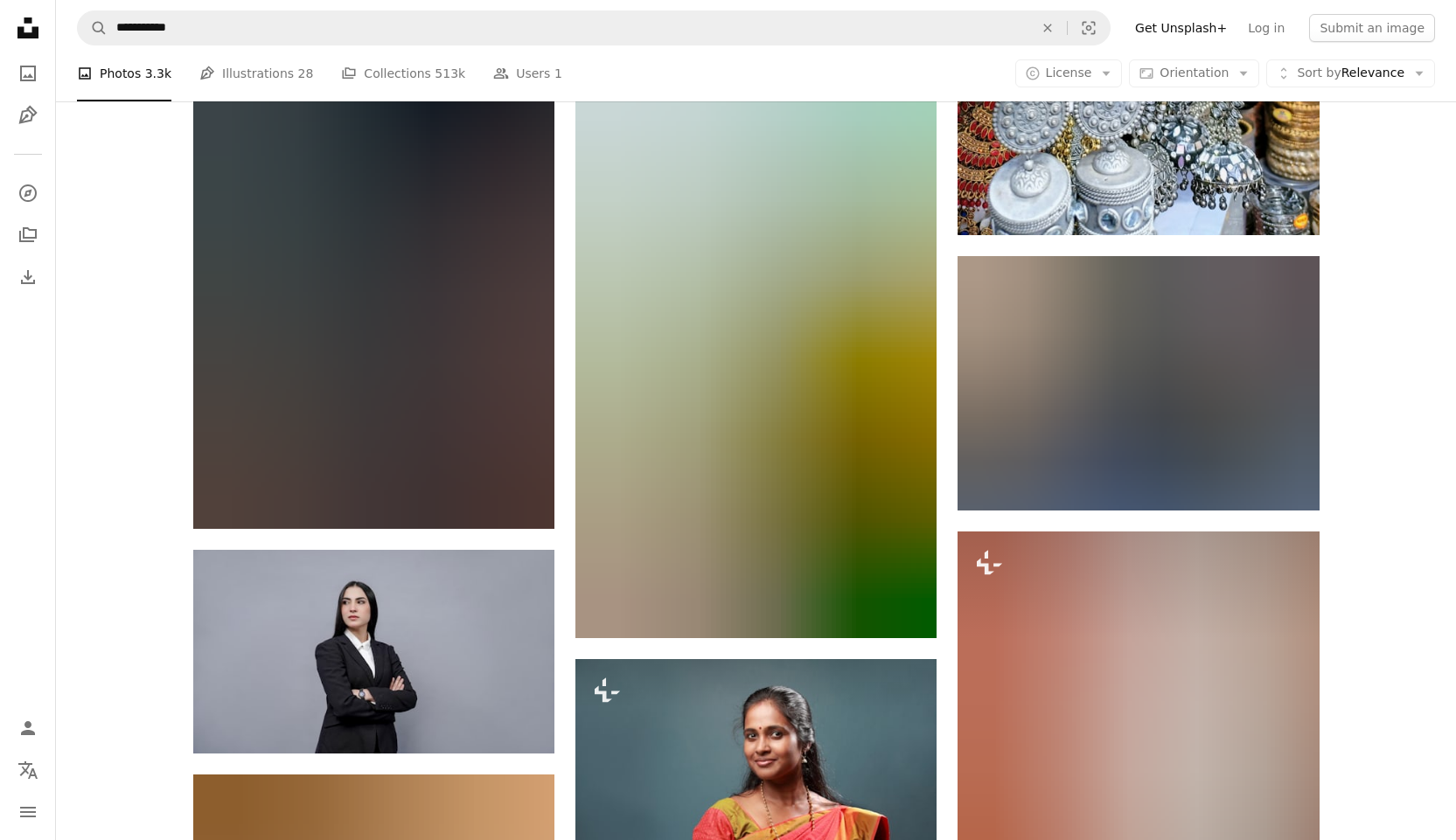
scroll to position [52794, 0]
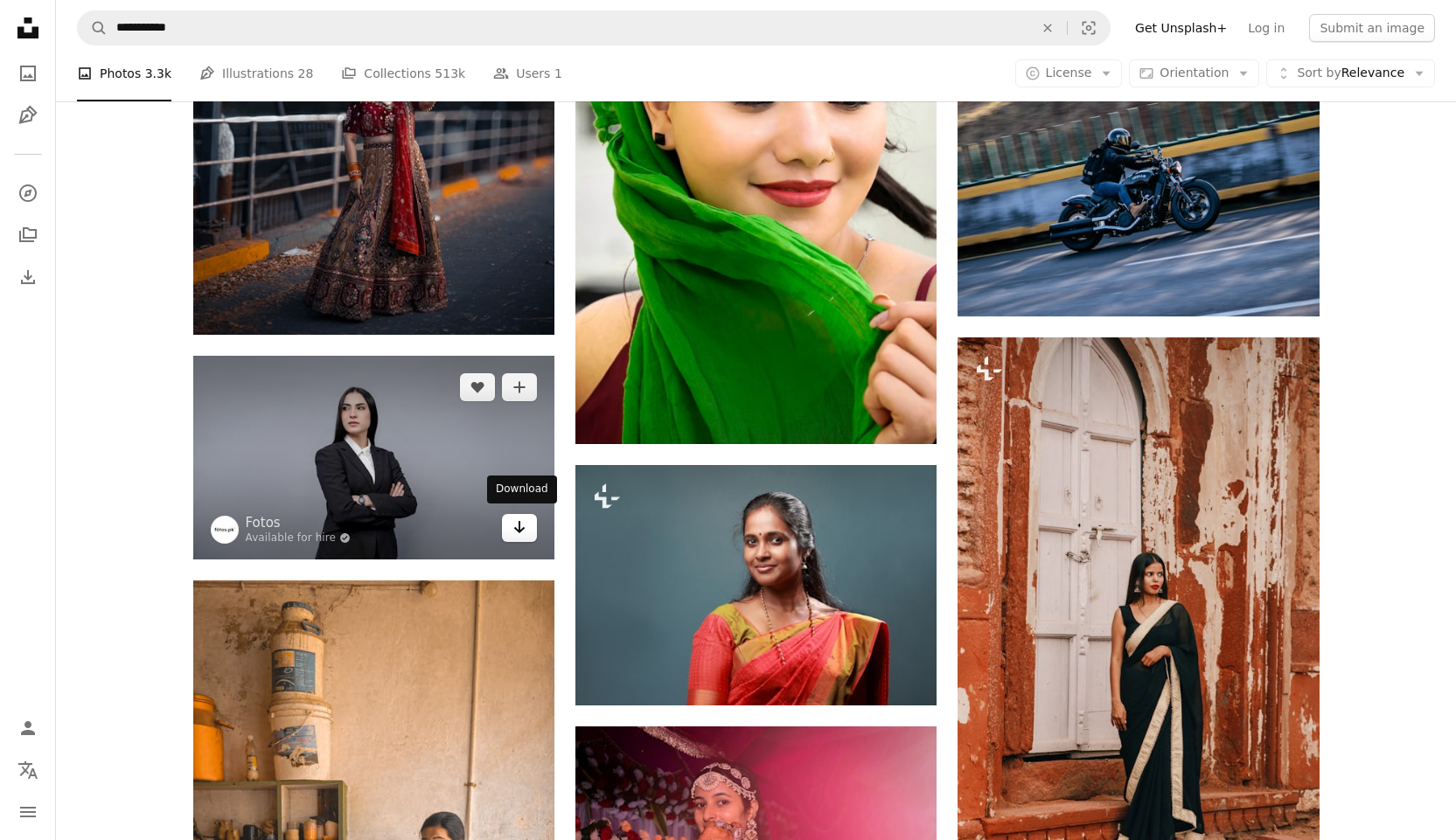
click at [506, 524] on icon "Arrow pointing down" at bounding box center [519, 527] width 14 height 21
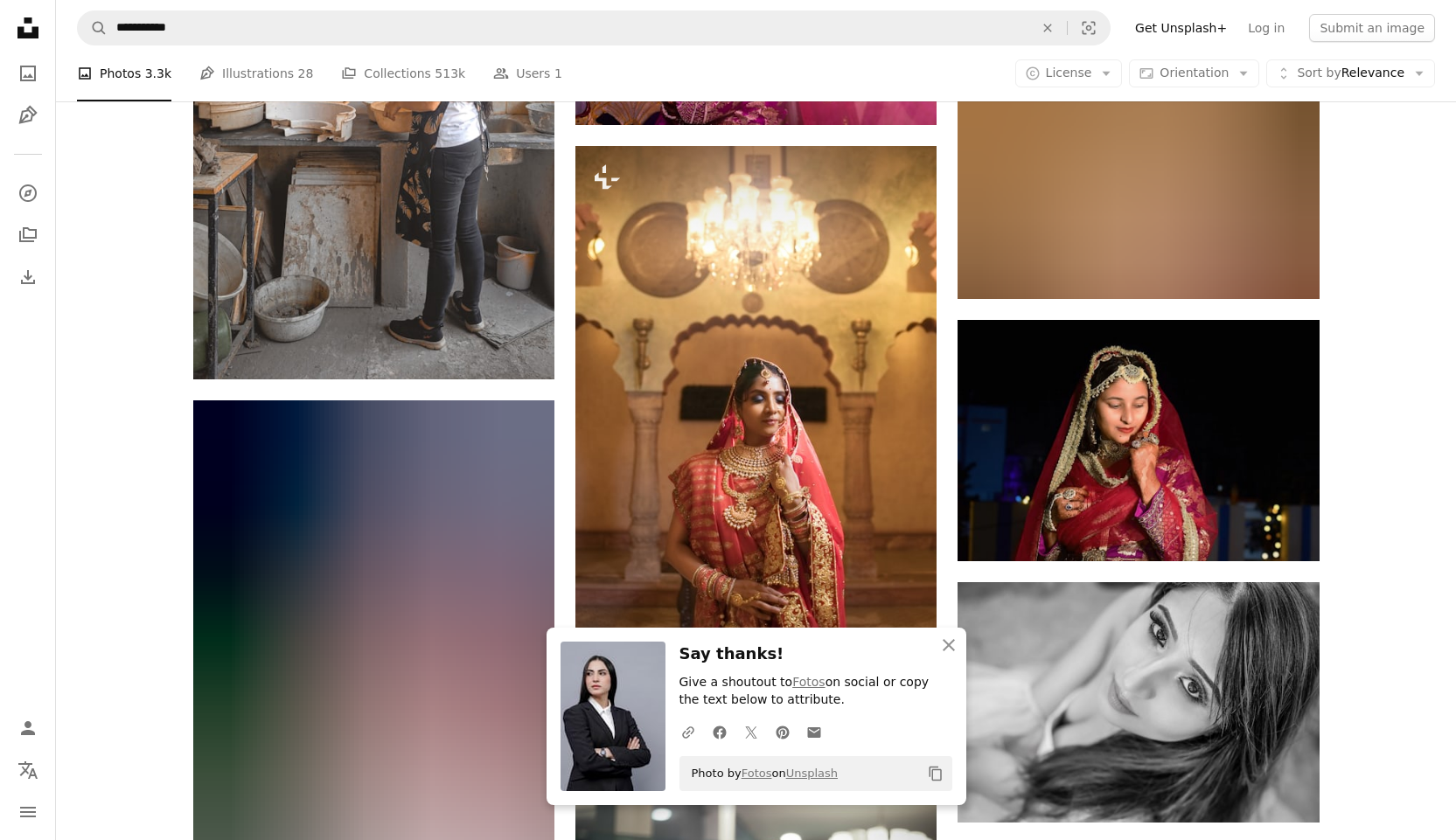
scroll to position [53669, 0]
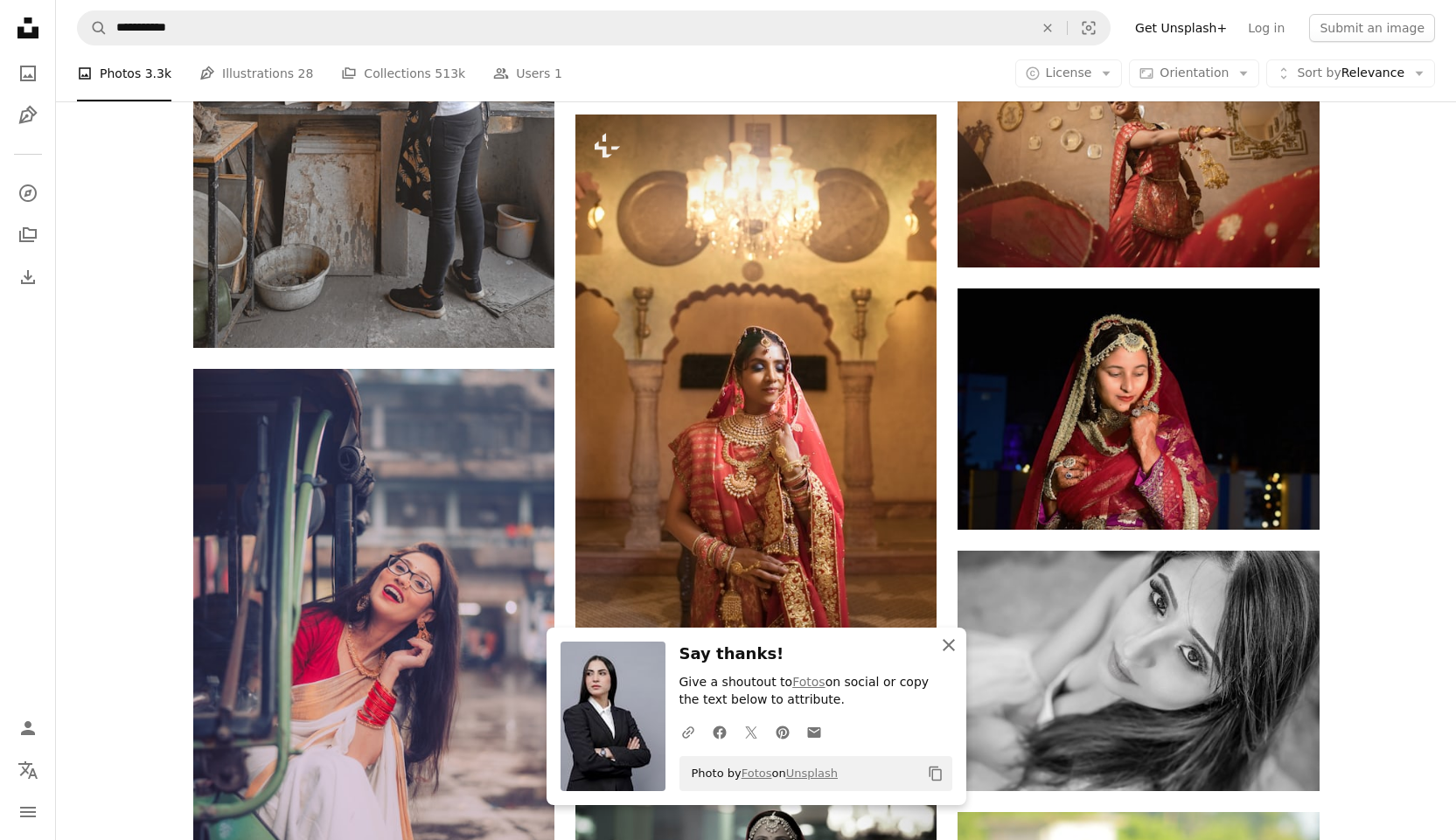
click at [506, 554] on icon "button" at bounding box center [948, 645] width 12 height 12
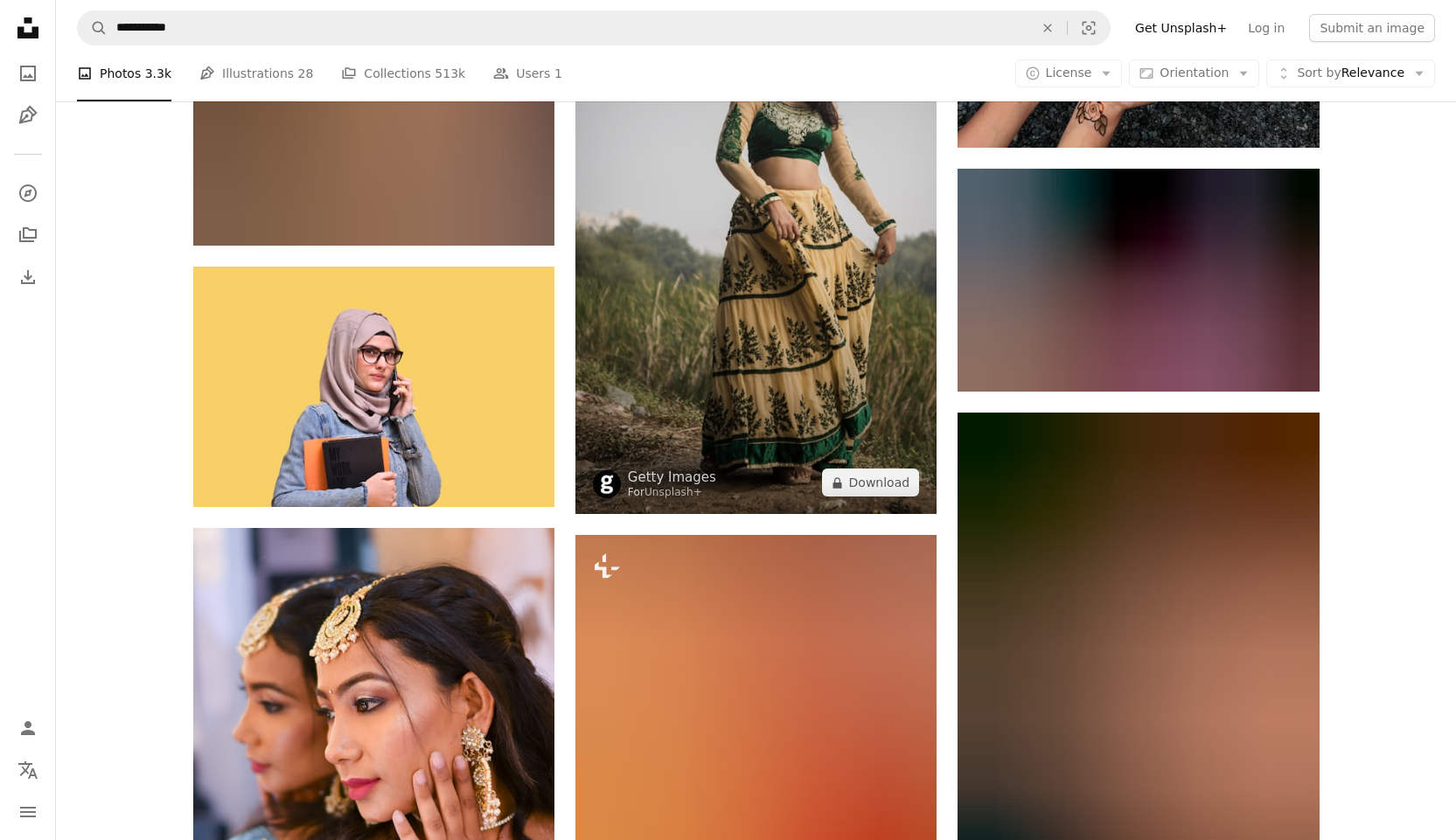
scroll to position [59002, 0]
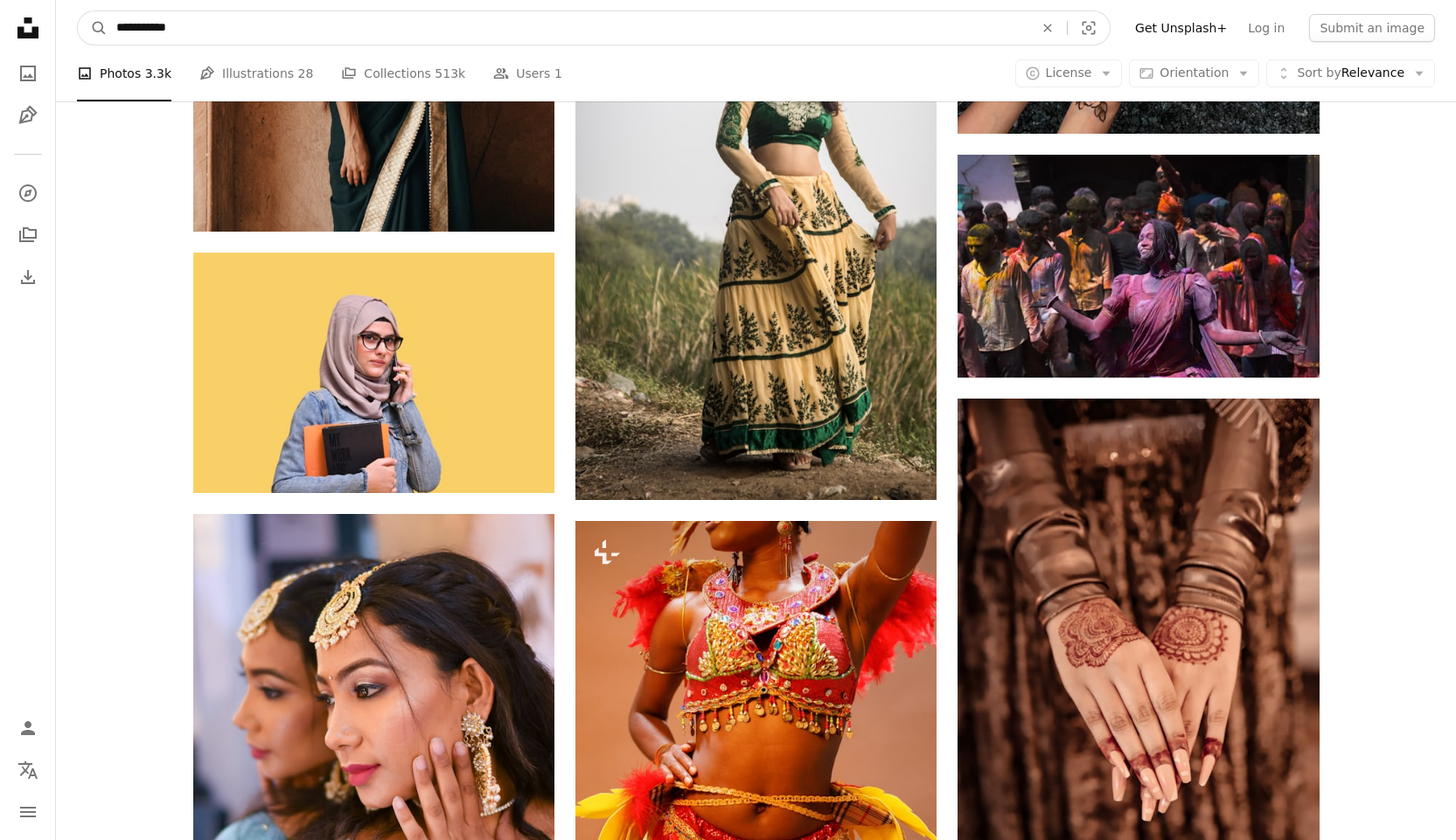
click at [196, 31] on input "**********" at bounding box center [568, 27] width 921 height 33
drag, startPoint x: 196, startPoint y: 31, endPoint x: 22, endPoint y: 62, distance: 176.7
type input "*****"
click at [78, 11] on button "A magnifying glass" at bounding box center [92, 27] width 30 height 33
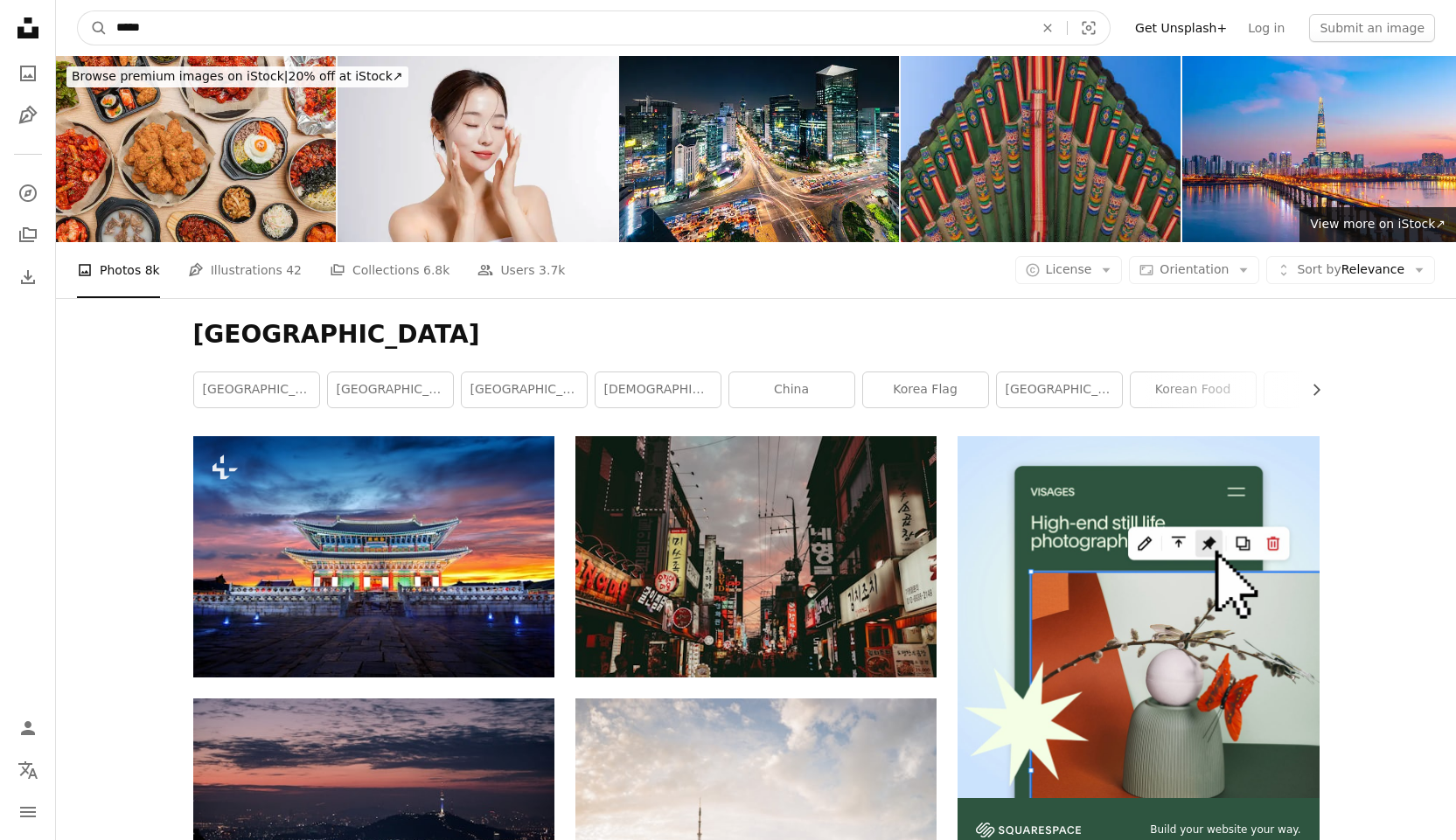
click at [185, 26] on input "*****" at bounding box center [568, 27] width 921 height 33
type input "**********"
click button "A magnifying glass" at bounding box center [92, 27] width 30 height 33
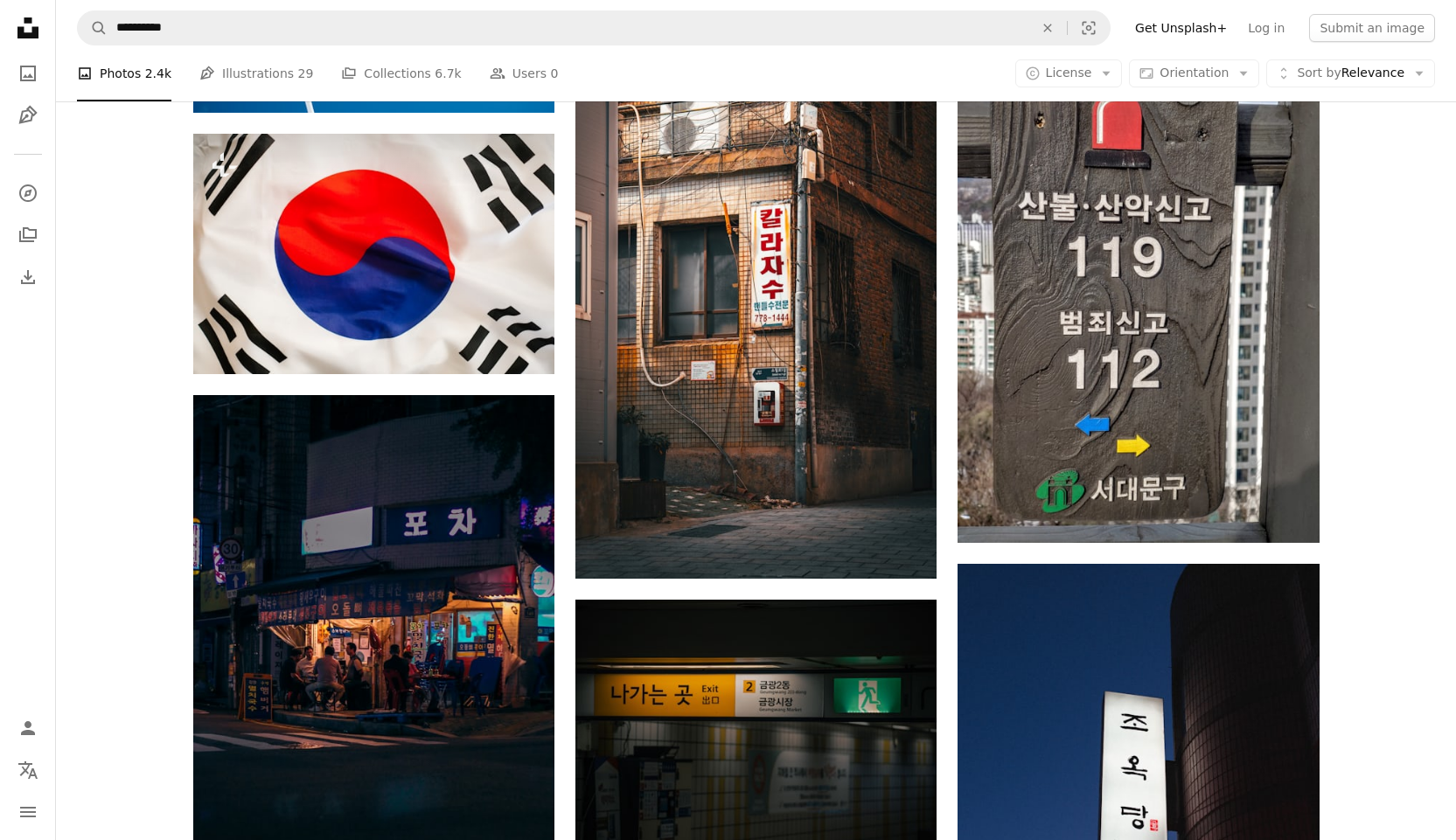
scroll to position [1894, 0]
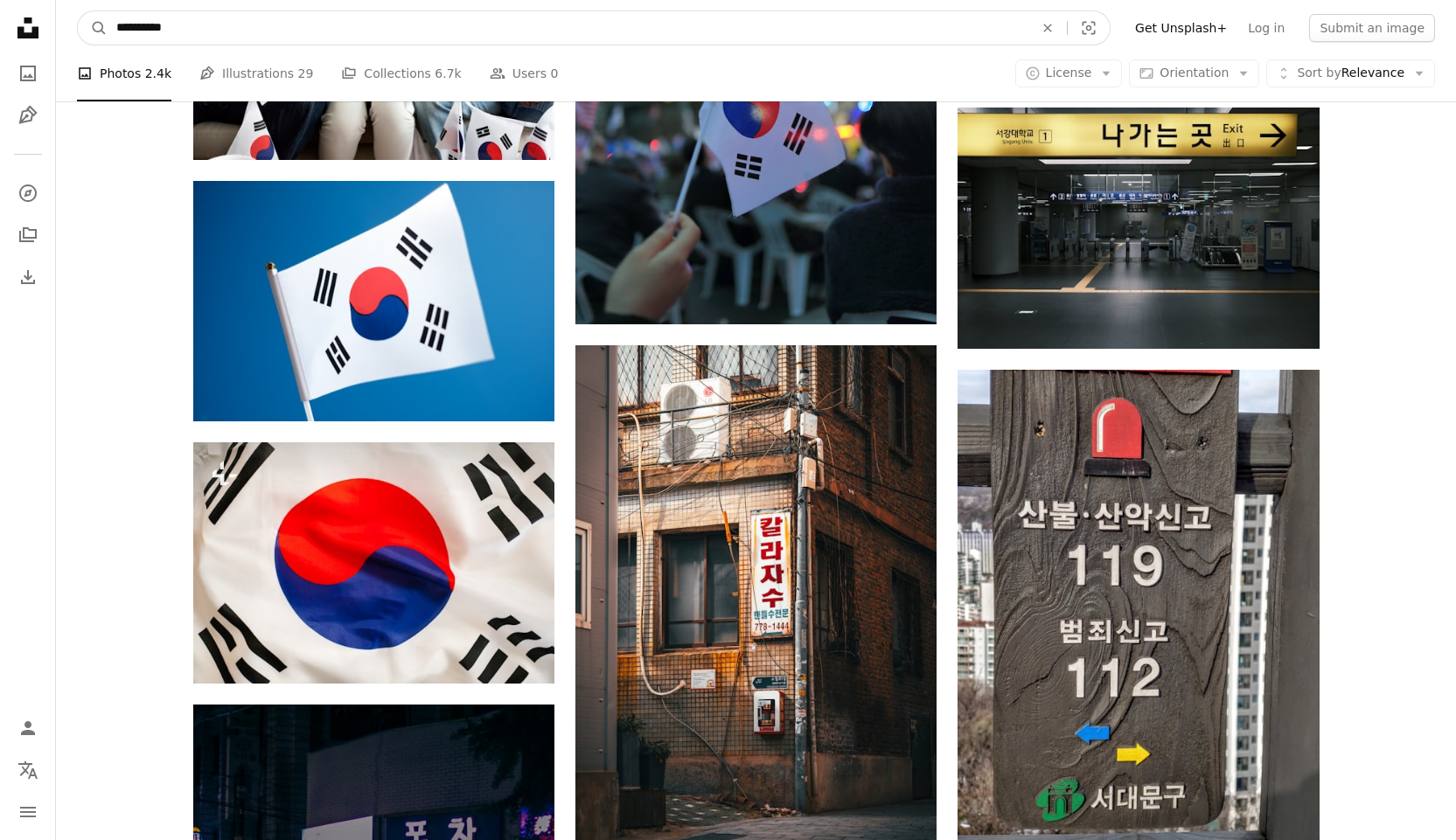
click at [198, 35] on input "**********" at bounding box center [568, 27] width 921 height 33
type input "**********"
click button "A magnifying glass" at bounding box center [92, 27] width 30 height 33
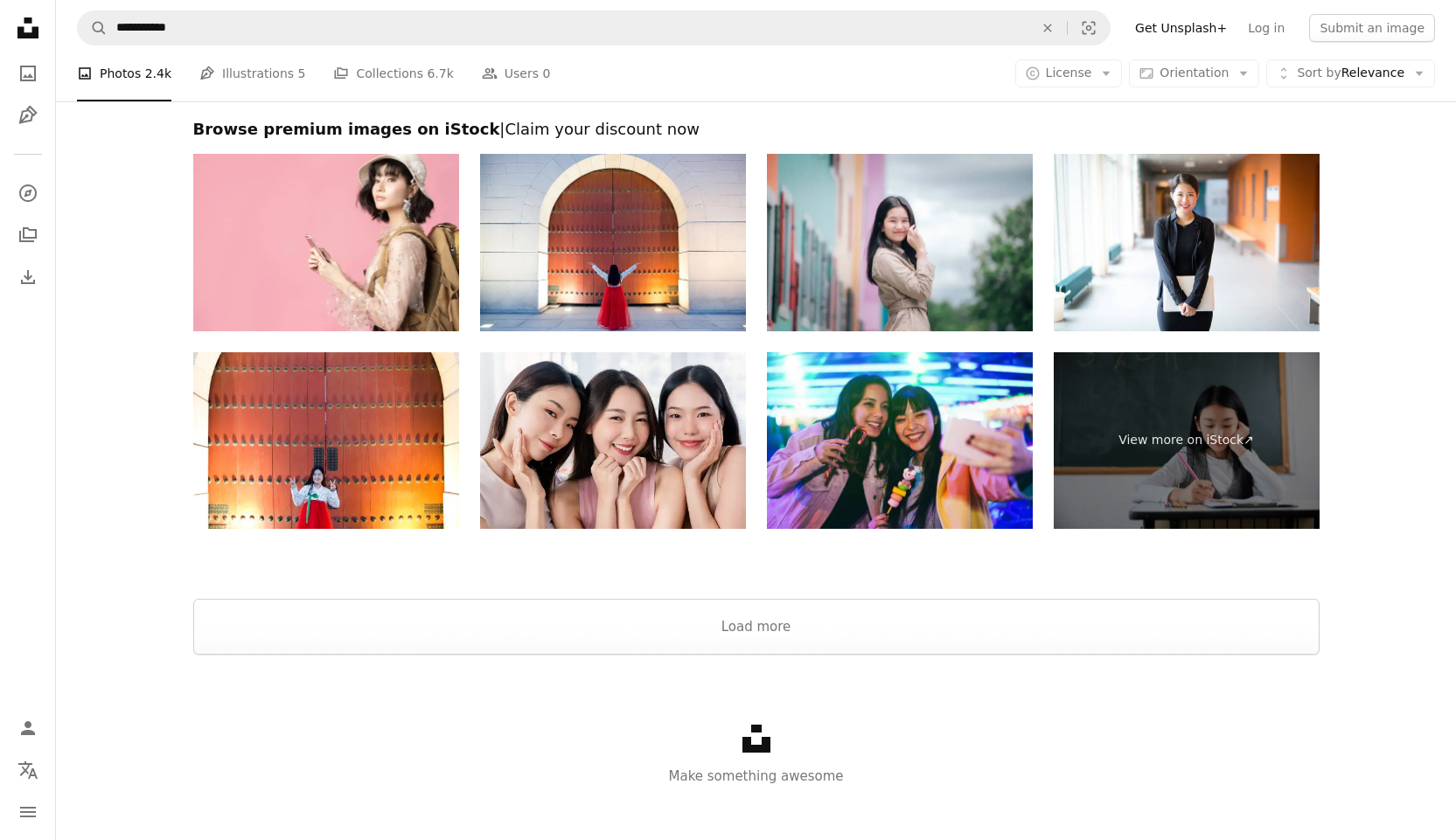
scroll to position [3520, 0]
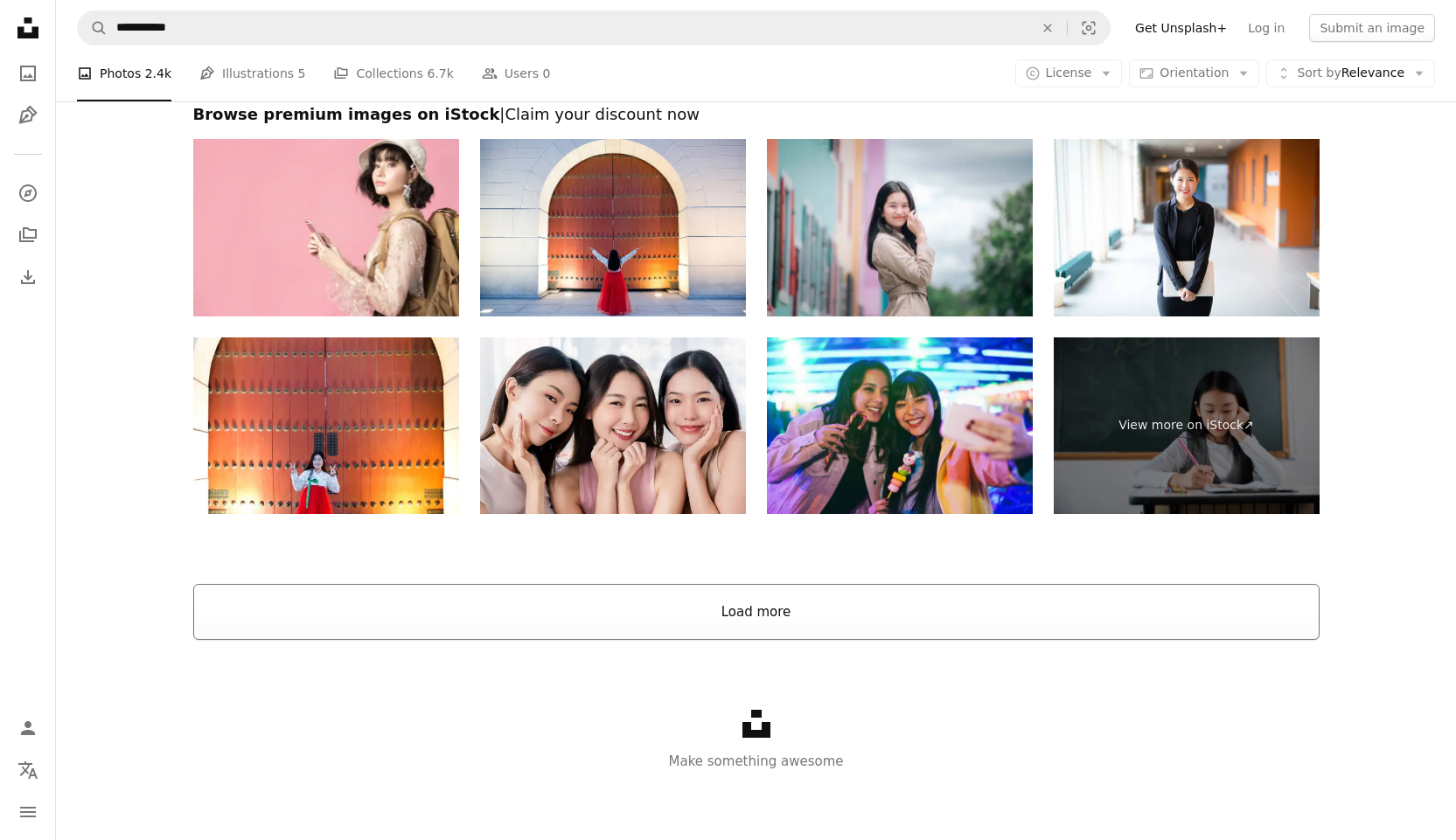
click at [506, 554] on button "Load more" at bounding box center [756, 612] width 1126 height 56
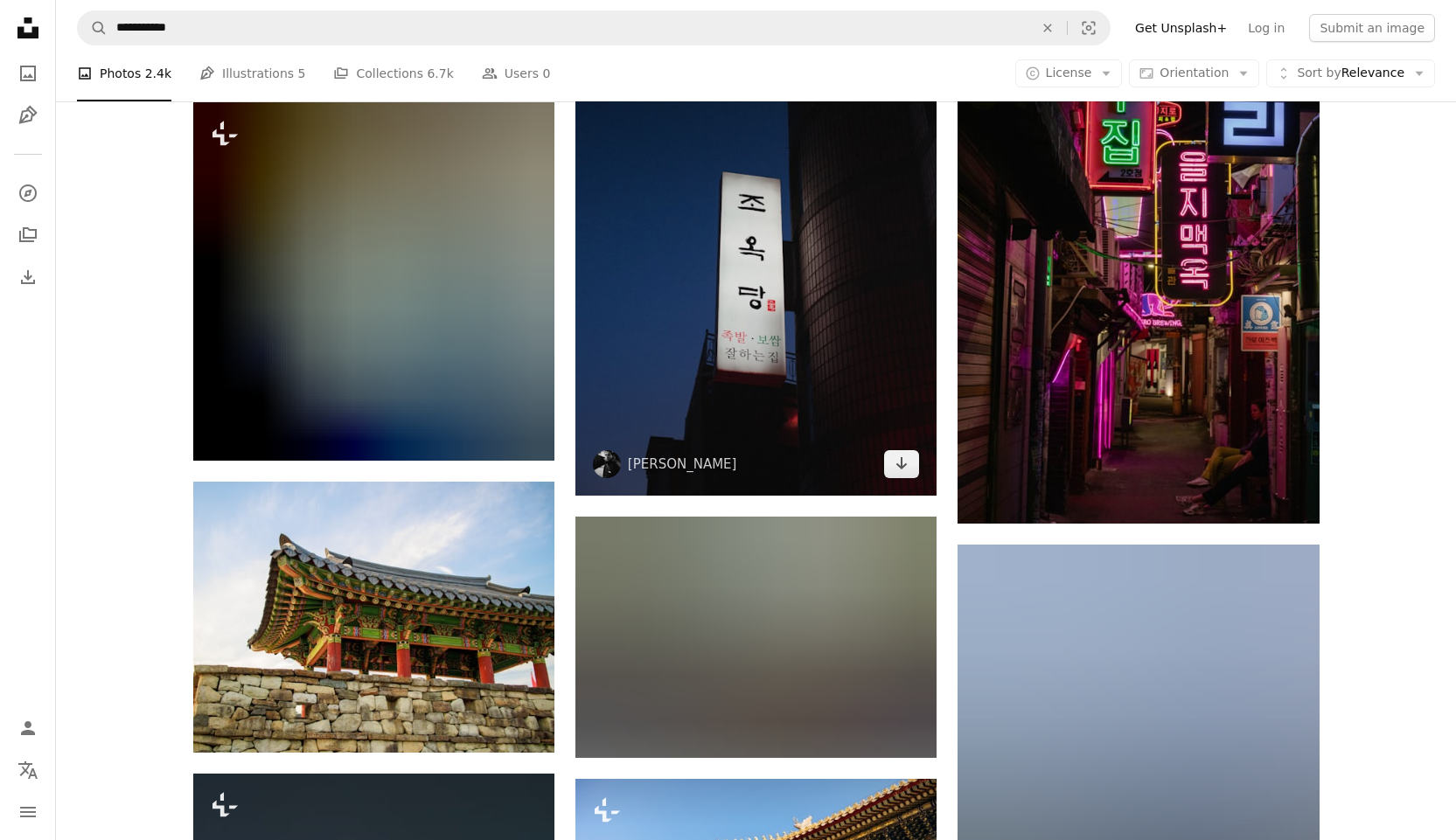
scroll to position [10339, 0]
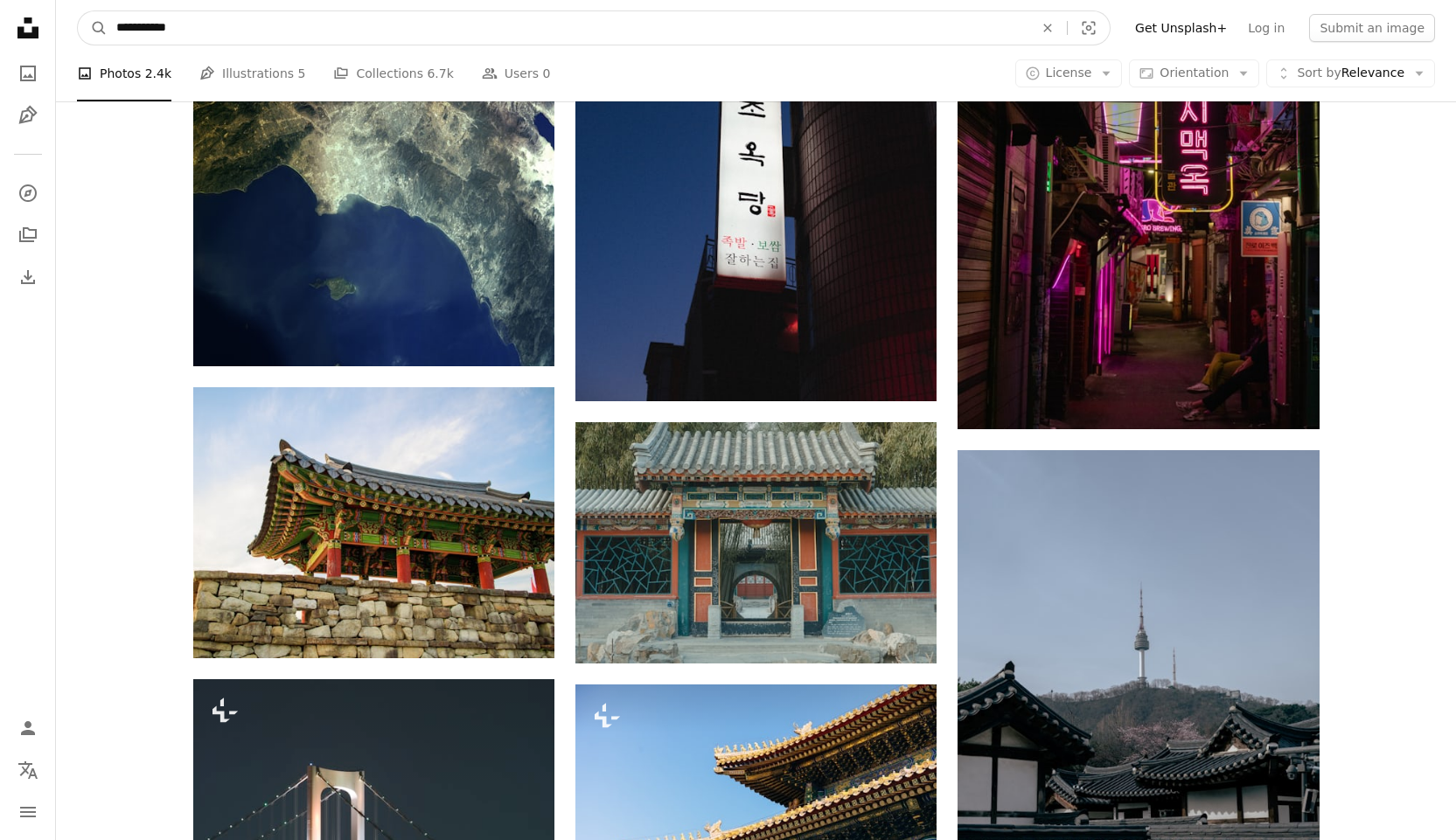
click at [258, 42] on input "**********" at bounding box center [568, 27] width 921 height 33
type input "*"
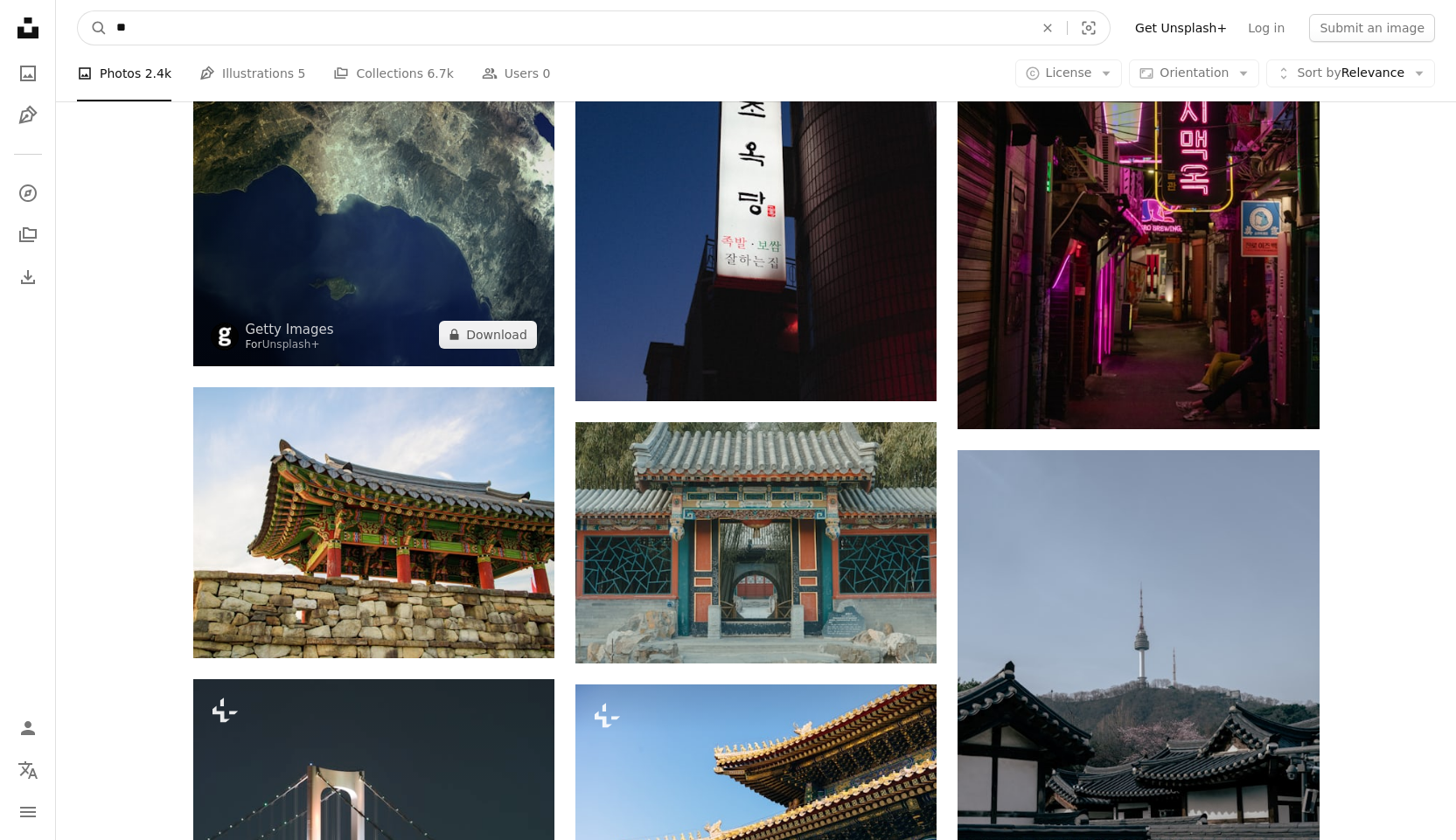
type input "*"
type input "**********"
click at [78, 11] on button "A magnifying glass" at bounding box center [92, 27] width 30 height 33
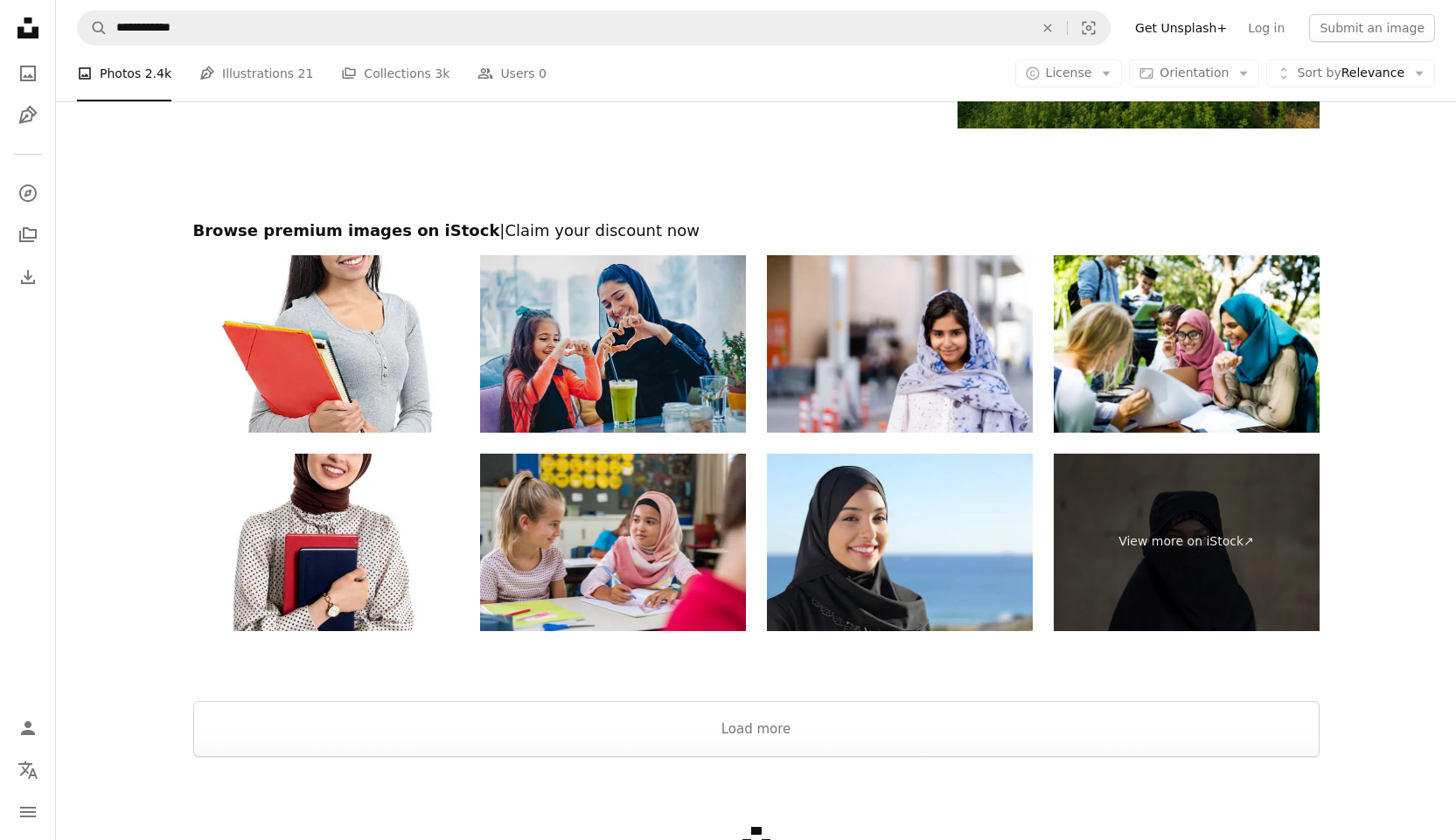
scroll to position [2798, 0]
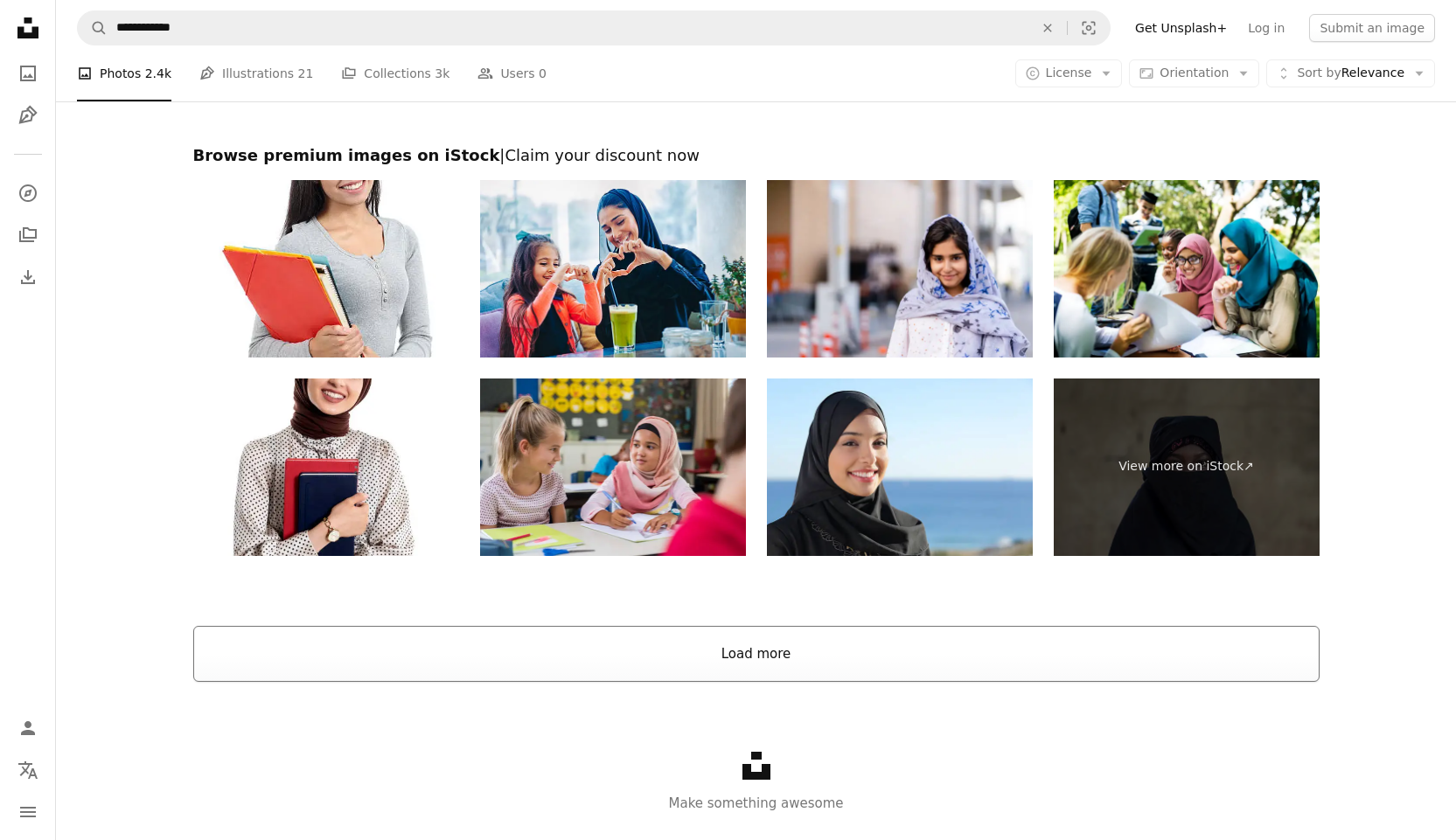
click at [506, 554] on button "Load more" at bounding box center [756, 654] width 1126 height 56
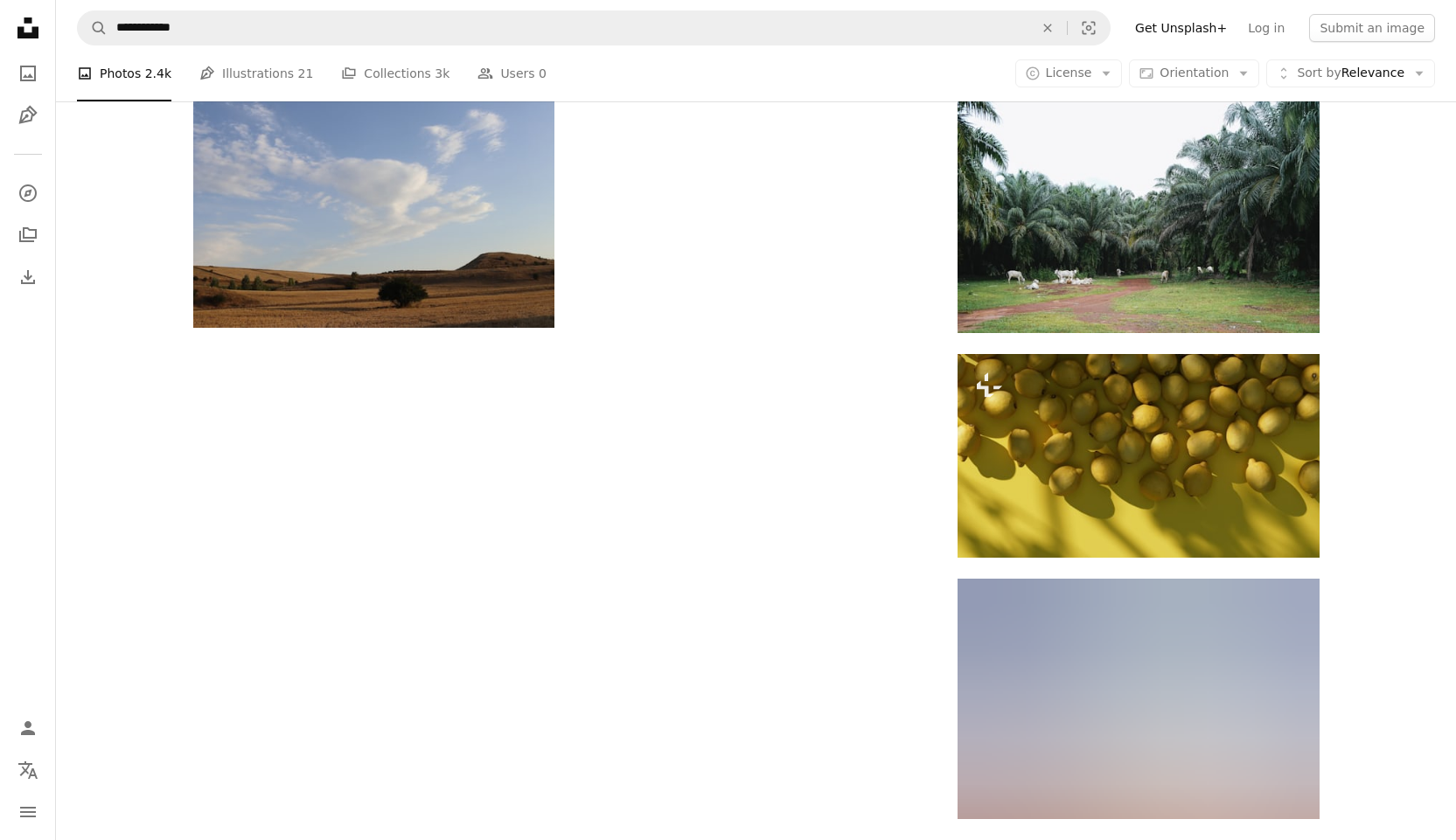
scroll to position [19758, 0]
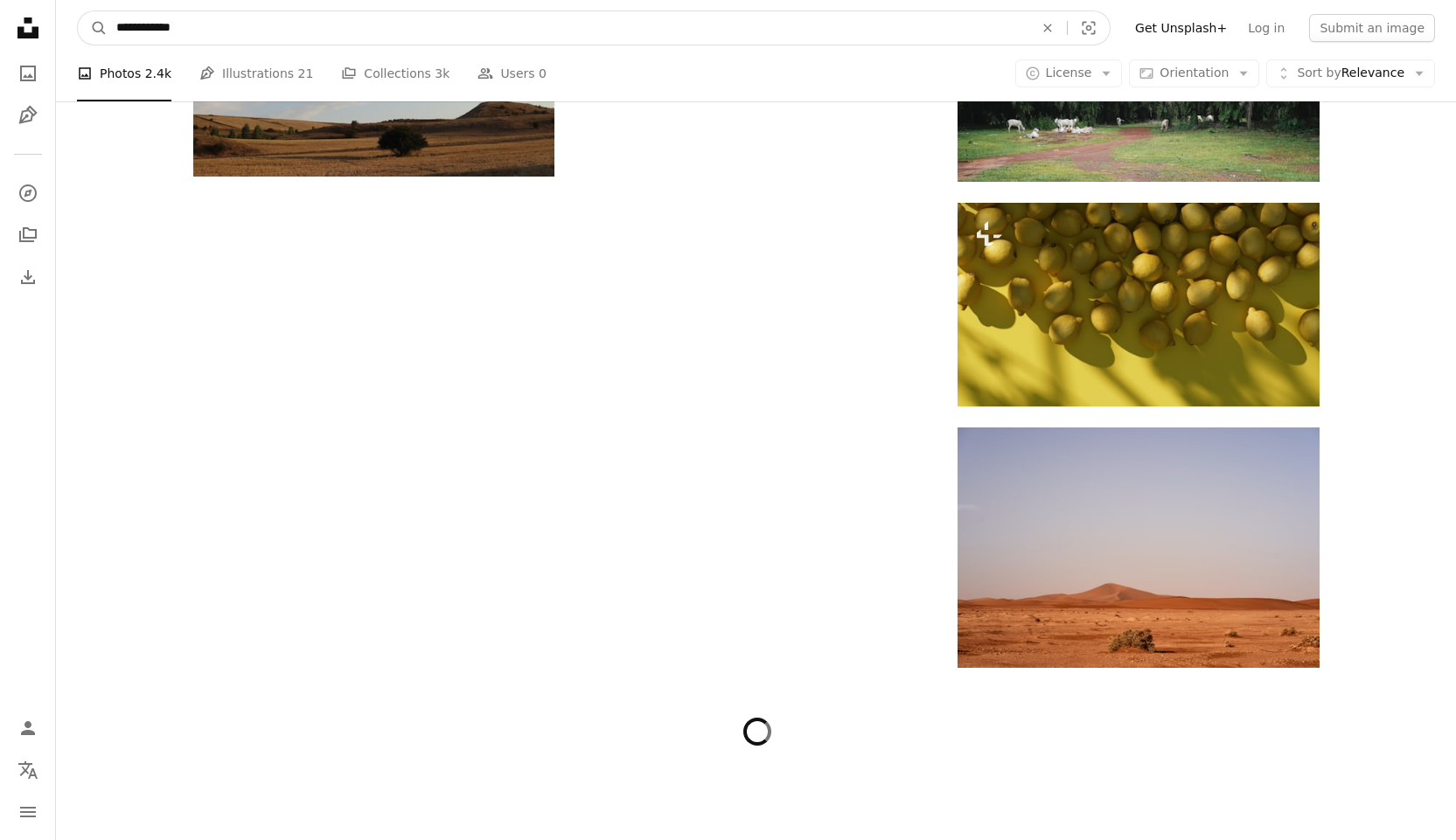
click at [254, 26] on input "**********" at bounding box center [568, 27] width 921 height 33
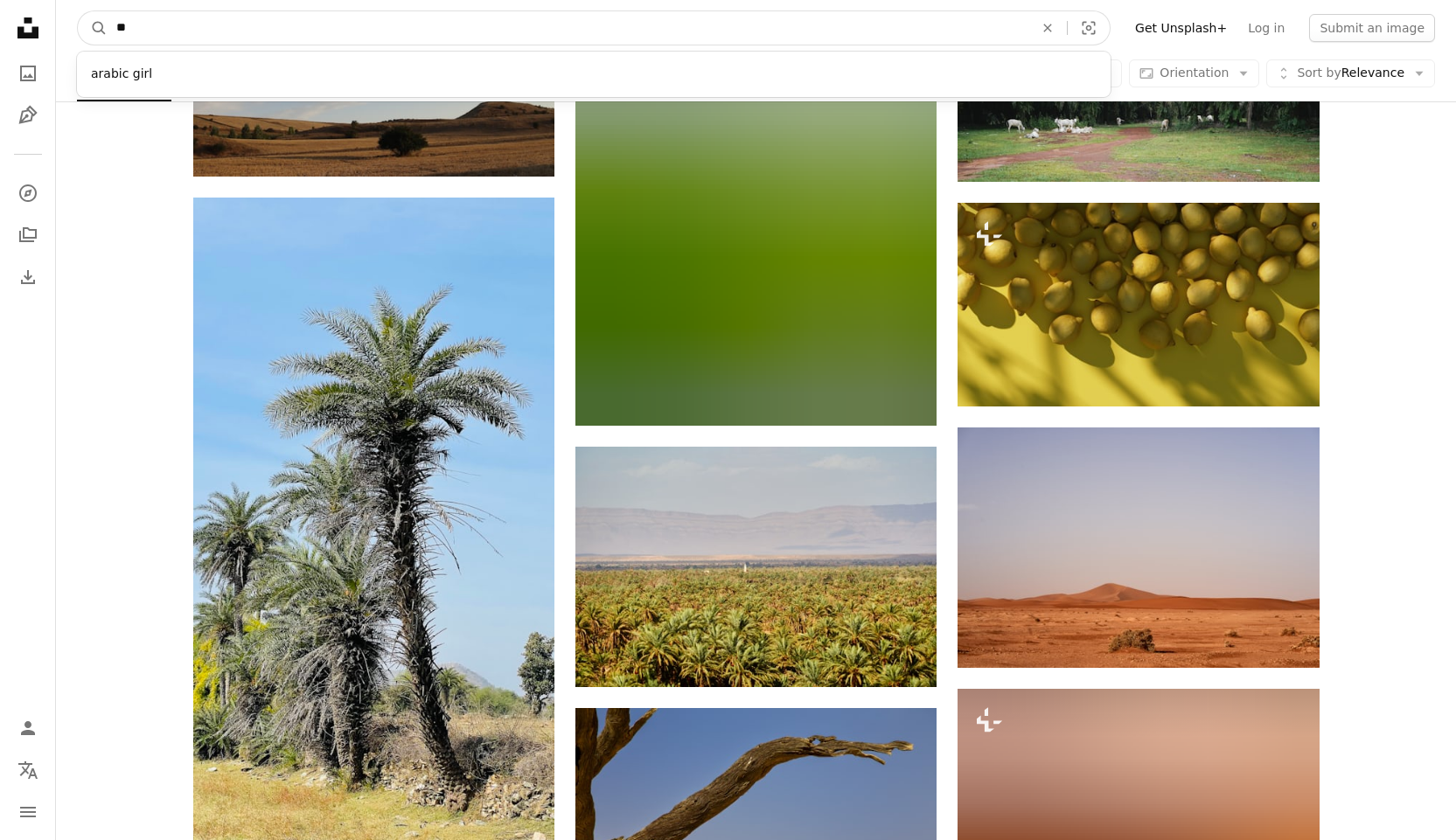
type input "*"
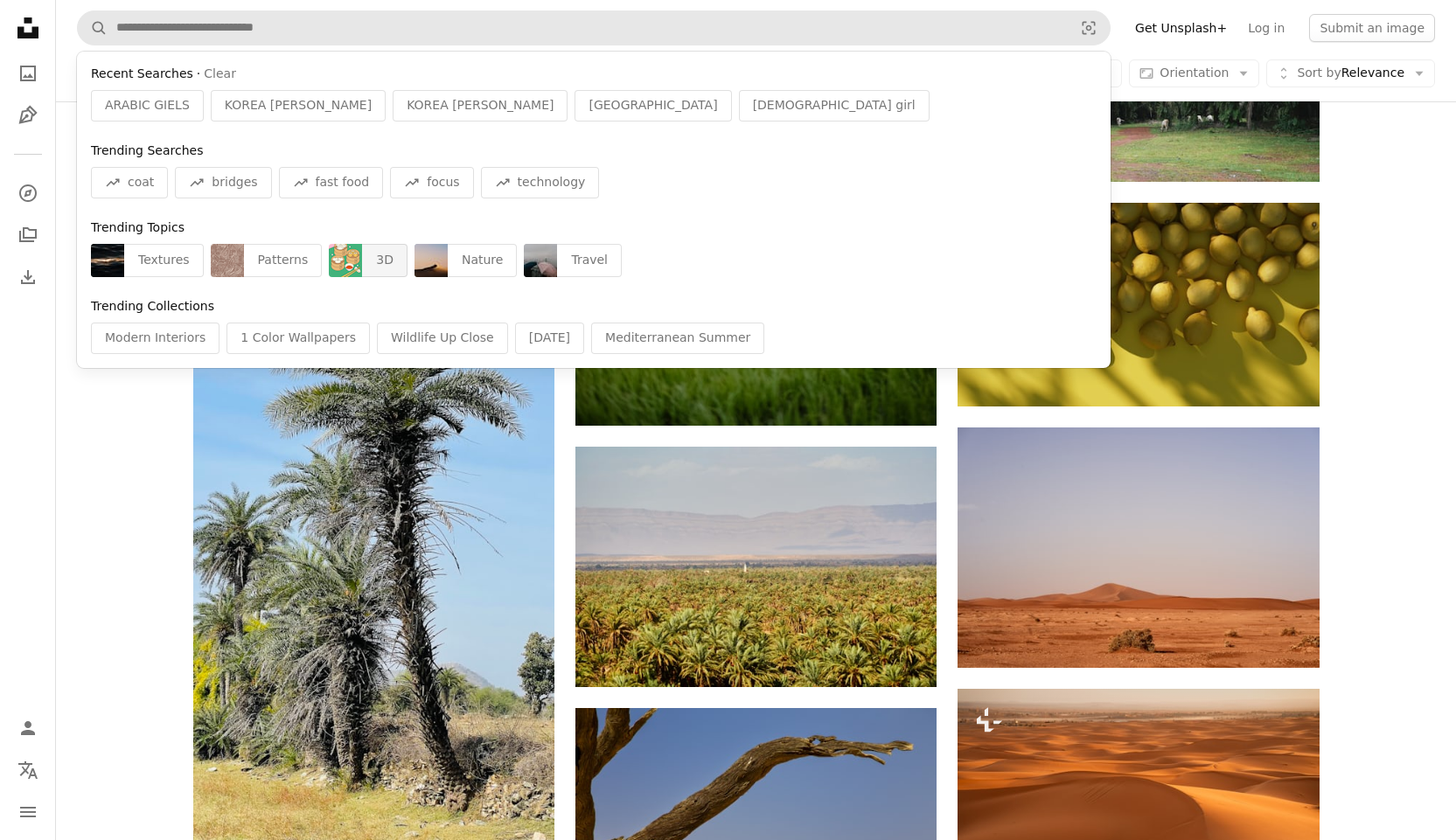
click at [329, 256] on img "Find visuals sitewide" at bounding box center [345, 260] width 33 height 33
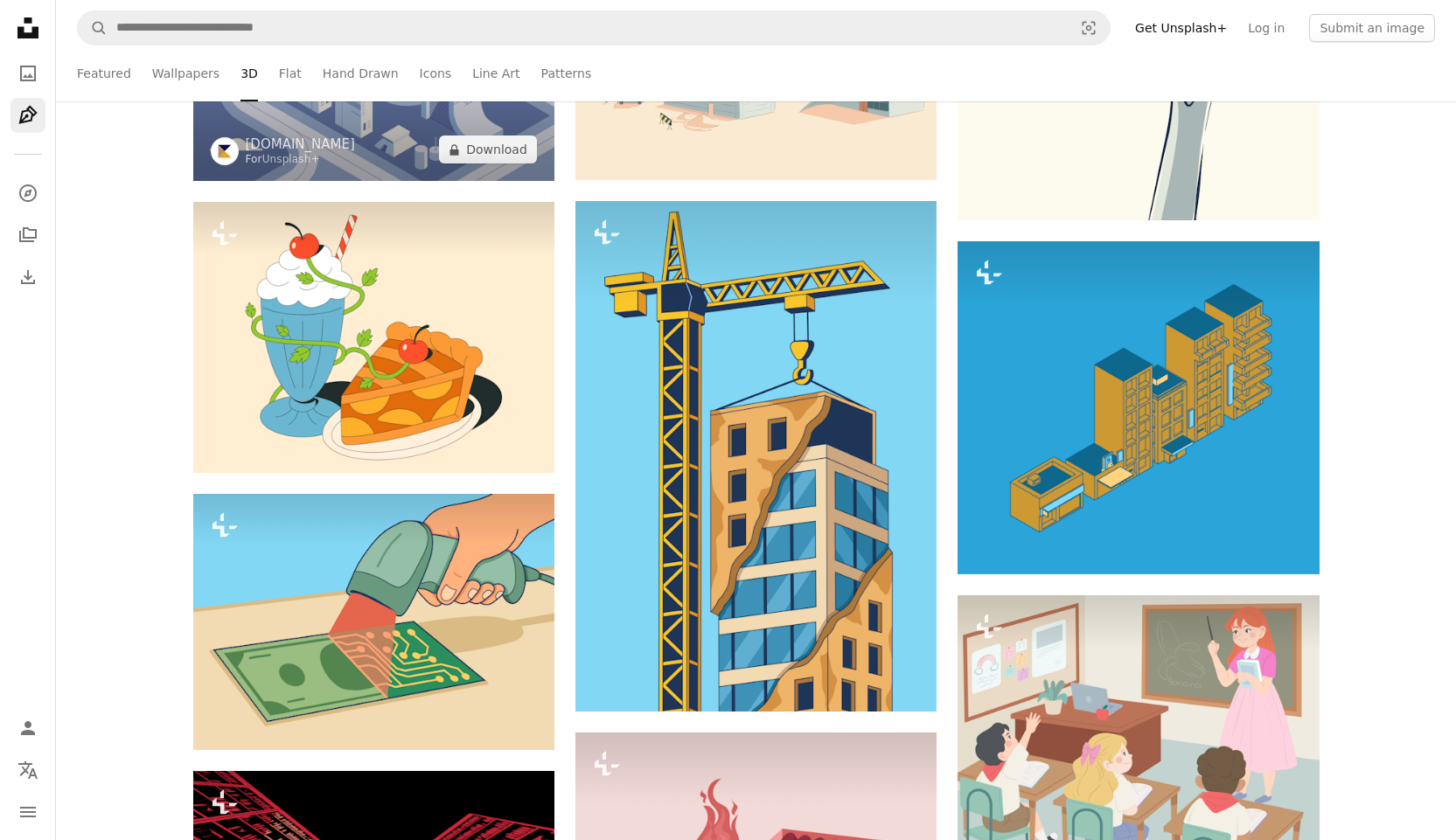
scroll to position [2360, 0]
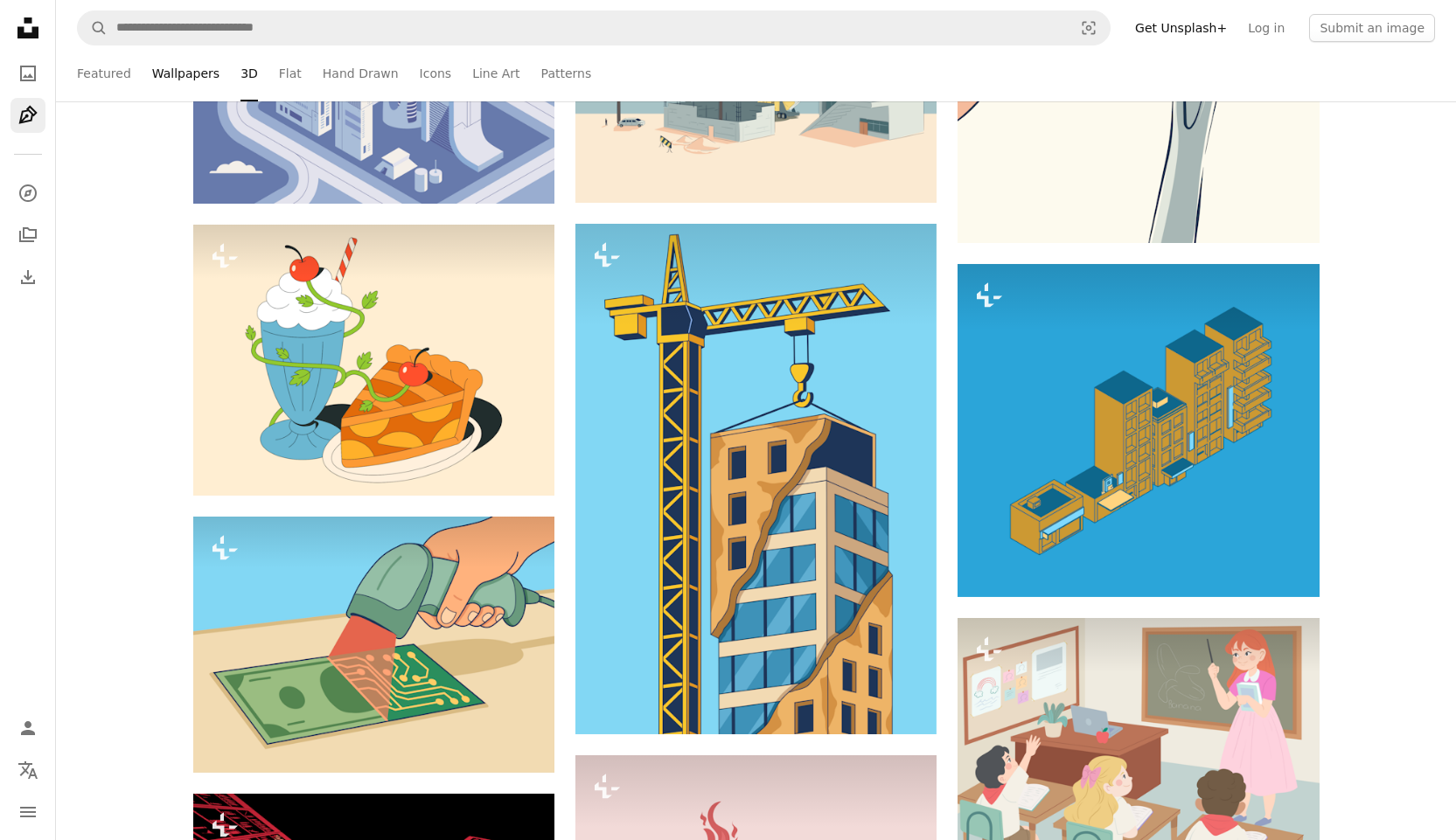
click at [179, 71] on link "Wallpapers" at bounding box center [186, 73] width 68 height 56
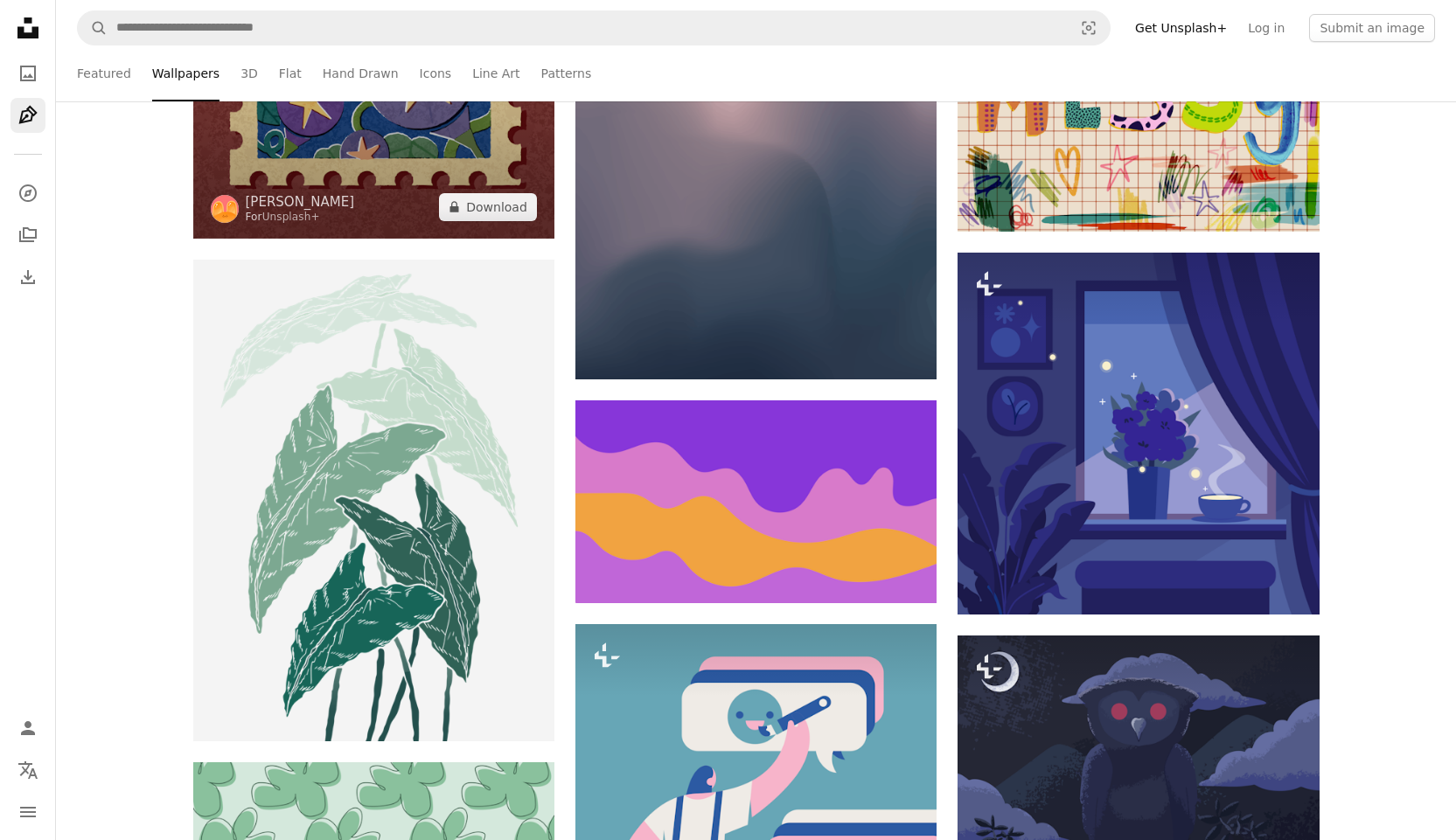
scroll to position [7169, 0]
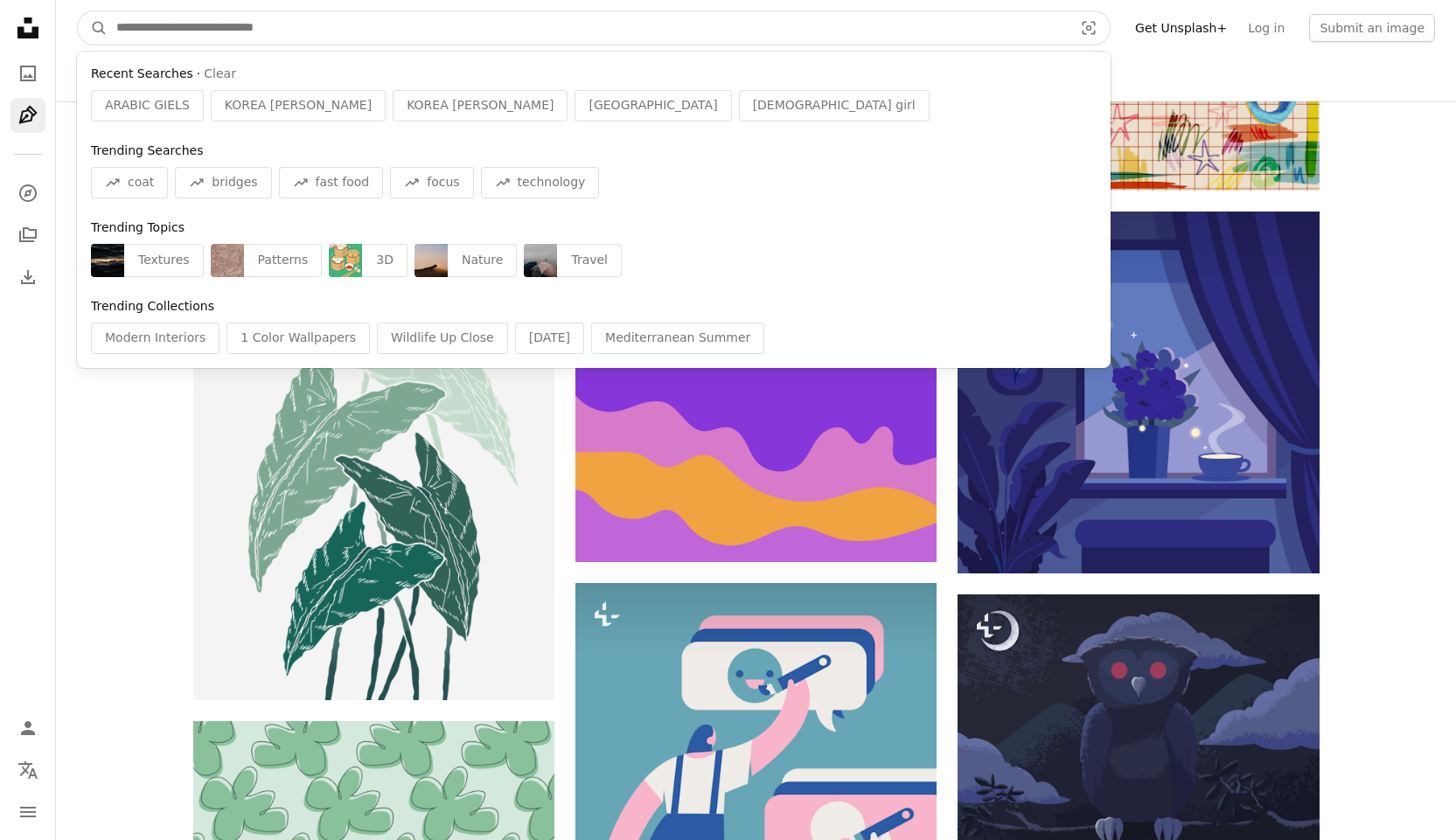
click at [329, 31] on input "Find visuals sitewide" at bounding box center [587, 27] width 960 height 33
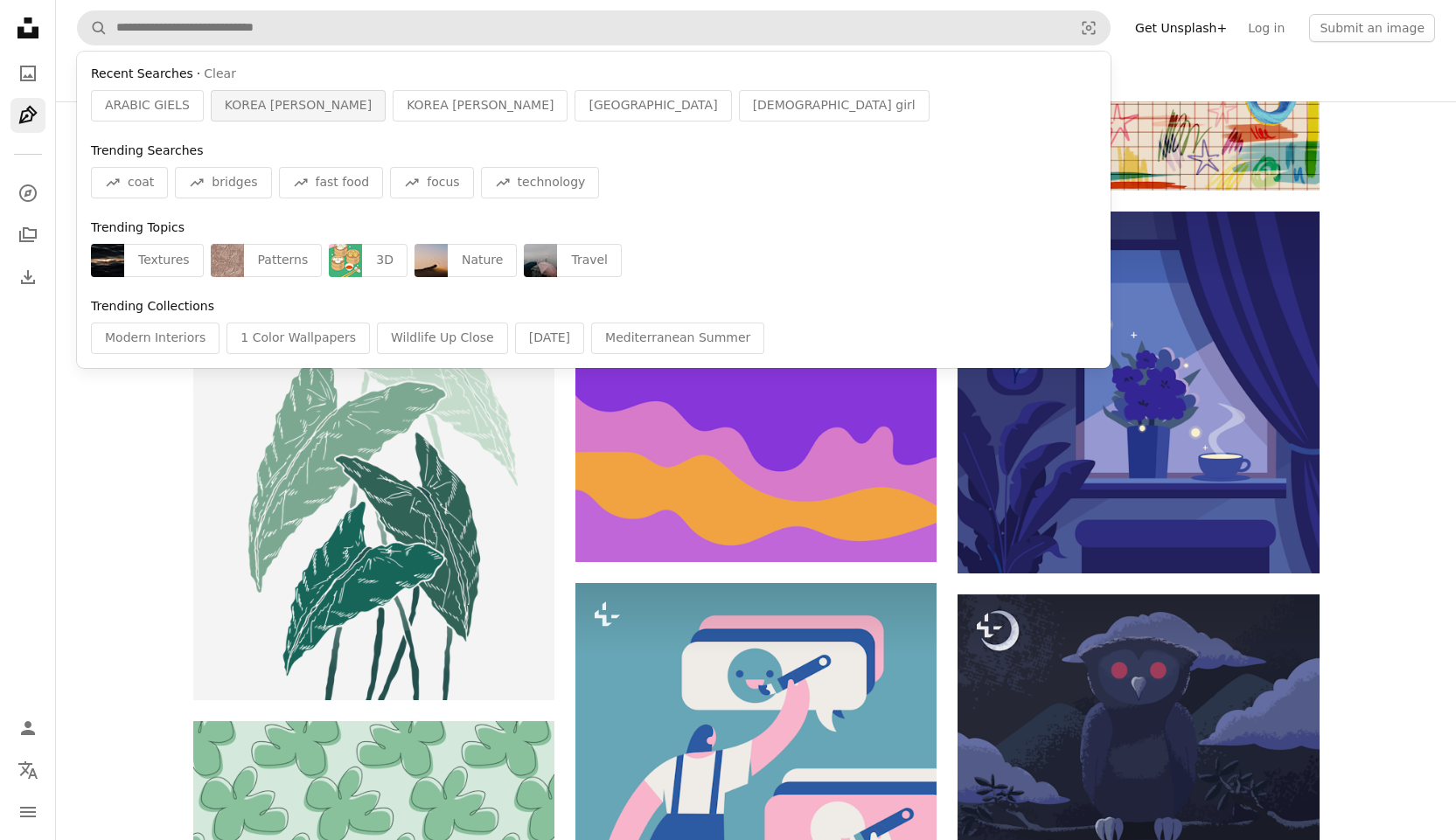
click at [273, 99] on span "KOREA [PERSON_NAME]" at bounding box center [298, 105] width 147 height 17
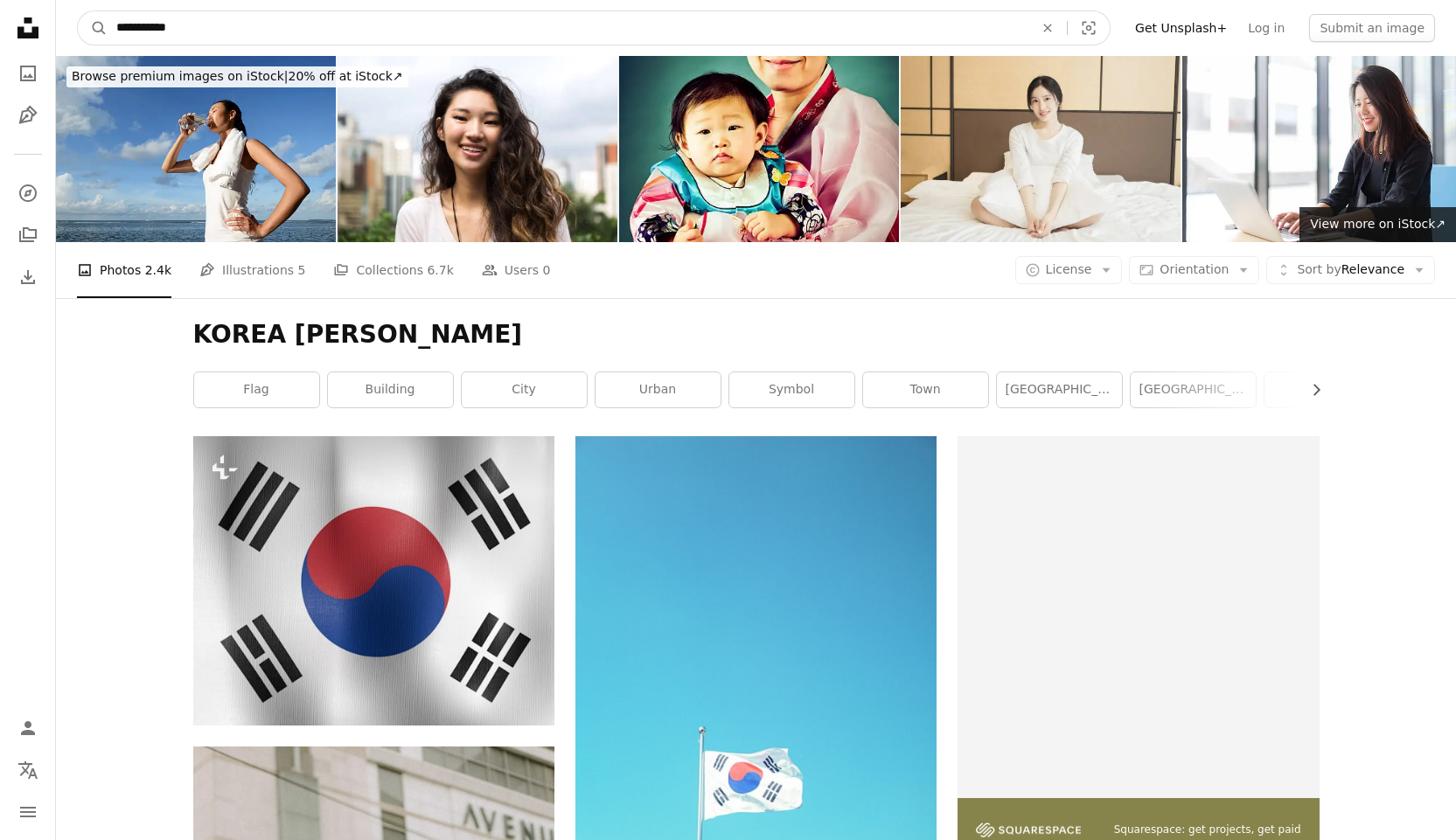
click at [173, 28] on input "**********" at bounding box center [568, 27] width 921 height 33
